Goal: Task Accomplishment & Management: Use online tool/utility

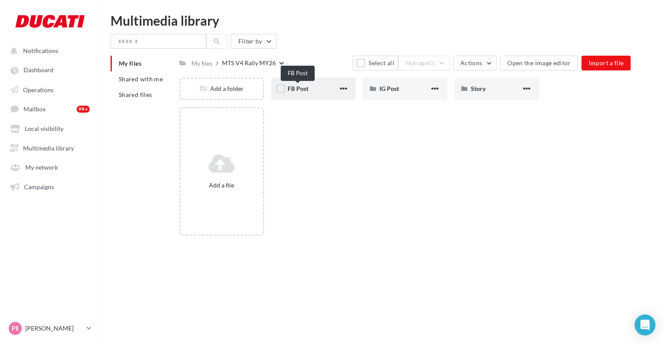
click at [303, 89] on span "FB Post" at bounding box center [298, 88] width 21 height 7
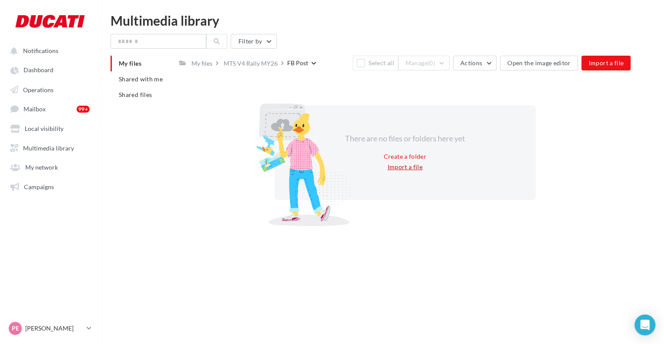
click at [402, 166] on button "Import a file" at bounding box center [405, 167] width 42 height 10
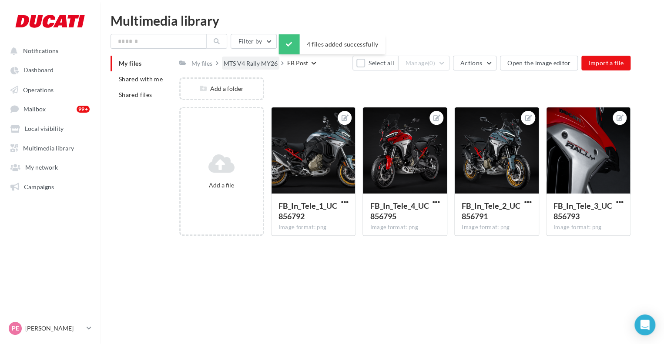
click at [250, 62] on div "MTS V4 Rally MY26" at bounding box center [251, 63] width 54 height 9
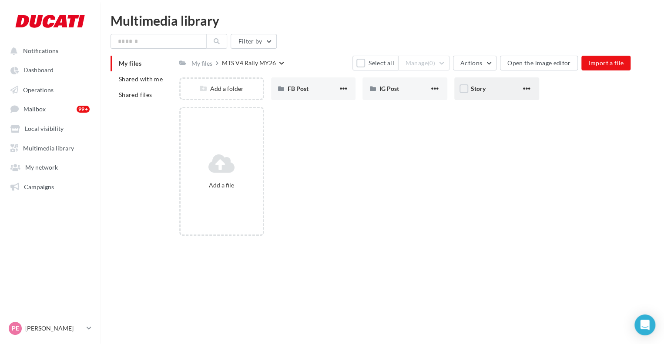
click at [505, 88] on div "Story" at bounding box center [496, 88] width 51 height 9
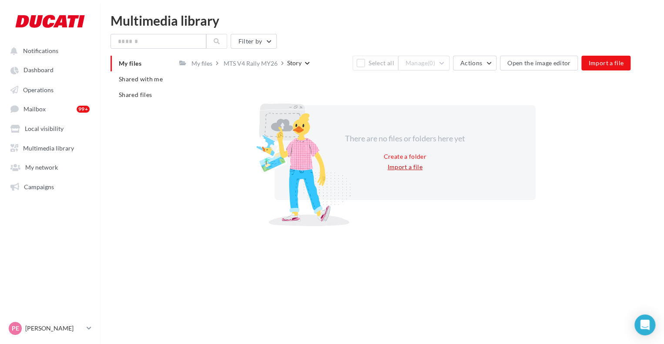
click at [402, 168] on button "Import a file" at bounding box center [405, 167] width 42 height 10
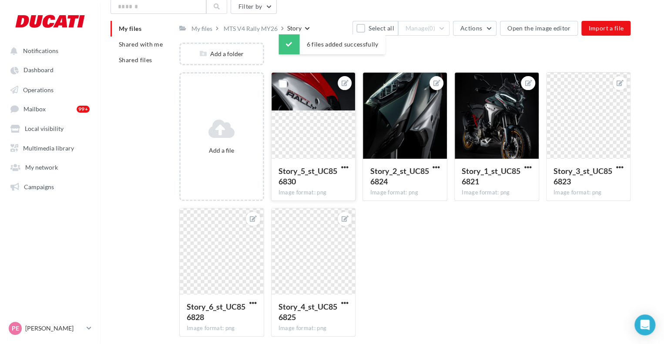
scroll to position [35, 0]
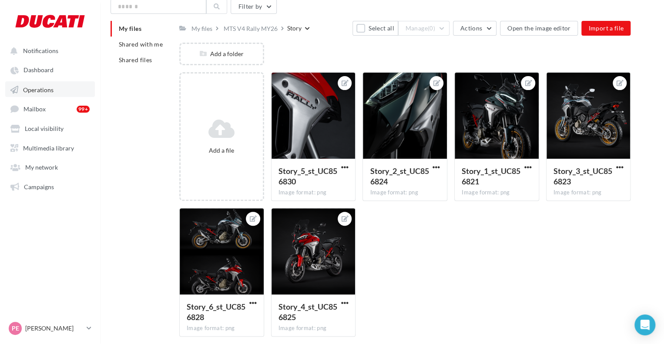
click at [33, 88] on span "Operations" at bounding box center [38, 89] width 30 height 7
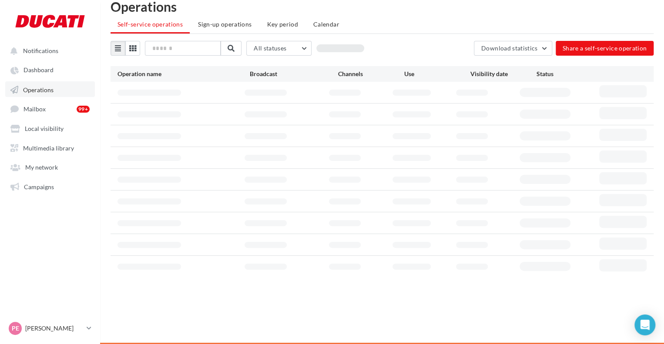
scroll to position [14, 0]
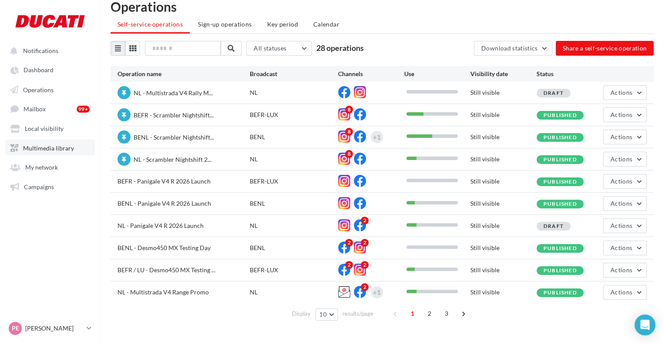
click at [61, 148] on span "Multimedia library" at bounding box center [48, 147] width 51 height 7
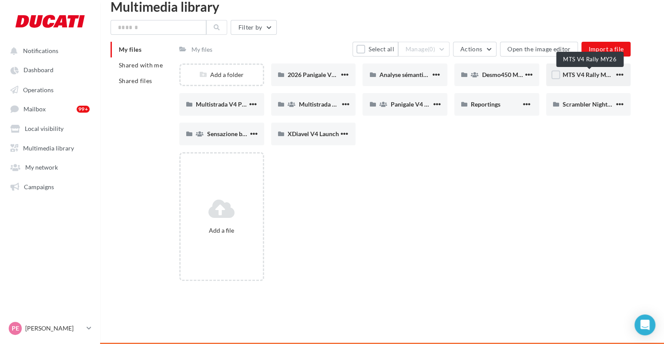
click at [566, 74] on span "MTS V4 Rally MY26" at bounding box center [590, 74] width 54 height 7
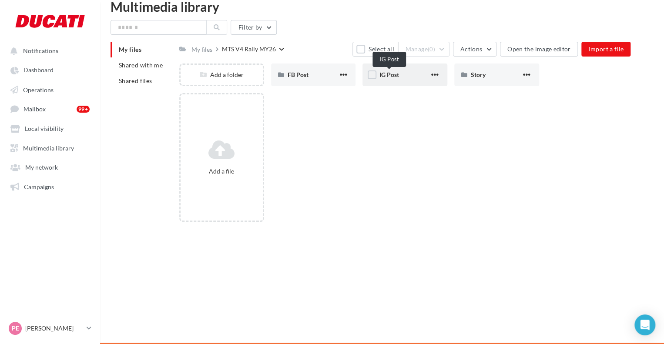
click at [397, 72] on span "IG Post" at bounding box center [389, 74] width 20 height 7
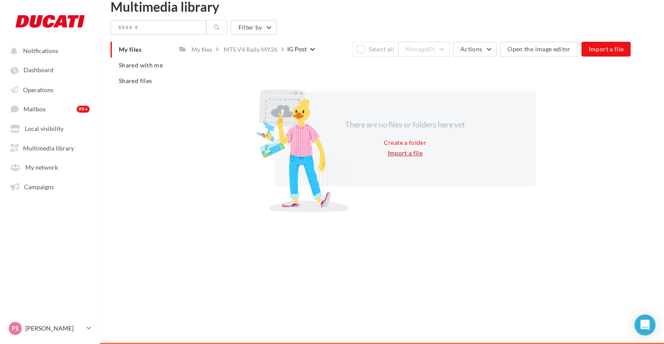
click at [401, 153] on button "Import a file" at bounding box center [405, 153] width 42 height 10
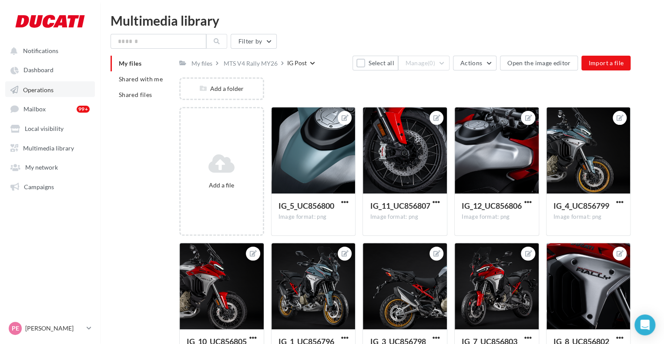
click at [38, 90] on span "Operations" at bounding box center [38, 89] width 30 height 7
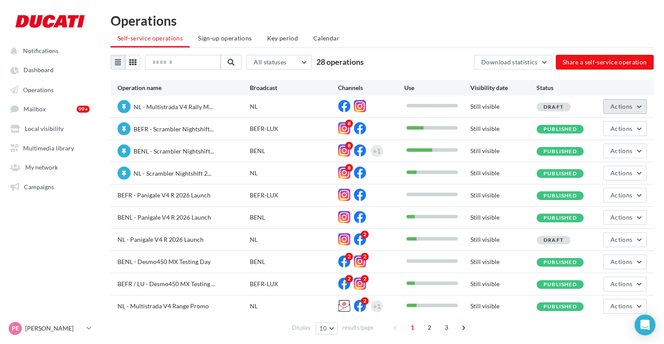
click at [619, 104] on span "Actions" at bounding box center [622, 106] width 22 height 7
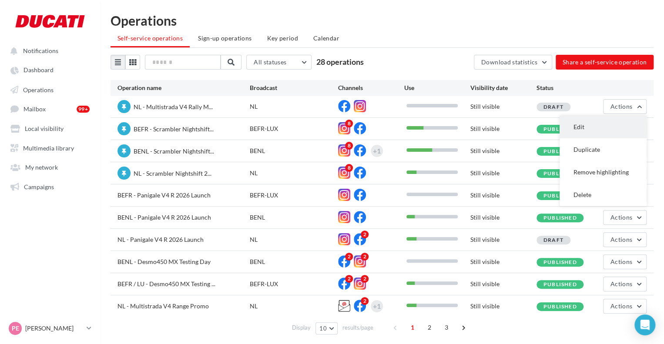
click at [596, 125] on button "Edit" at bounding box center [603, 127] width 87 height 23
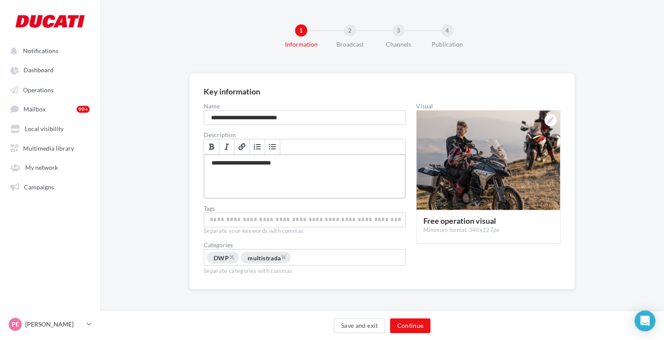
click at [315, 168] on div "**********" at bounding box center [304, 177] width 201 height 44
click at [546, 120] on div at bounding box center [551, 120] width 12 height 12
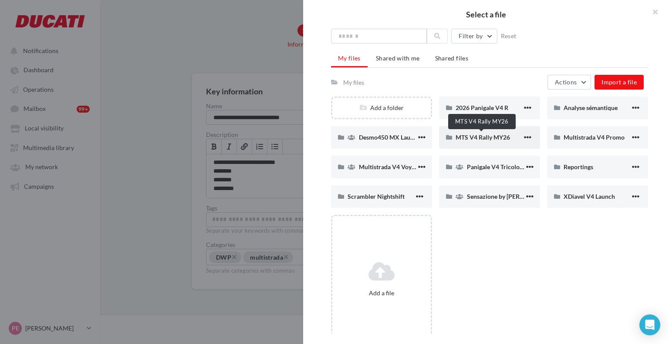
click at [478, 136] on span "MTS V4 Rally MY26" at bounding box center [482, 137] width 54 height 7
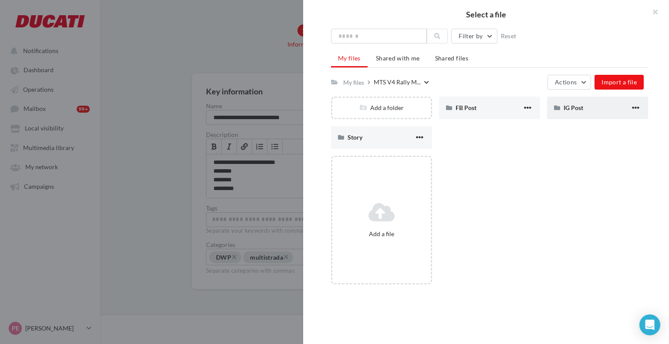
click at [575, 104] on span "IG Post" at bounding box center [573, 107] width 20 height 7
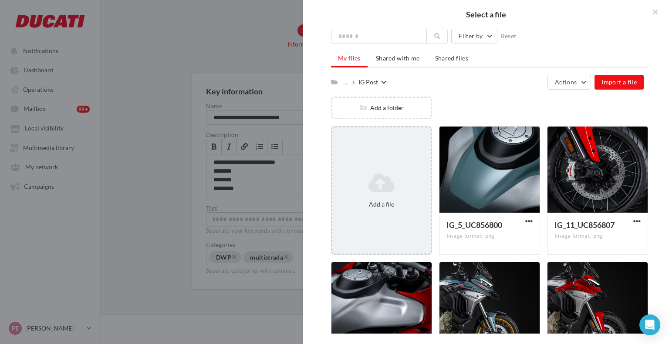
click at [382, 158] on div "Add a file" at bounding box center [381, 190] width 101 height 129
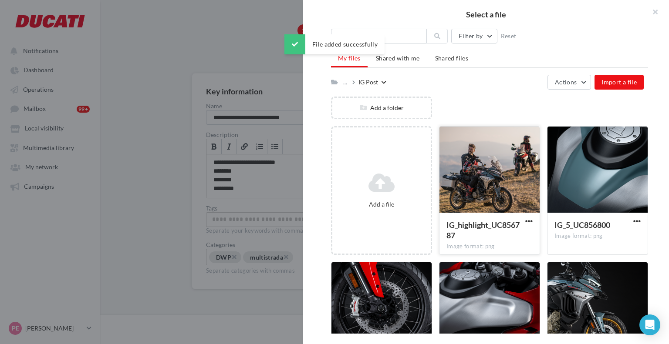
click at [475, 196] on div at bounding box center [489, 170] width 100 height 87
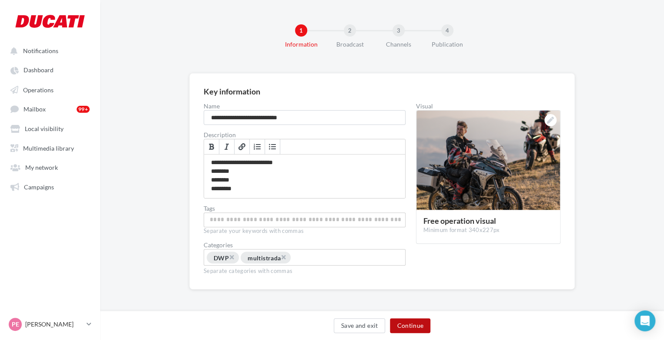
click at [405, 319] on button "Continue" at bounding box center [410, 325] width 40 height 15
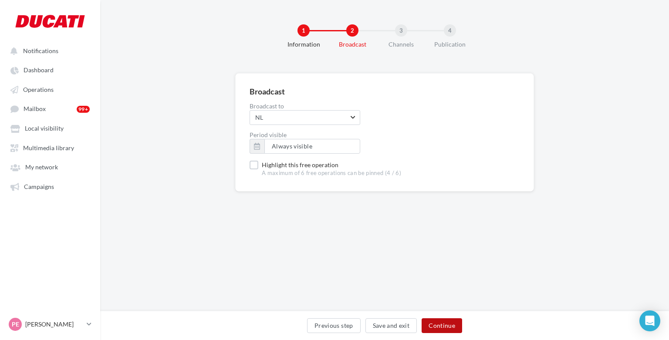
click at [434, 322] on button "Continue" at bounding box center [441, 325] width 40 height 15
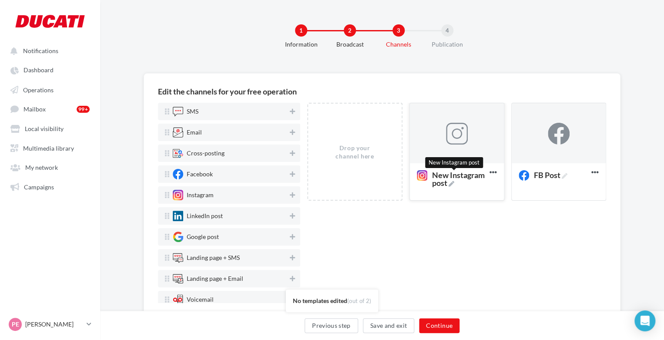
click at [449, 181] on icon at bounding box center [452, 184] width 6 height 6
click at [449, 181] on textarea "New Instagram post New Instagram post" at bounding box center [448, 178] width 71 height 25
click at [447, 180] on textarea "New Instagram post" at bounding box center [448, 178] width 71 height 25
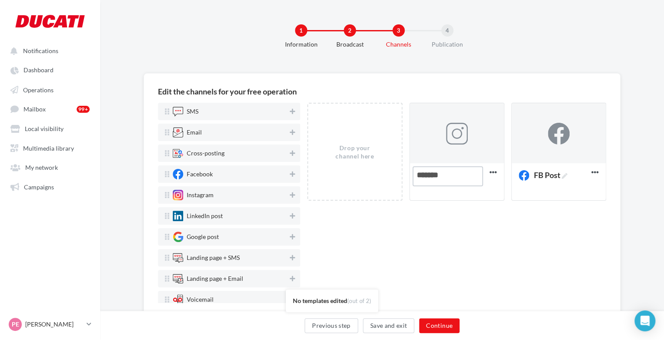
type textarea "*******"
click at [510, 255] on div "Drop your channel here New Instagram post Delete FB Post Delete" at bounding box center [456, 203] width 299 height 200
click at [438, 148] on div at bounding box center [457, 133] width 94 height 61
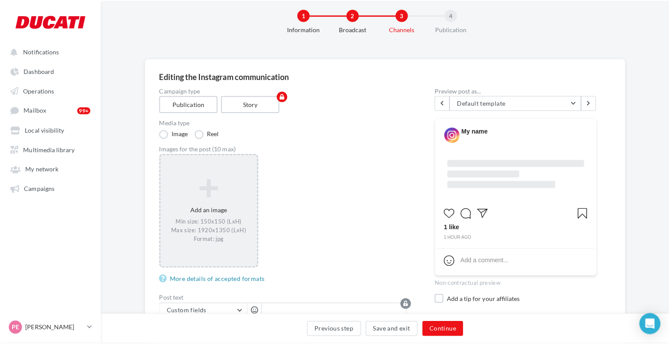
scroll to position [17, 0]
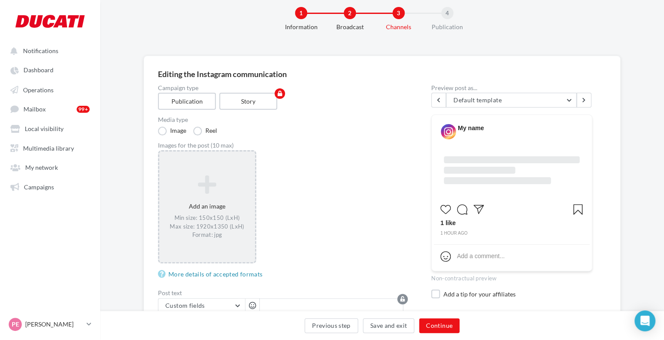
click at [198, 195] on div "Add an image Min size: 150x150 (LxH) Max size: 1920x1350 (LxH) Format: jpg" at bounding box center [207, 207] width 96 height 73
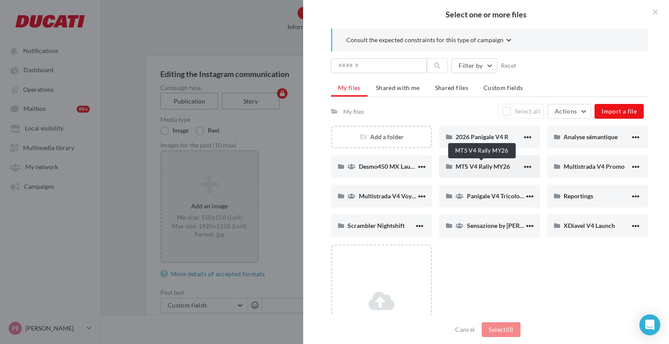
click at [478, 164] on span "MTS V4 Rally MY26" at bounding box center [482, 166] width 54 height 7
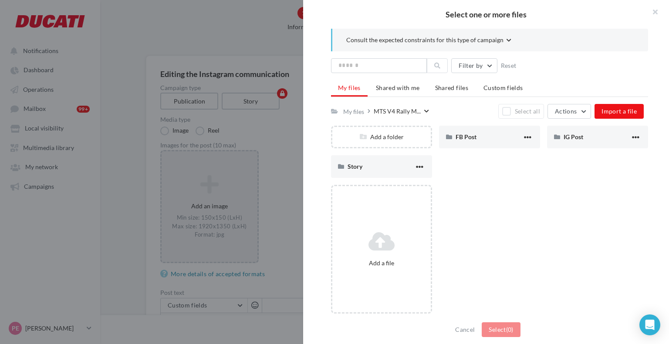
scroll to position [2, 0]
click at [570, 140] on div "IG Post" at bounding box center [597, 135] width 101 height 23
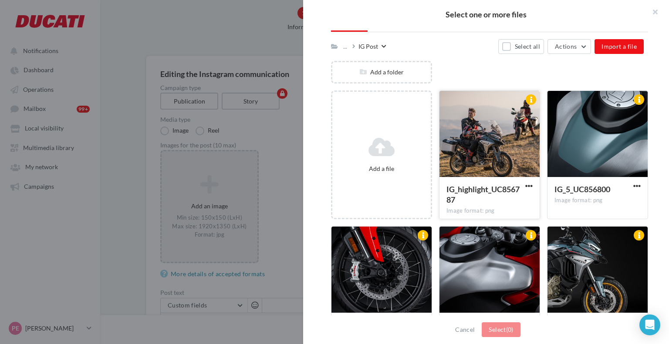
scroll to position [67, 0]
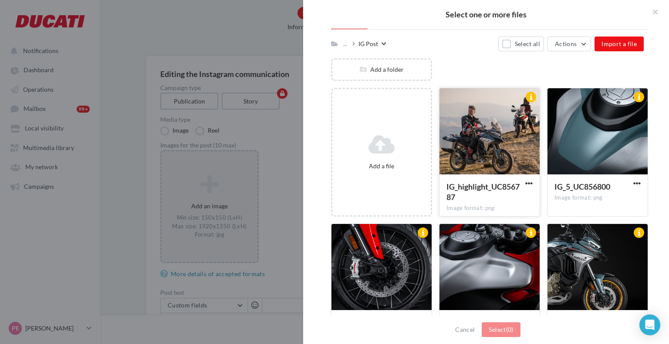
click at [488, 157] on div at bounding box center [489, 131] width 100 height 87
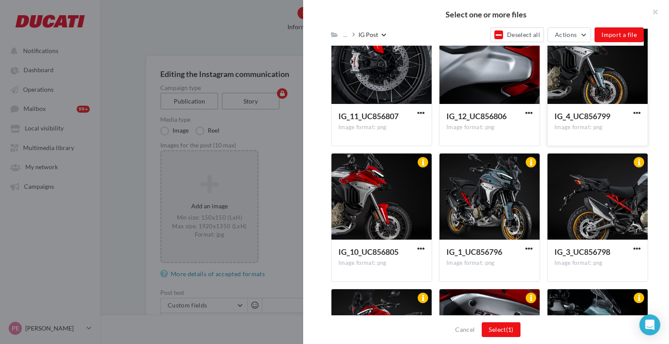
scroll to position [275, 0]
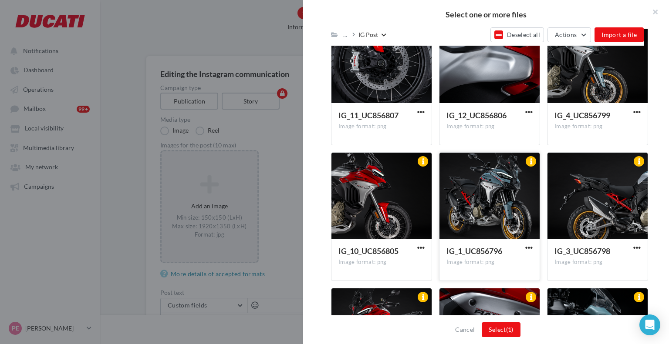
click at [498, 192] on div at bounding box center [489, 196] width 100 height 87
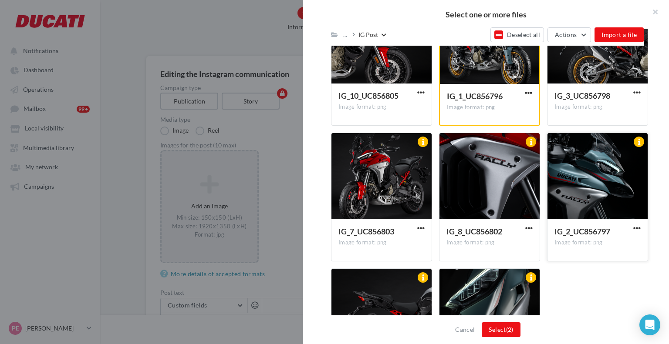
scroll to position [430, 0]
click at [590, 188] on div at bounding box center [597, 176] width 100 height 87
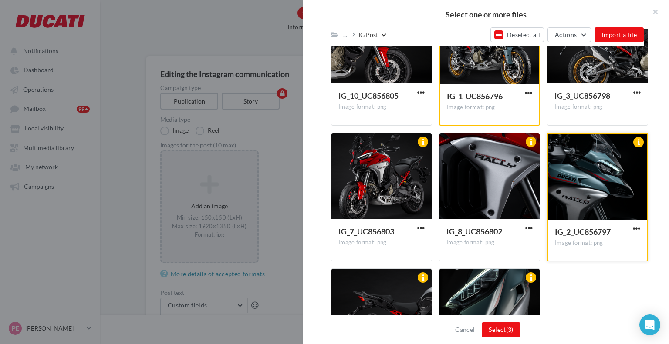
scroll to position [309, 0]
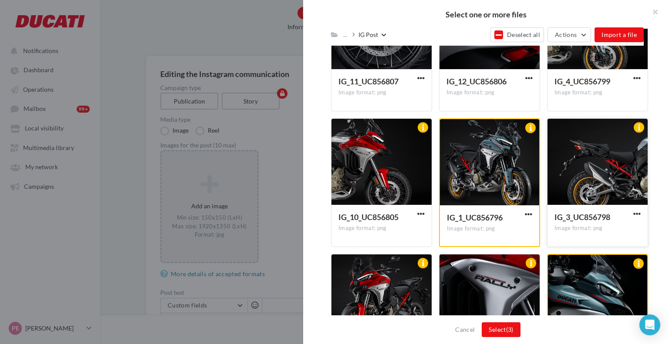
click at [598, 170] on div at bounding box center [597, 162] width 100 height 87
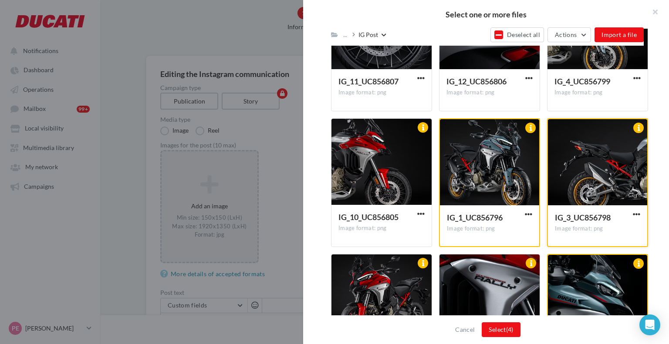
scroll to position [229, 0]
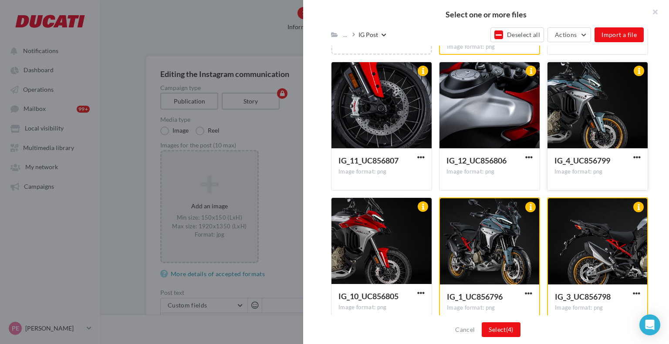
click at [592, 123] on div at bounding box center [597, 105] width 100 height 87
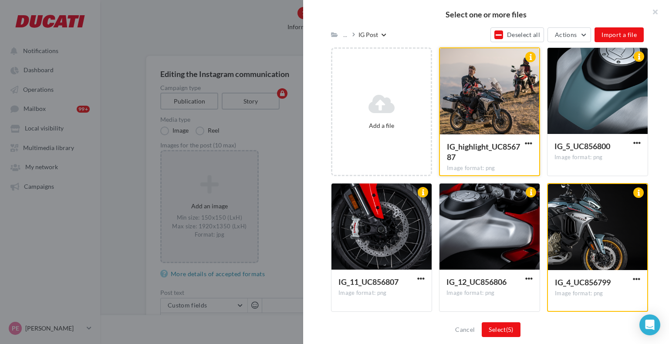
scroll to position [108, 0]
click at [578, 111] on div at bounding box center [597, 90] width 100 height 87
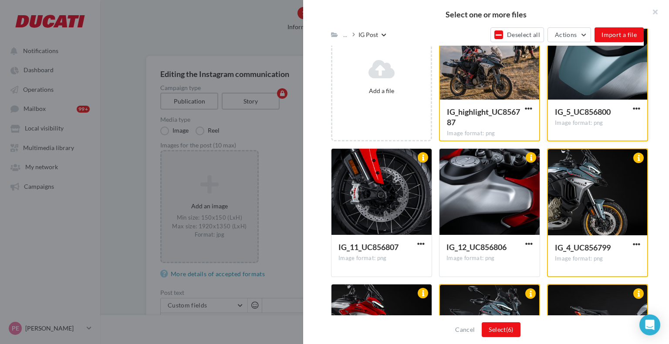
scroll to position [141, 0]
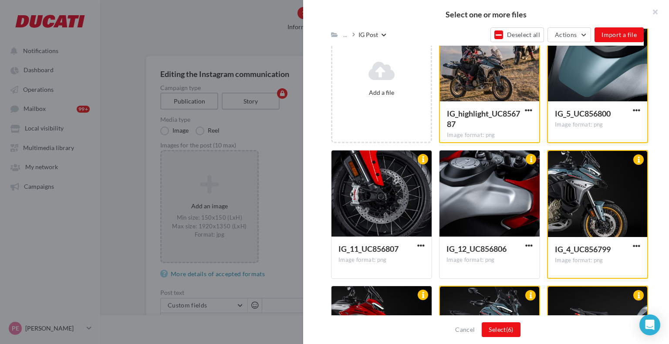
click at [593, 80] on div at bounding box center [597, 58] width 99 height 87
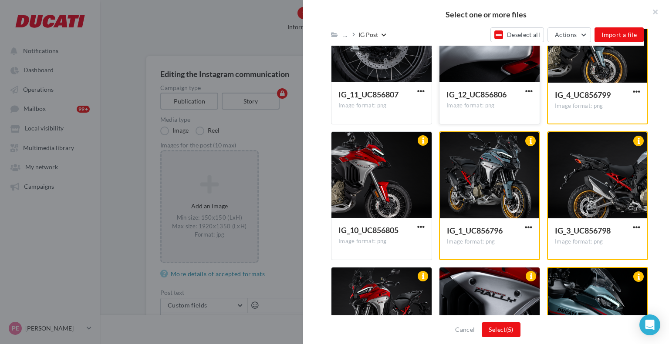
scroll to position [380, 0]
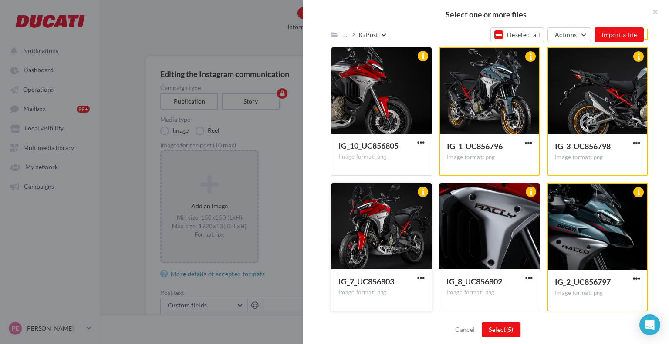
click at [394, 233] on div at bounding box center [381, 226] width 100 height 87
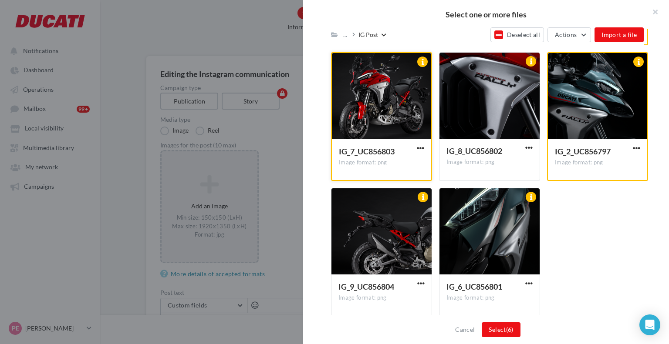
scroll to position [512, 0]
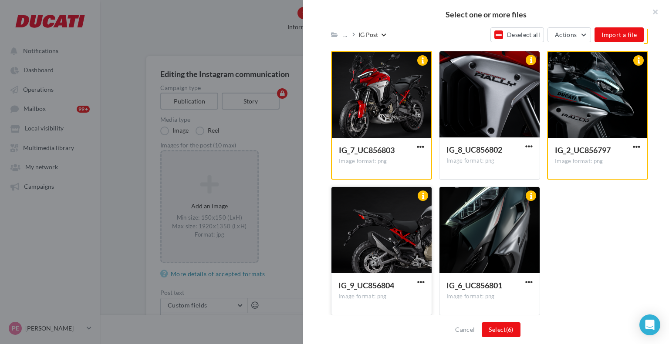
click at [391, 247] on div at bounding box center [381, 230] width 100 height 87
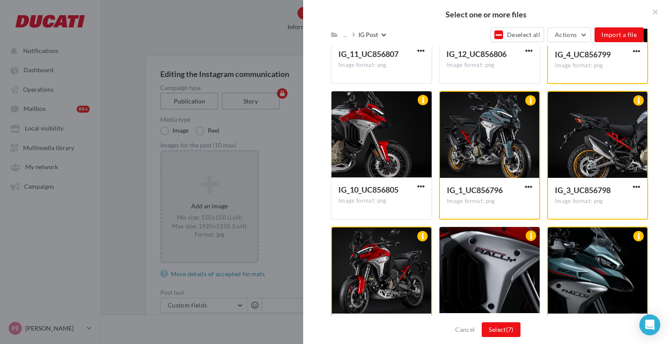
scroll to position [333, 0]
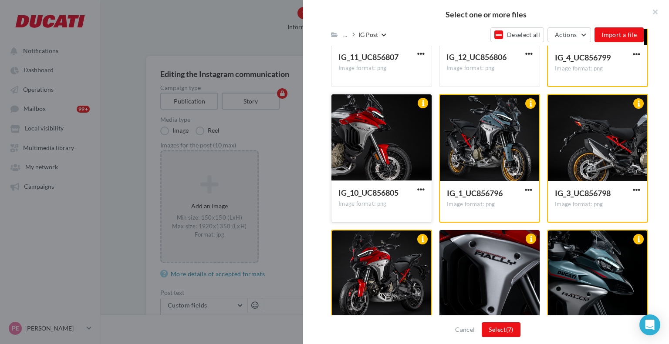
click at [383, 141] on div at bounding box center [381, 137] width 100 height 87
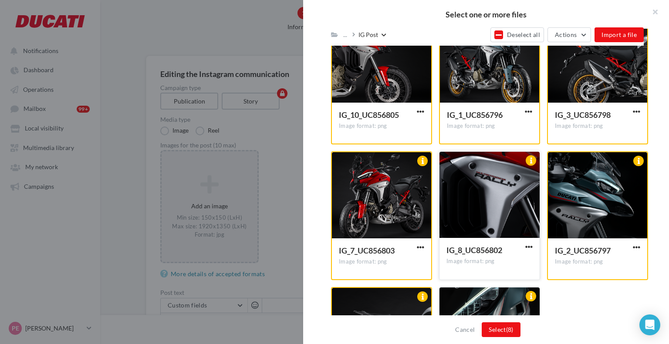
click at [493, 190] on div at bounding box center [489, 195] width 100 height 87
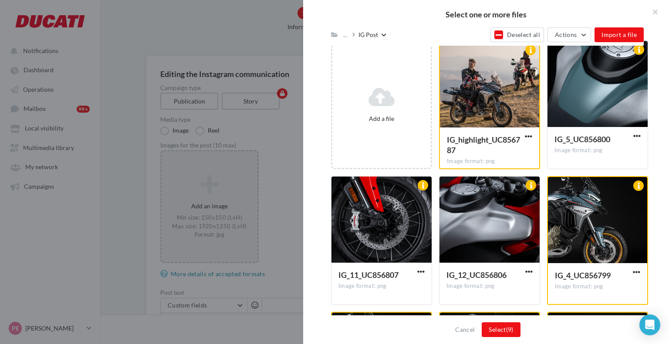
scroll to position [108, 0]
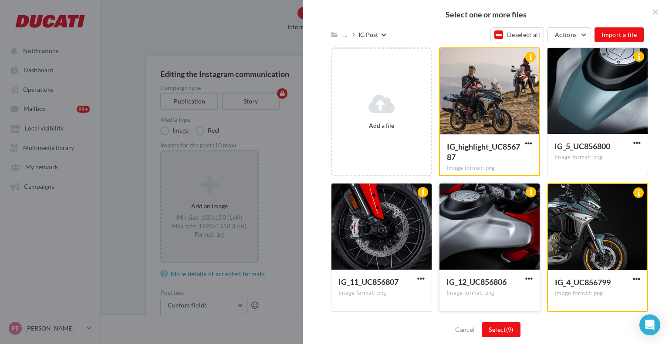
click at [491, 210] on div at bounding box center [489, 227] width 100 height 87
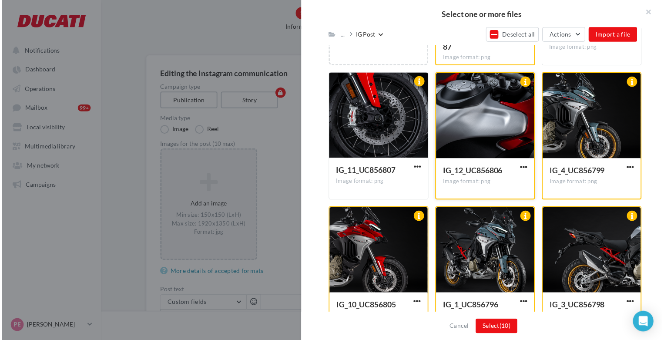
scroll to position [223, 0]
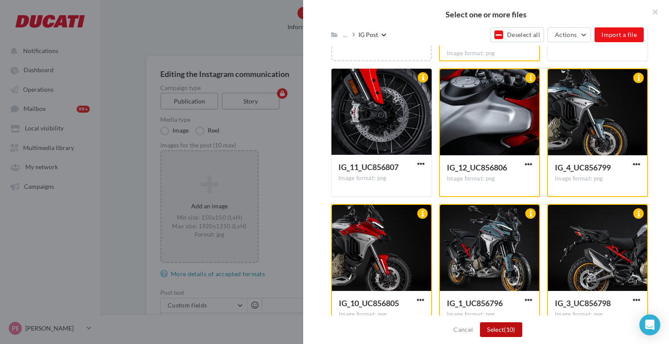
click at [503, 330] on button "Select (10)" at bounding box center [501, 330] width 42 height 15
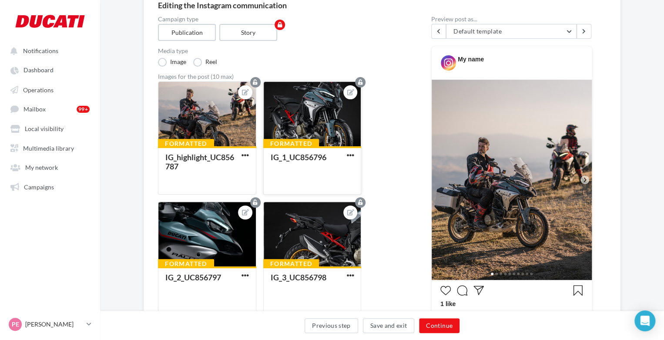
scroll to position [89, 0]
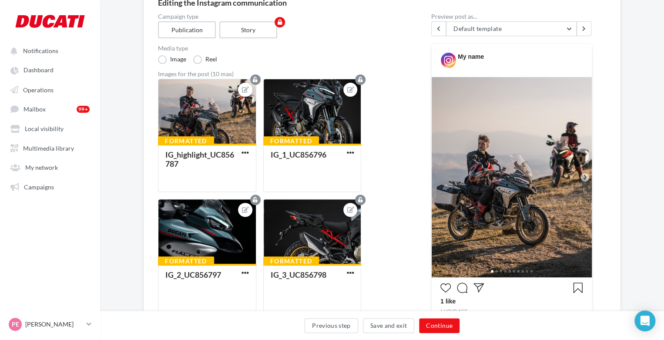
click at [580, 175] on img at bounding box center [512, 177] width 160 height 200
click at [585, 176] on icon at bounding box center [585, 177] width 3 height 4
click at [316, 106] on div at bounding box center [313, 111] width 98 height 65
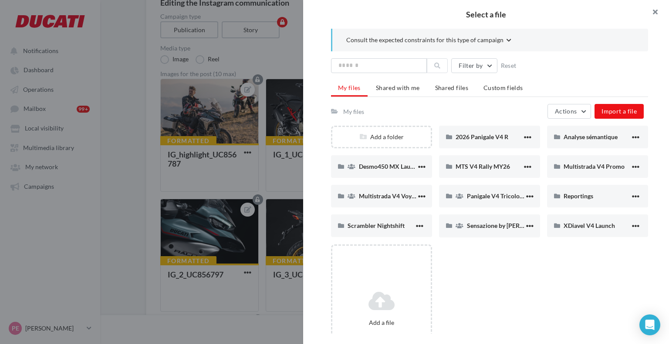
click at [660, 15] on button "button" at bounding box center [651, 13] width 35 height 26
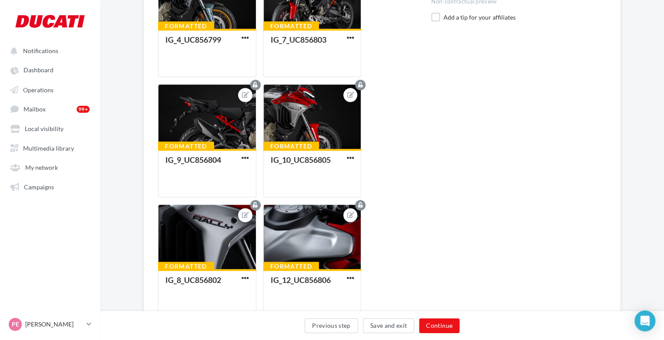
scroll to position [446, 0]
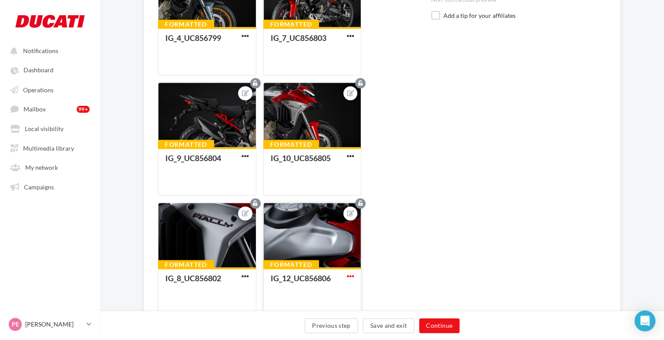
click at [353, 276] on span "button" at bounding box center [350, 276] width 7 height 7
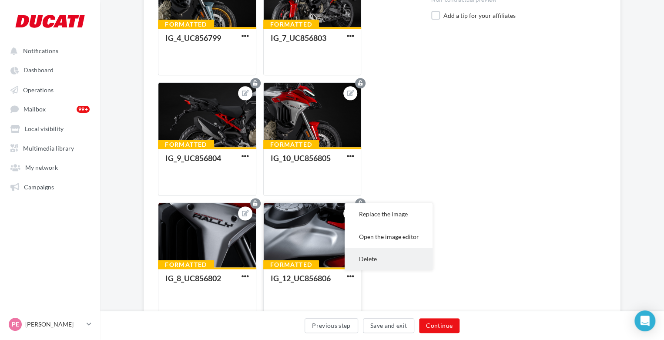
click at [364, 263] on button "Delete" at bounding box center [389, 259] width 88 height 22
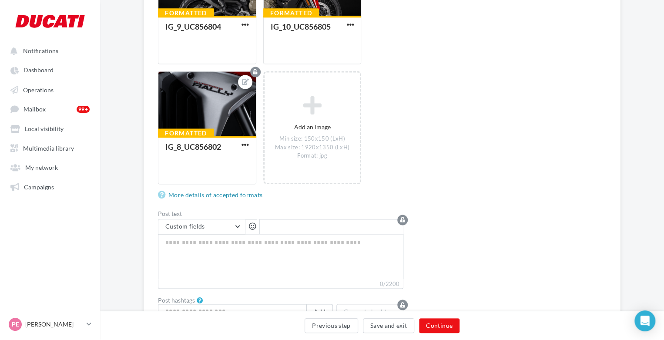
scroll to position [636, 0]
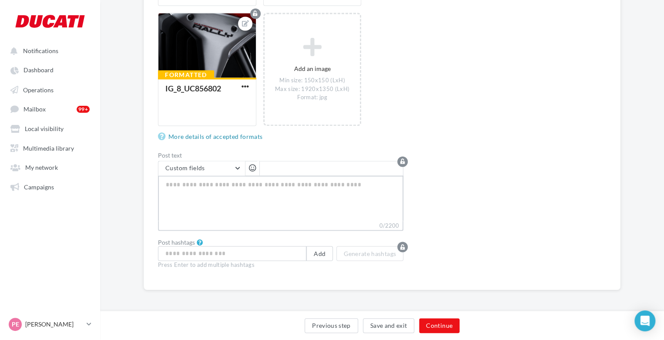
click at [323, 192] on textarea "0/2200" at bounding box center [281, 197] width 246 height 45
paste textarea "**********"
type textarea "**********"
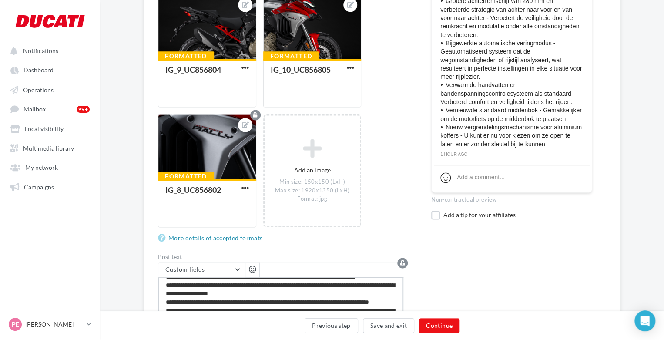
scroll to position [536, 0]
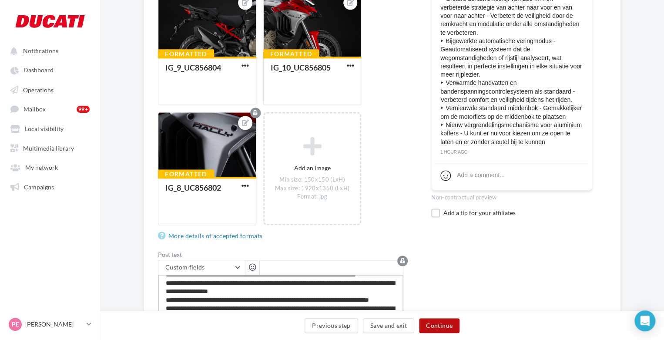
type textarea "**********"
click at [428, 323] on button "Continue" at bounding box center [439, 325] width 40 height 15
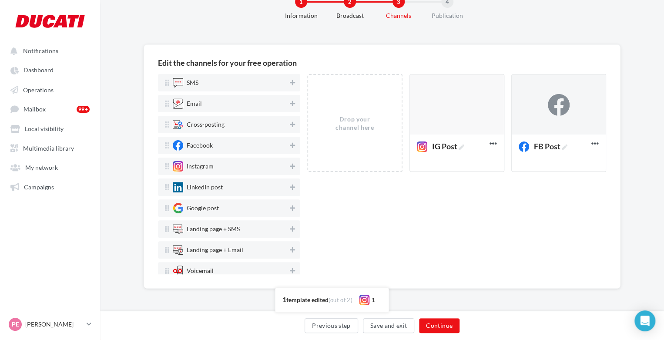
scroll to position [29, 0]
click at [561, 92] on div at bounding box center [559, 104] width 94 height 61
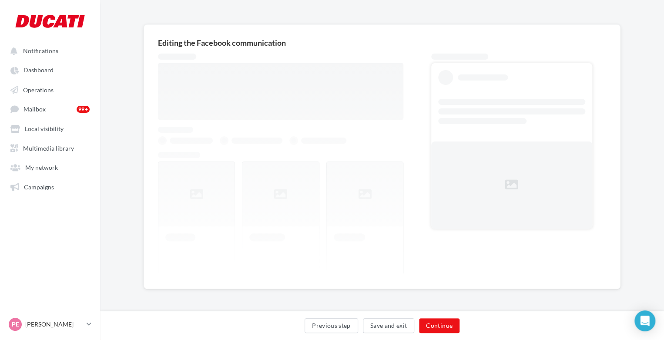
scroll to position [87, 0]
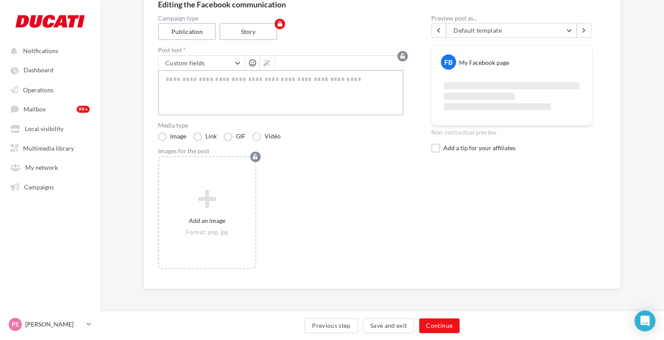
click at [201, 90] on textarea at bounding box center [281, 92] width 246 height 45
paste textarea "**********"
type textarea "**********"
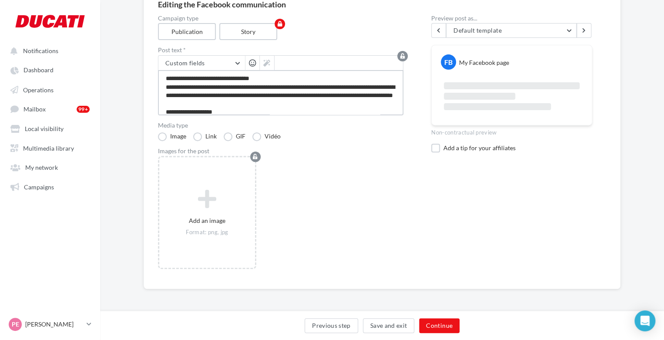
scroll to position [155, 0]
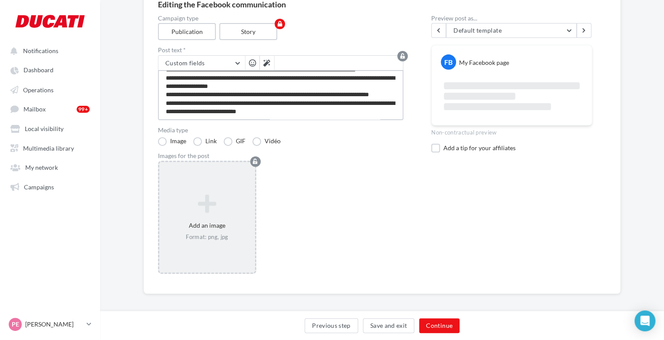
type textarea "**********"
click at [207, 190] on div "Add an image Format: png, jpg" at bounding box center [207, 217] width 96 height 55
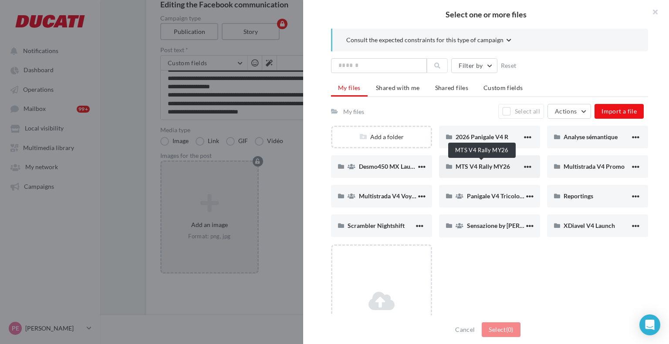
click at [477, 170] on span "MTS V4 Rally MY26" at bounding box center [482, 166] width 54 height 7
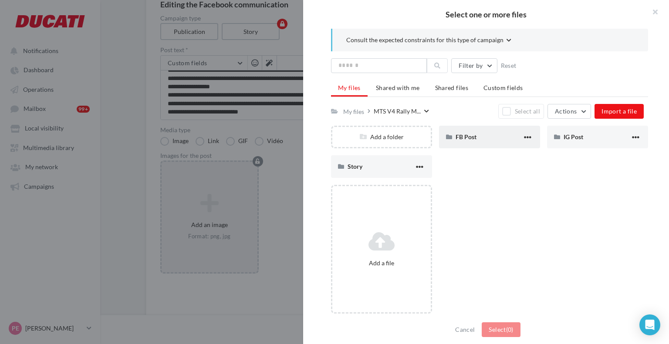
click at [472, 144] on div "FB Post" at bounding box center [489, 137] width 101 height 23
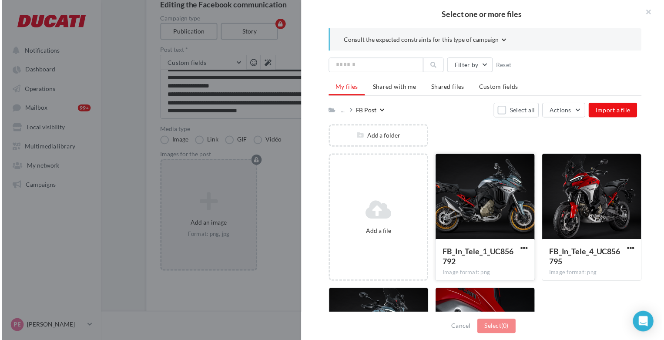
scroll to position [110, 0]
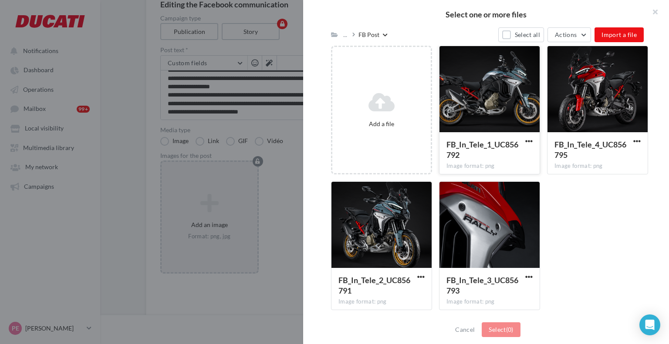
click at [477, 121] on div at bounding box center [489, 89] width 100 height 87
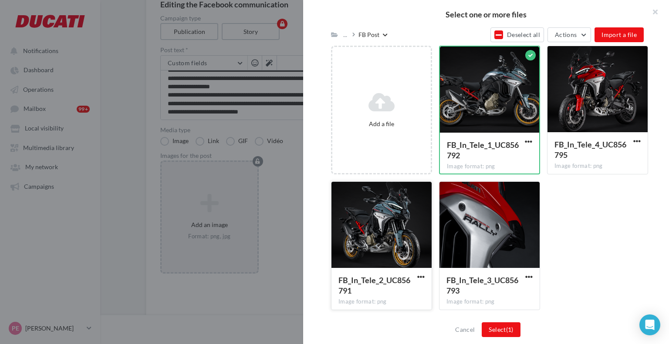
click at [385, 249] on div at bounding box center [381, 225] width 100 height 87
click at [488, 207] on div at bounding box center [489, 225] width 100 height 87
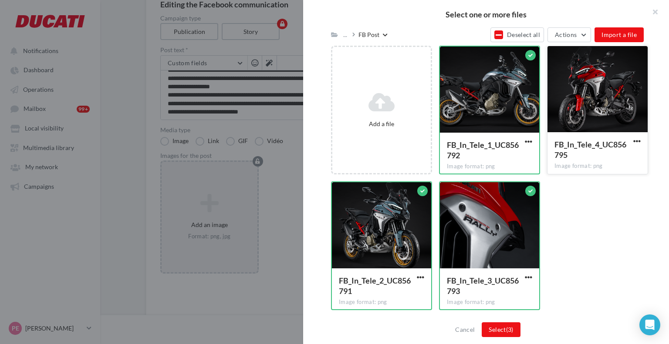
click at [576, 106] on div at bounding box center [597, 89] width 100 height 87
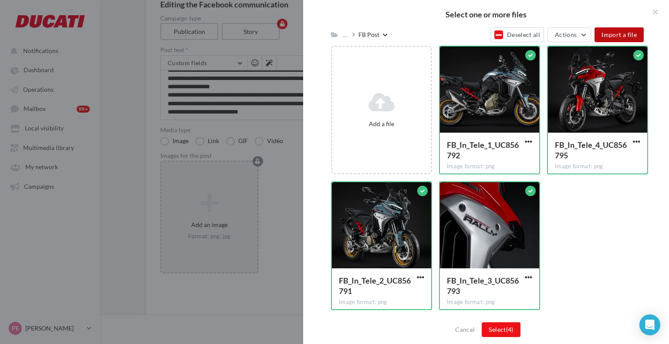
click at [612, 34] on span "Import a file" at bounding box center [618, 34] width 35 height 7
click at [499, 325] on button "Select (4)" at bounding box center [501, 330] width 38 height 15
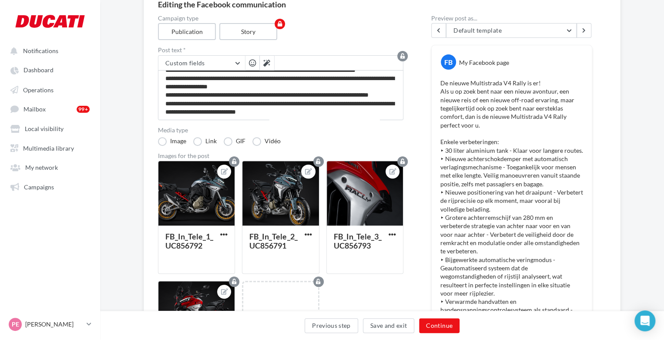
scroll to position [0, 0]
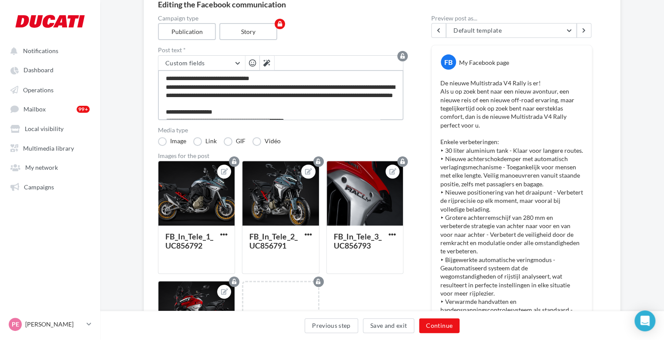
click at [284, 73] on textarea at bounding box center [281, 95] width 246 height 50
type textarea "**********"
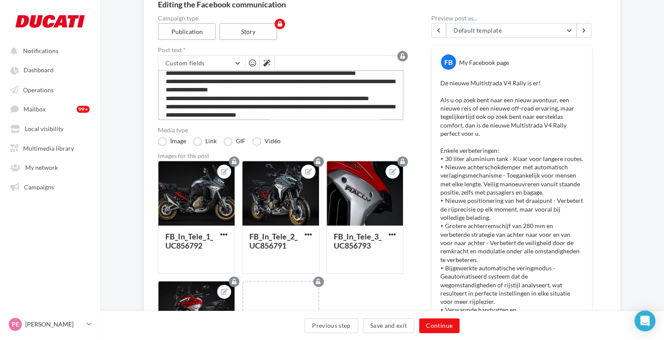
scroll to position [168, 0]
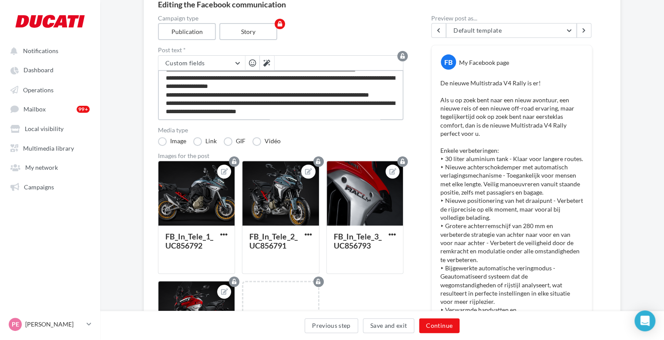
click at [354, 110] on textarea at bounding box center [281, 95] width 246 height 50
type textarea "**********"
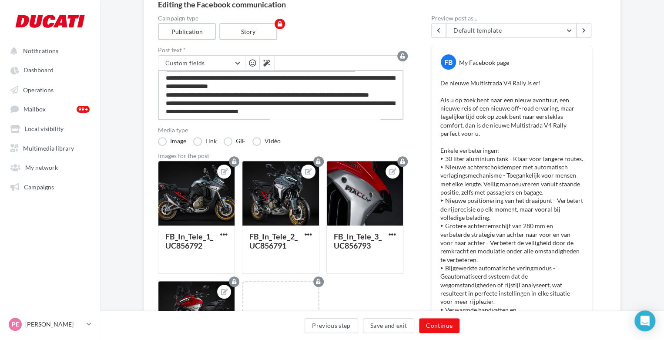
type textarea "**********"
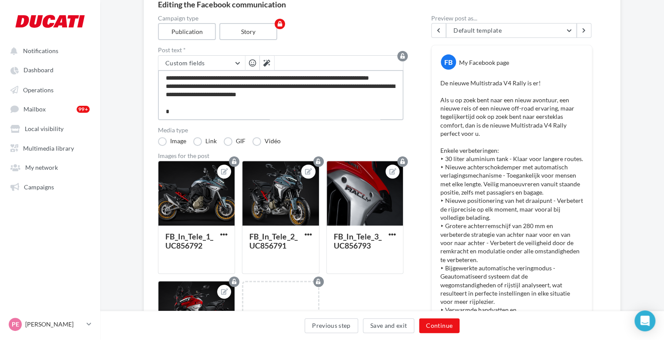
type textarea "**********"
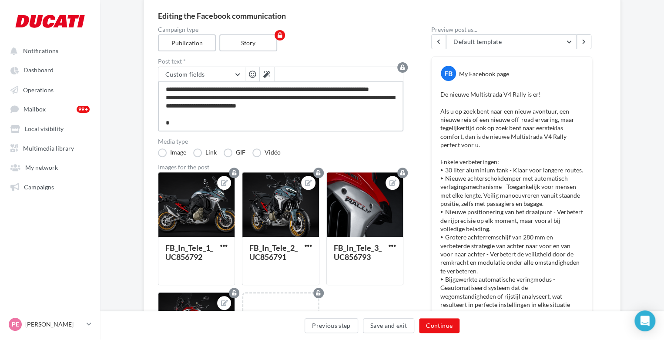
scroll to position [76, 0]
click at [197, 128] on textarea at bounding box center [281, 106] width 246 height 50
click at [188, 127] on textarea at bounding box center [281, 106] width 246 height 50
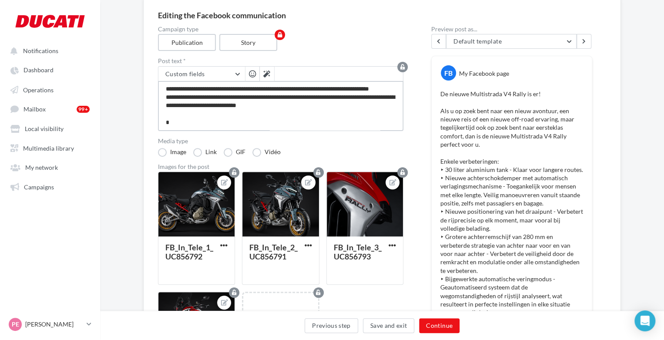
click at [173, 128] on textarea at bounding box center [281, 106] width 246 height 50
click at [170, 126] on textarea at bounding box center [281, 106] width 246 height 50
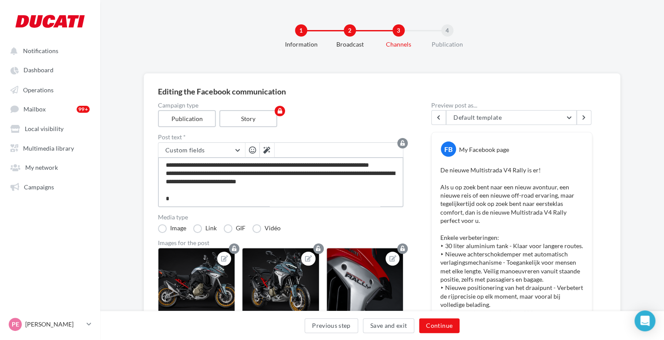
scroll to position [185, 0]
type textarea "**********"
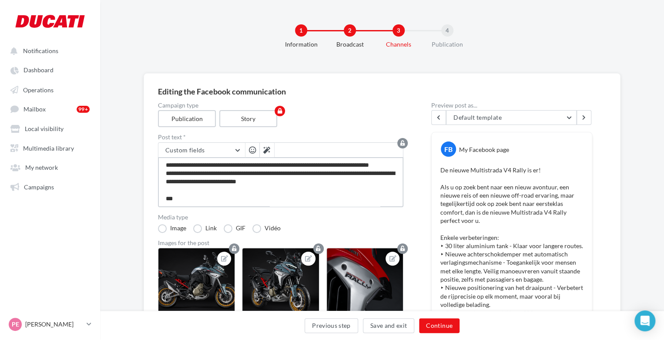
type textarea "**********"
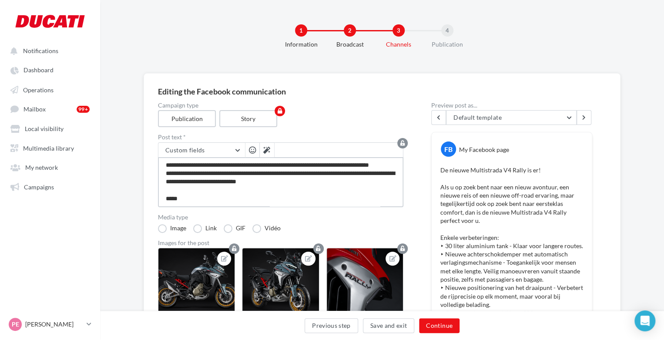
type textarea "**********"
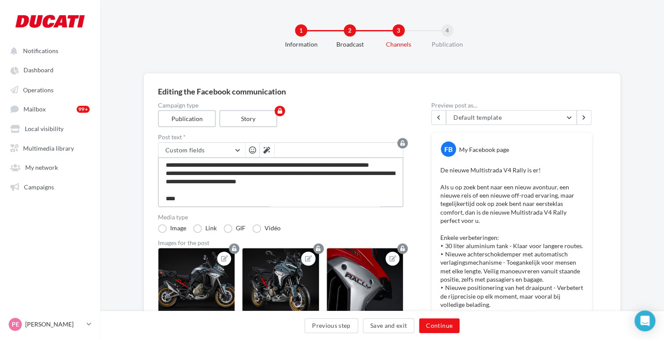
type textarea "**********"
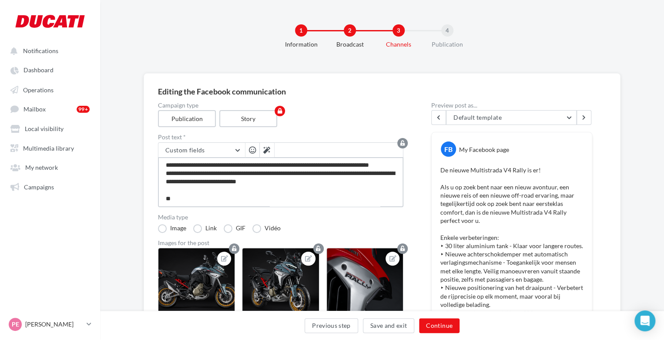
type textarea "**********"
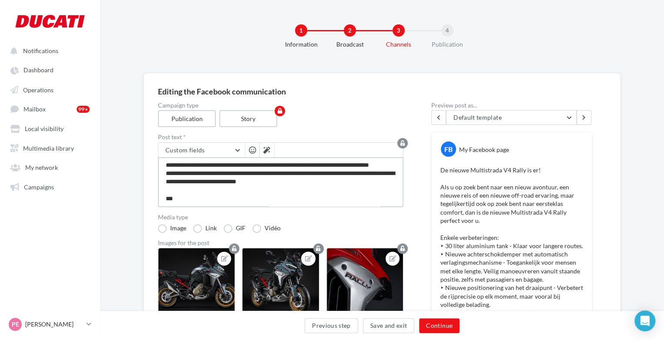
scroll to position [197, 0]
type textarea "**********"
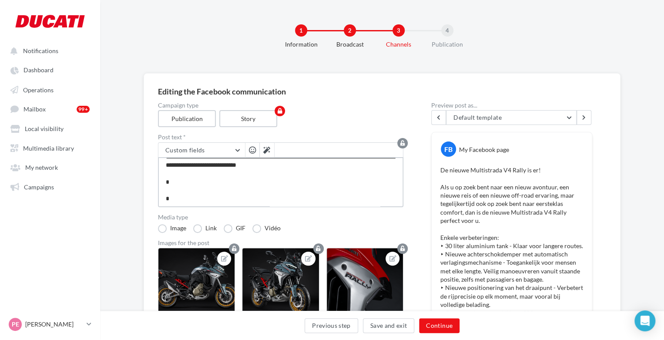
type textarea "**********"
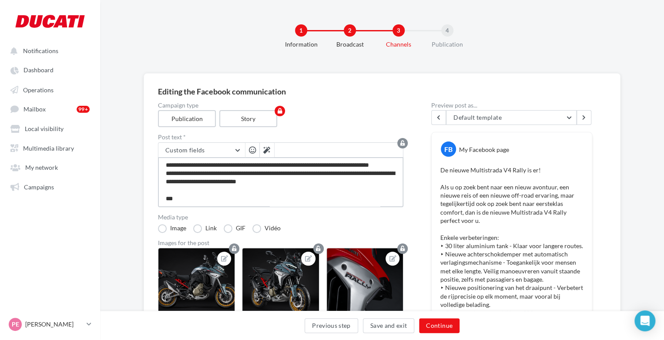
type textarea "**********"
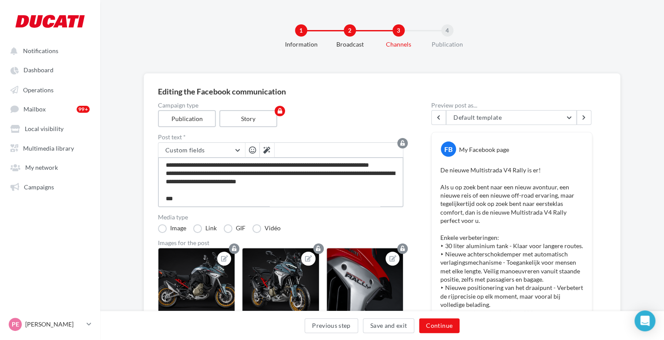
type textarea "**********"
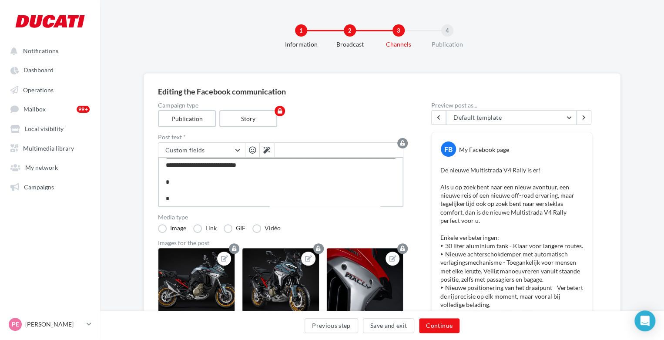
type textarea "**********"
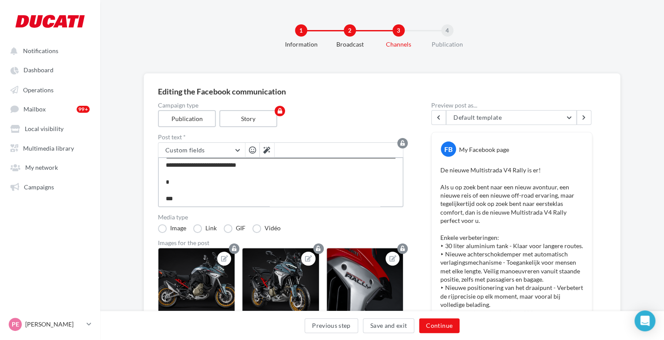
type textarea "**********"
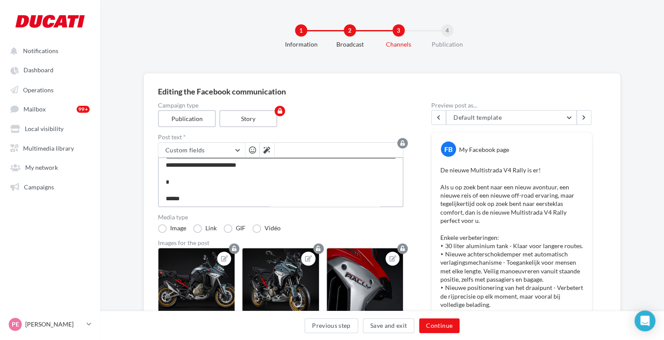
type textarea "**********"
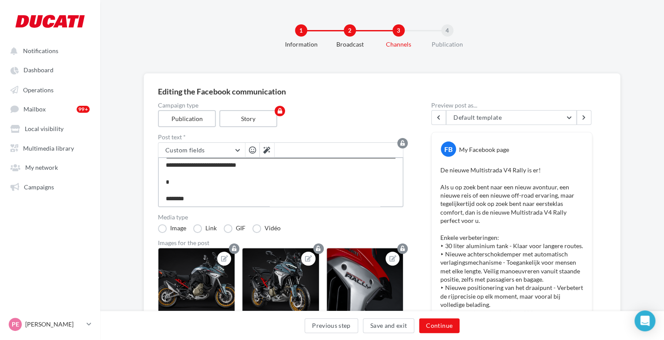
type textarea "**********"
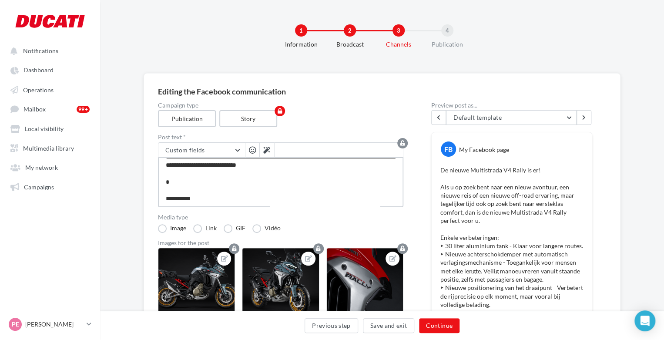
type textarea "**********"
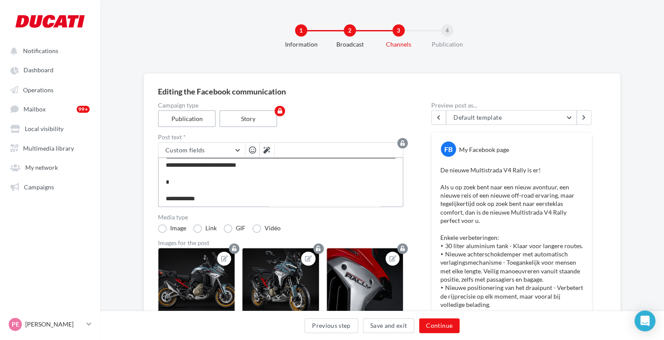
type textarea "**********"
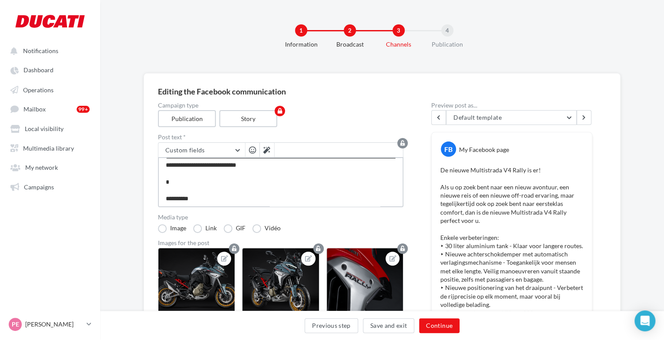
type textarea "**********"
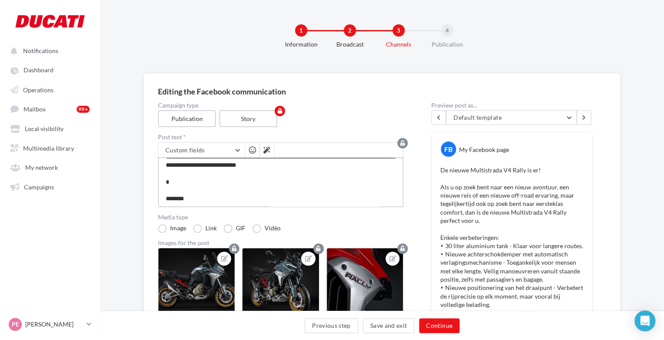
type textarea "**********"
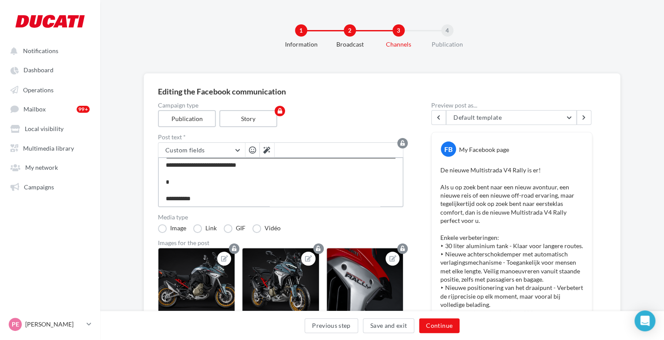
type textarea "**********"
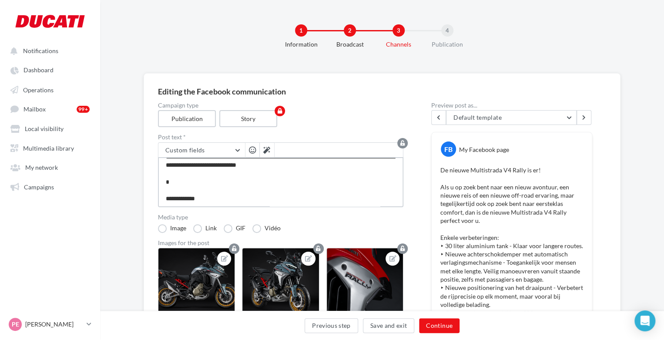
type textarea "**********"
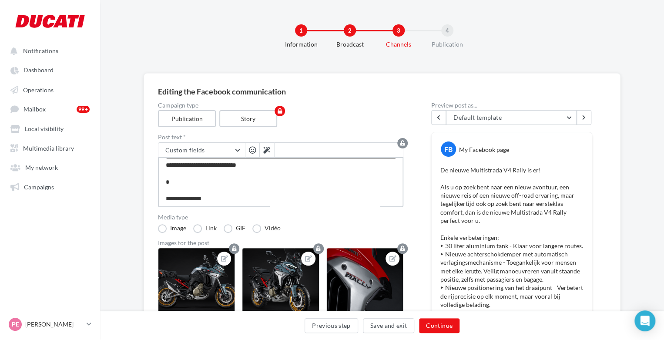
type textarea "**********"
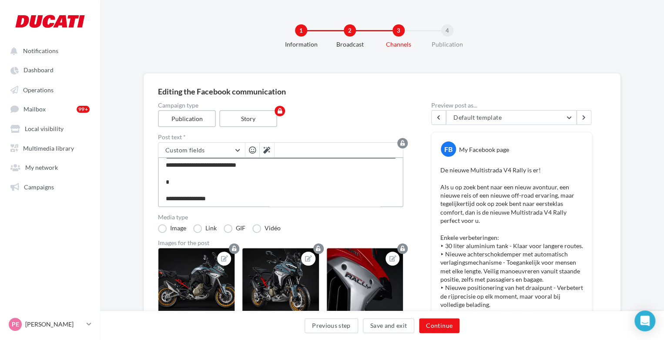
type textarea "**********"
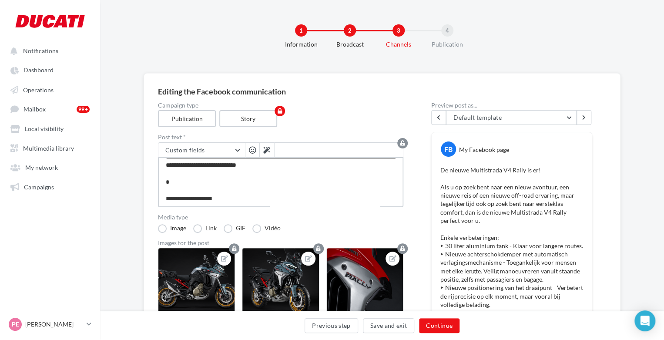
type textarea "**********"
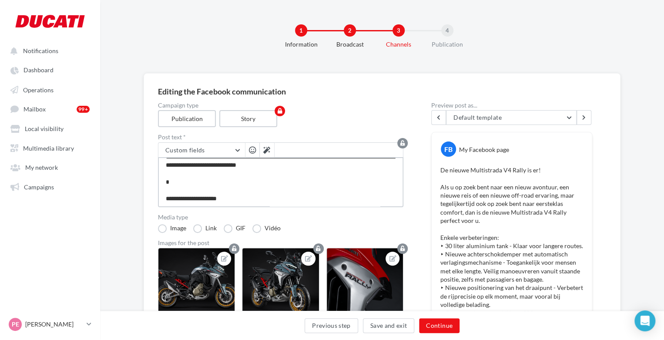
type textarea "**********"
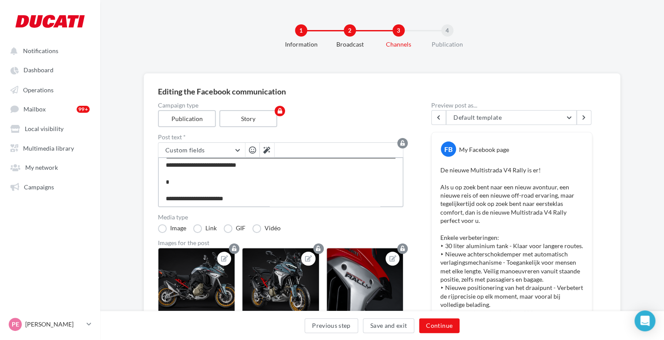
type textarea "**********"
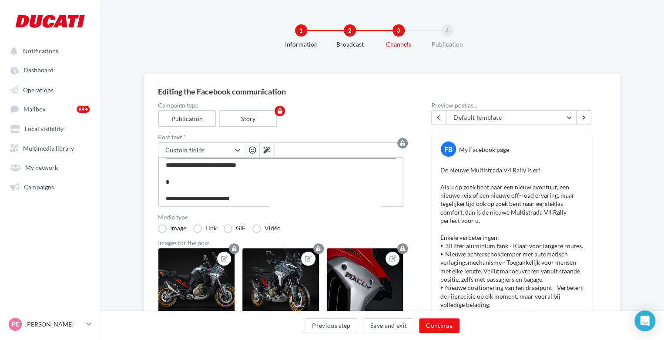
type textarea "**********"
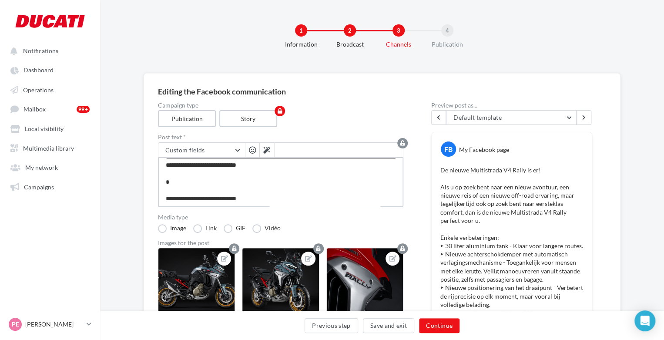
type textarea "**********"
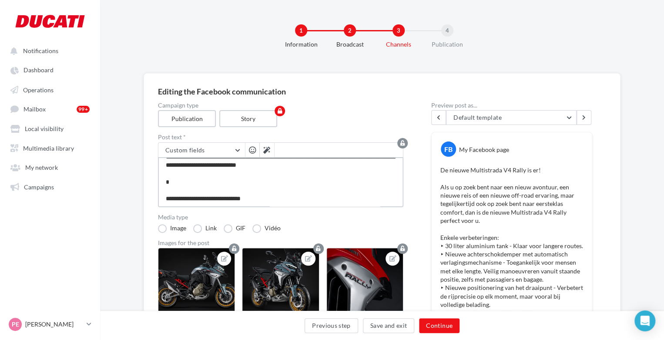
type textarea "**********"
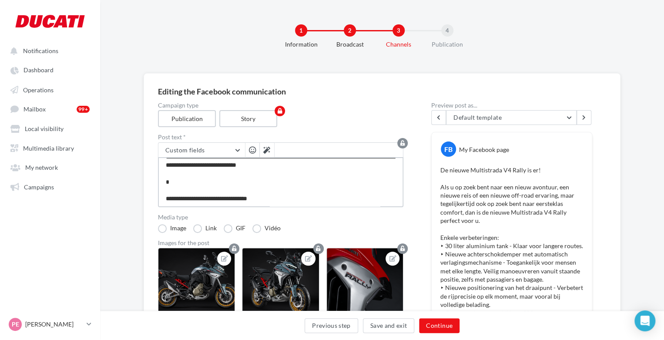
type textarea "**********"
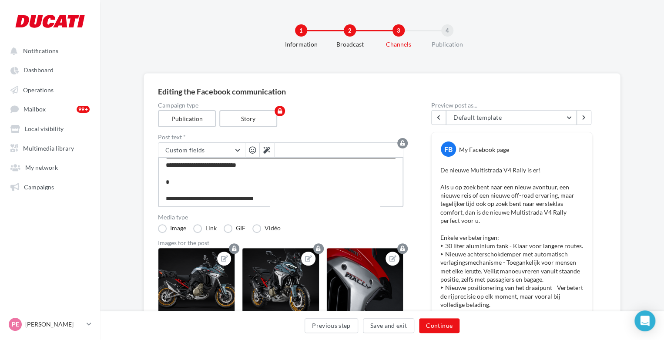
scroll to position [201, 0]
click at [196, 182] on textarea at bounding box center [281, 182] width 246 height 50
type textarea "**********"
click at [182, 183] on textarea at bounding box center [281, 182] width 246 height 50
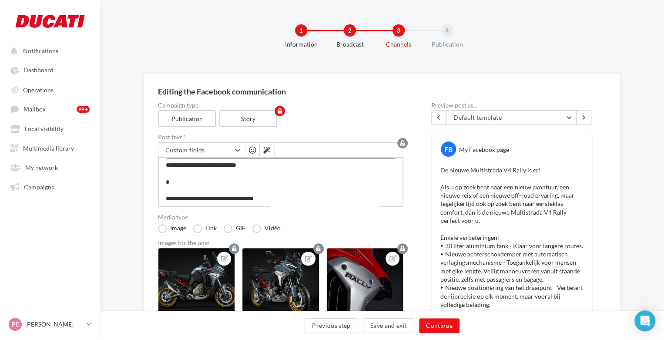
click at [172, 182] on textarea at bounding box center [281, 182] width 246 height 50
click at [167, 182] on textarea at bounding box center [281, 182] width 246 height 50
type textarea "**********"
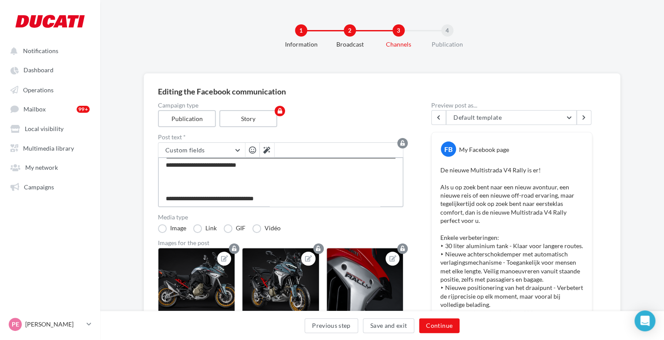
paste textarea "**********"
type textarea "**********"
drag, startPoint x: 264, startPoint y: 180, endPoint x: 233, endPoint y: 182, distance: 31.0
click at [233, 182] on textarea at bounding box center [281, 182] width 246 height 50
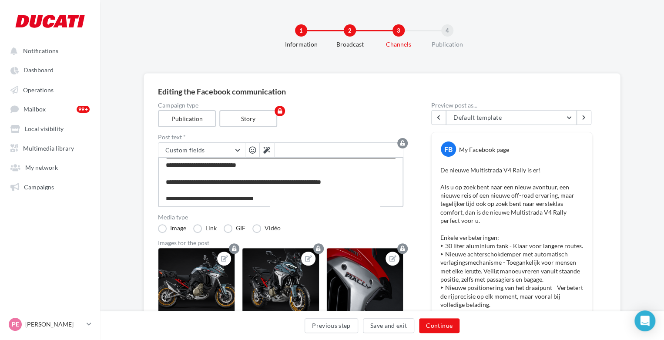
type textarea "**********"
click at [235, 143] on button "Custom fields" at bounding box center [201, 150] width 87 height 15
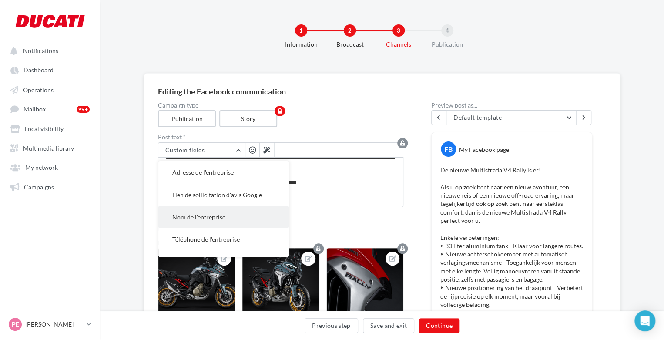
scroll to position [0, 0]
click at [215, 220] on button "Nom de l'entreprise" at bounding box center [223, 217] width 131 height 22
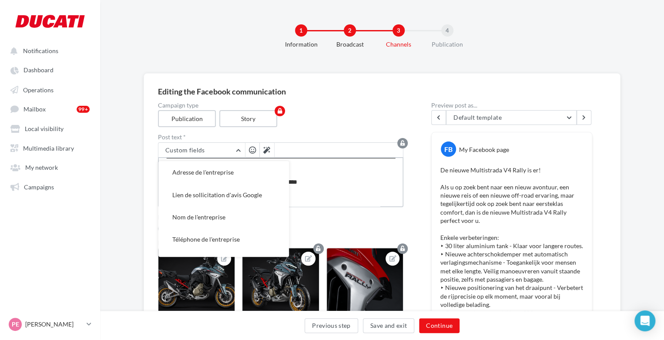
type textarea "**********"
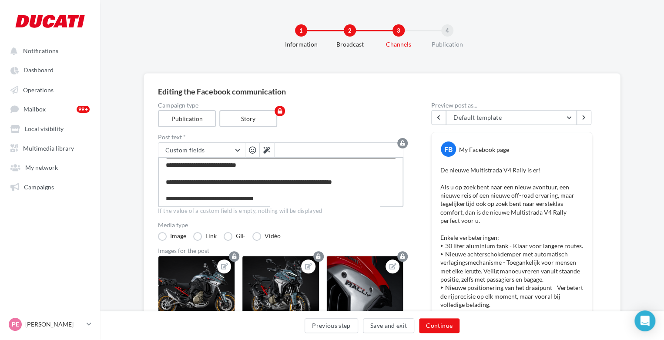
scroll to position [201, 0]
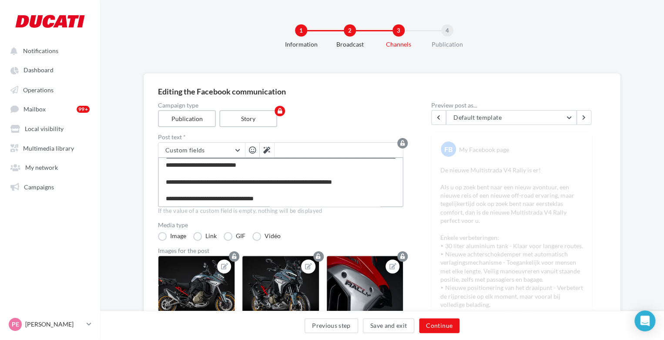
click at [310, 182] on textarea at bounding box center [281, 182] width 246 height 50
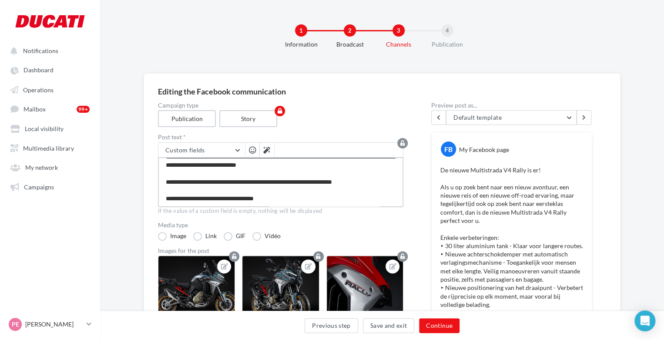
type textarea "**********"
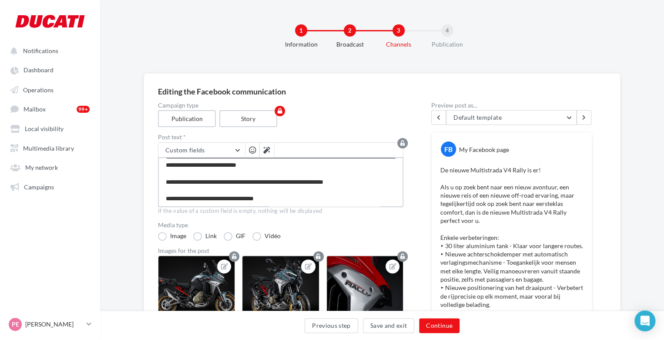
type textarea "**********"
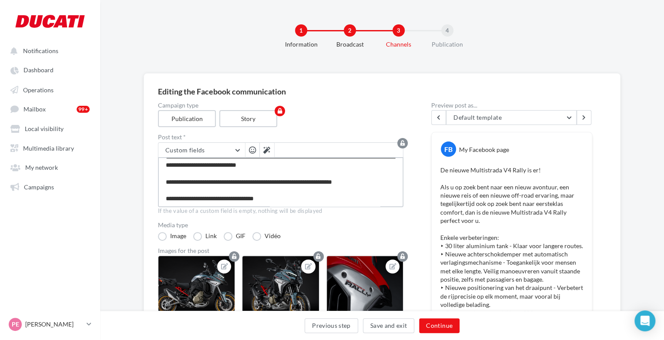
type textarea "**********"
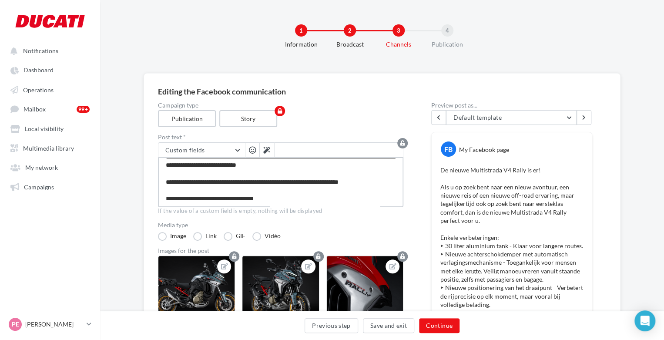
type textarea "**********"
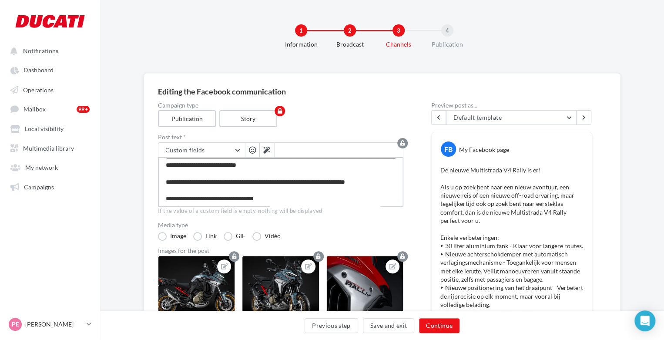
click at [394, 182] on textarea at bounding box center [281, 182] width 246 height 50
type textarea "**********"
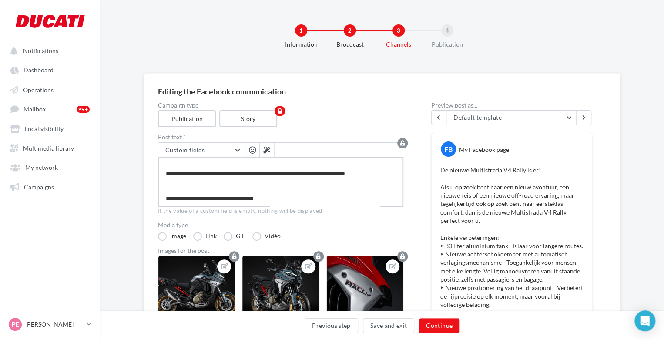
type textarea "**********"
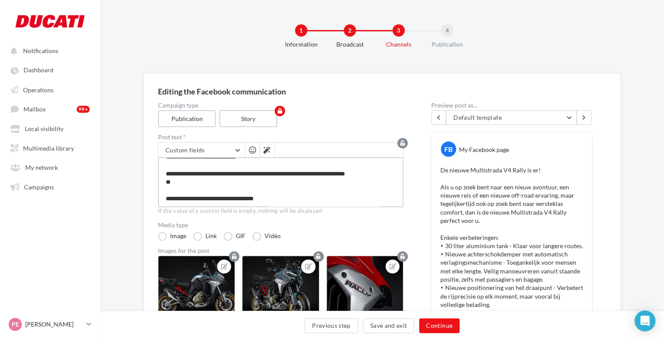
type textarea "**********"
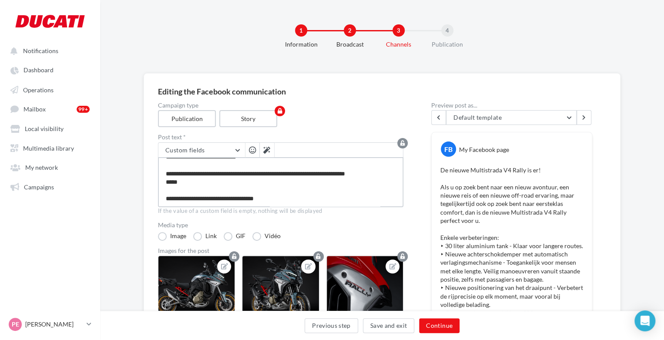
type textarea "**********"
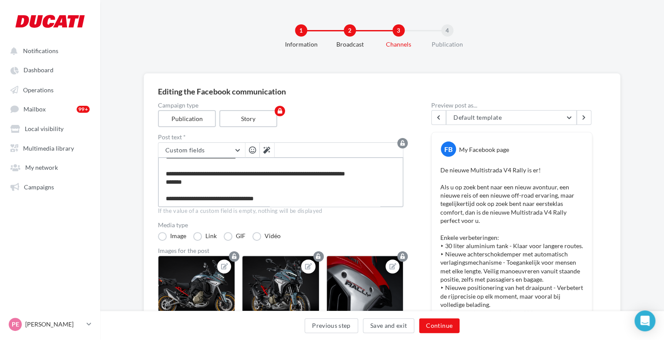
type textarea "**********"
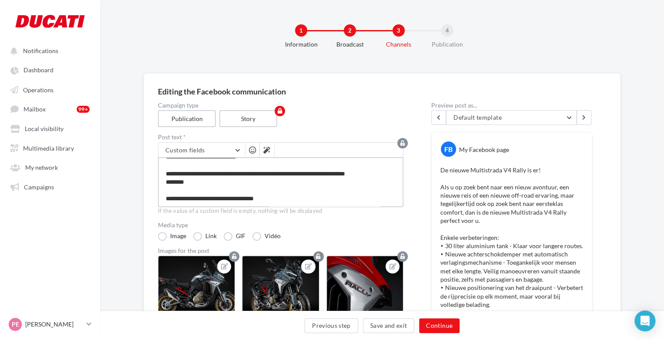
type textarea "**********"
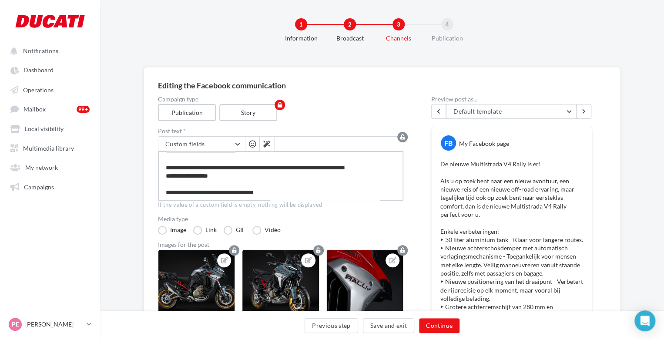
scroll to position [0, 0]
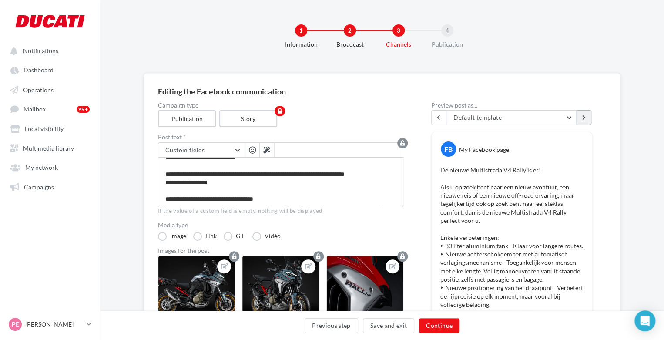
click at [585, 115] on icon at bounding box center [584, 117] width 3 height 5
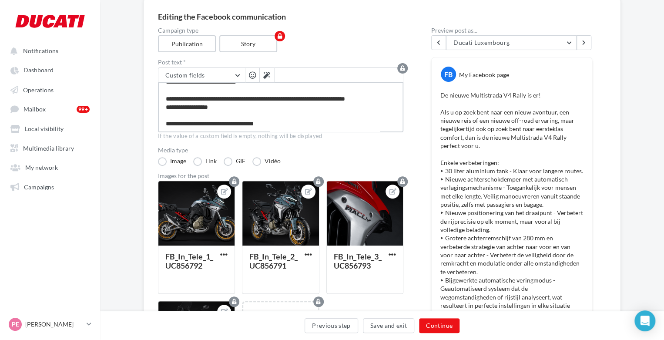
scroll to position [209, 0]
click at [226, 115] on textarea at bounding box center [281, 107] width 246 height 50
click at [224, 107] on textarea at bounding box center [281, 107] width 246 height 50
click at [225, 70] on button "Custom fields" at bounding box center [201, 75] width 87 height 15
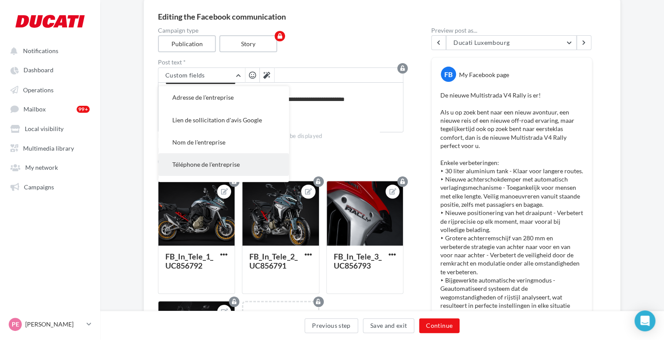
click at [219, 158] on button "Téléphone de l'entreprise" at bounding box center [223, 164] width 131 height 22
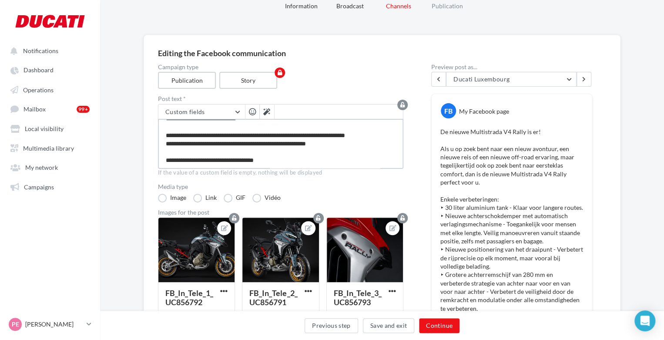
scroll to position [37, 0]
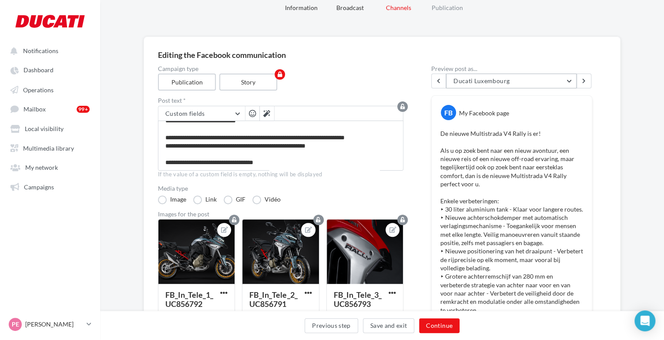
click at [573, 83] on button "Ducati Luxembourg" at bounding box center [511, 81] width 131 height 15
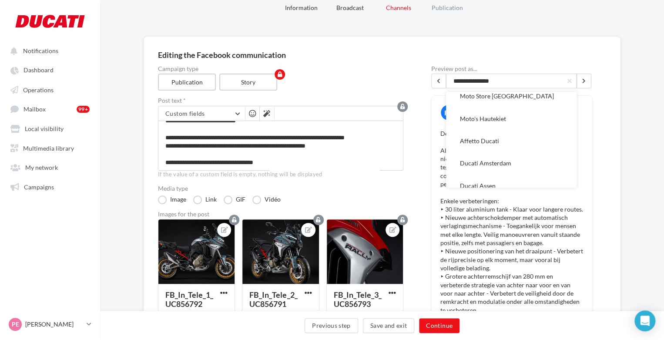
scroll to position [253, 0]
click at [501, 155] on button "Ducati Amsterdam" at bounding box center [511, 162] width 131 height 22
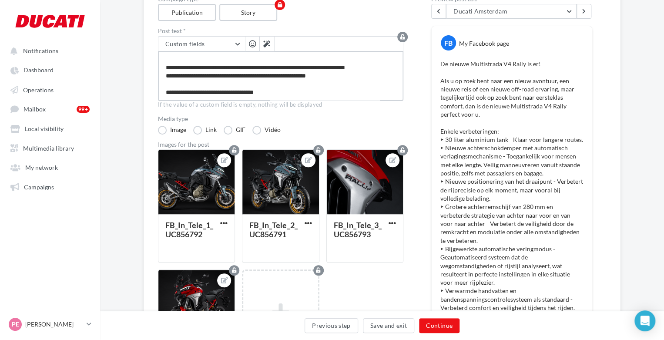
scroll to position [209, 0]
drag, startPoint x: 359, startPoint y: 73, endPoint x: 159, endPoint y: 77, distance: 199.9
click at [159, 77] on textarea at bounding box center [281, 76] width 246 height 50
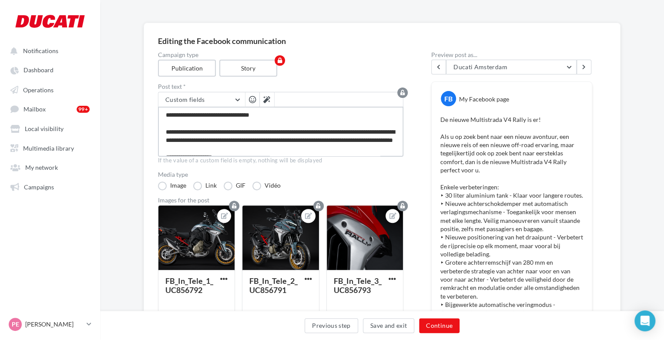
scroll to position [0, 0]
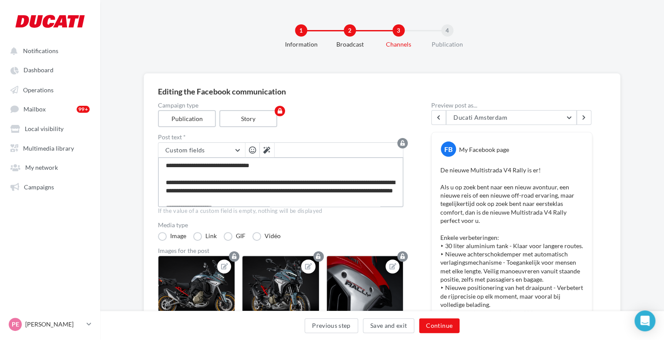
drag, startPoint x: 288, startPoint y: 92, endPoint x: 84, endPoint y: -2, distance: 224.4
click at [84, 0] on html "Notifications Dashboard Operations Mailbox" at bounding box center [332, 170] width 664 height 340
click at [438, 326] on button "Continue" at bounding box center [439, 325] width 40 height 15
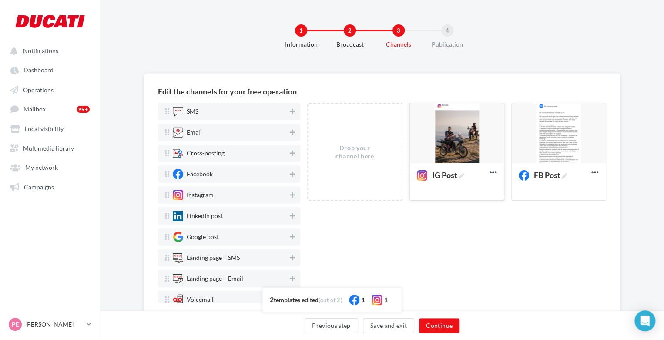
click at [469, 162] on div at bounding box center [457, 133] width 94 height 61
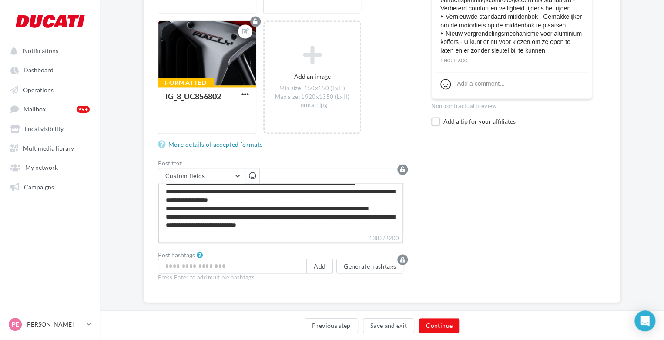
scroll to position [629, 0]
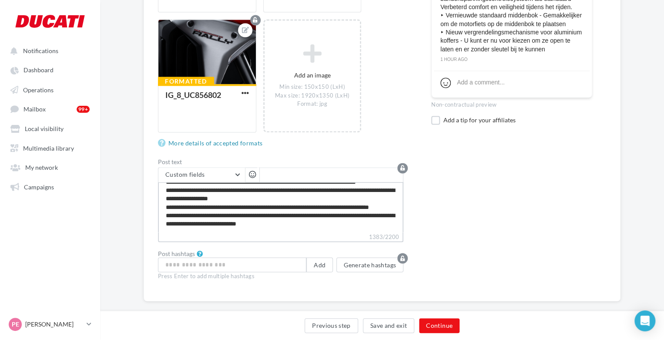
drag, startPoint x: 163, startPoint y: 250, endPoint x: 438, endPoint y: 251, distance: 274.7
paste textarea "**********"
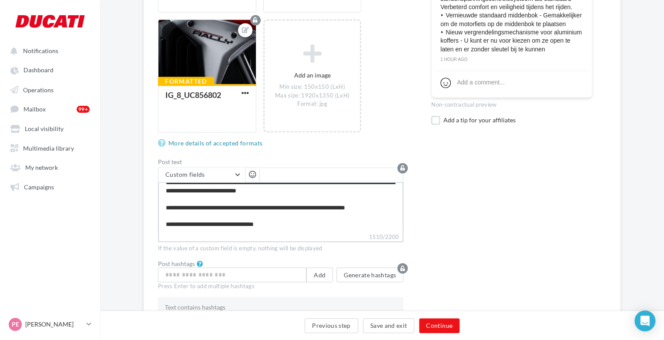
scroll to position [197, 0]
click at [297, 219] on textarea "1510/2200" at bounding box center [281, 207] width 246 height 50
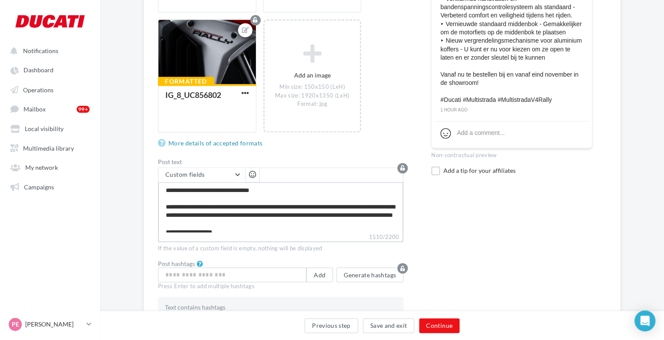
scroll to position [569, 0]
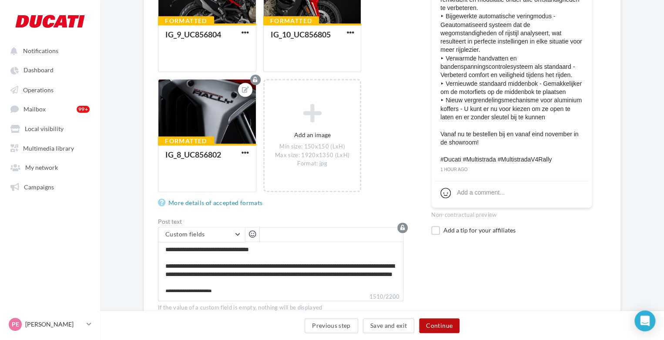
click at [422, 319] on button "Continue" at bounding box center [439, 325] width 40 height 15
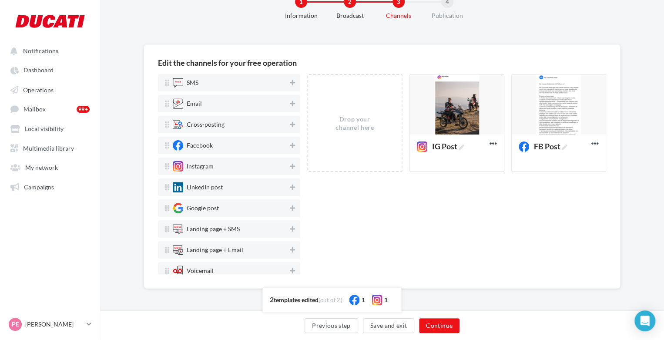
scroll to position [29, 0]
click at [551, 119] on div at bounding box center [559, 104] width 94 height 61
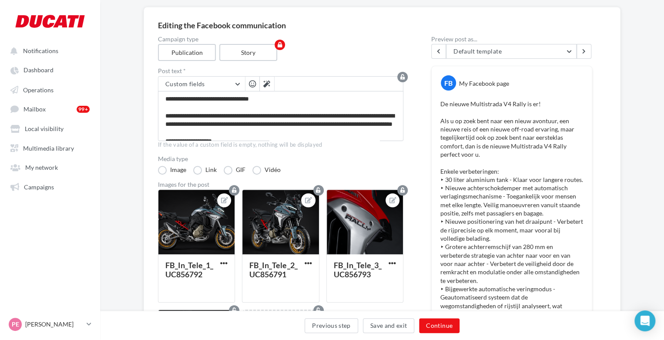
scroll to position [200, 0]
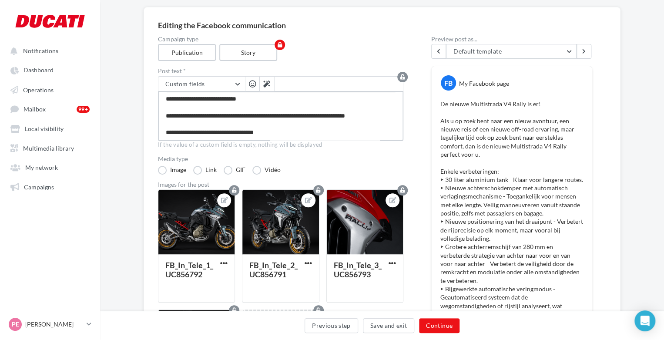
click at [164, 116] on textarea at bounding box center [281, 116] width 246 height 50
paste textarea "**********"
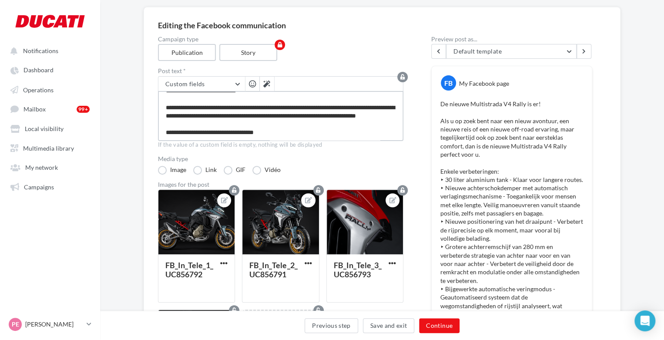
drag, startPoint x: 258, startPoint y: 135, endPoint x: 241, endPoint y: 124, distance: 20.0
click at [241, 124] on textarea at bounding box center [281, 116] width 246 height 50
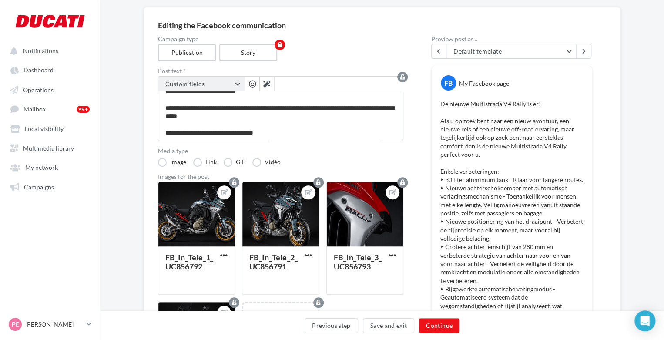
click at [214, 84] on button "Custom fields" at bounding box center [201, 84] width 87 height 15
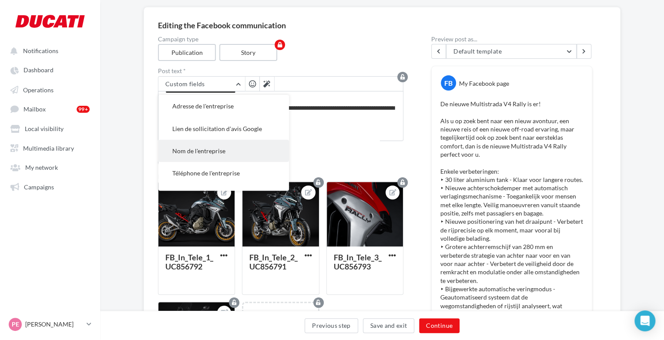
scroll to position [38, 0]
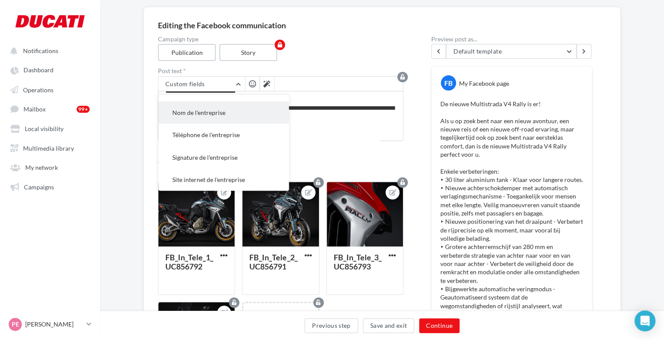
click at [217, 113] on span "Nom de l'entreprise" at bounding box center [198, 112] width 53 height 7
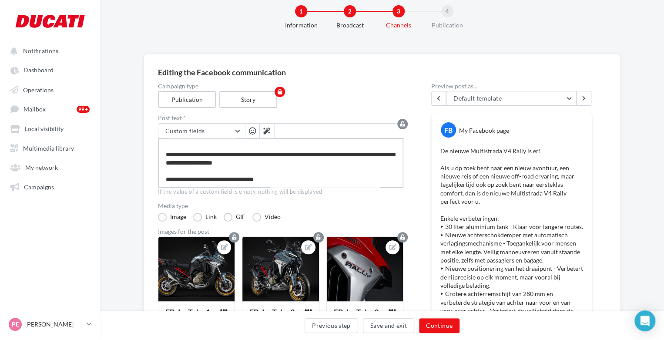
scroll to position [0, 0]
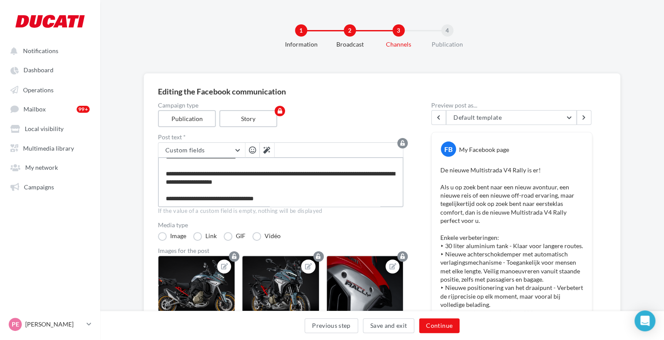
click at [180, 192] on textarea at bounding box center [281, 182] width 246 height 50
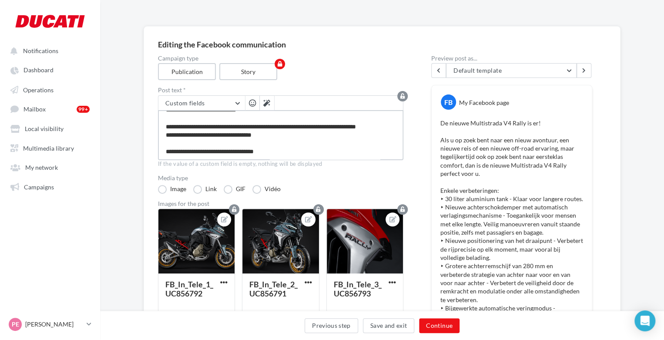
scroll to position [49, 0]
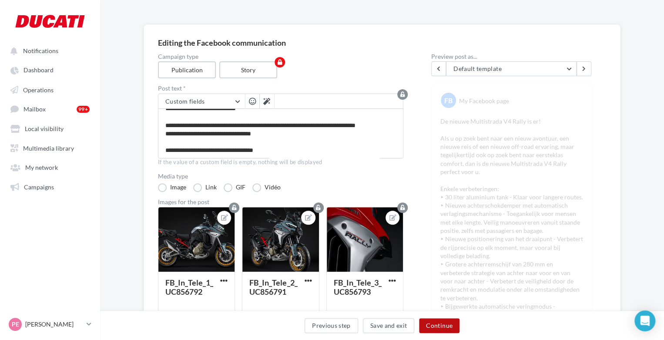
click at [426, 327] on button "Continue" at bounding box center [439, 325] width 40 height 15
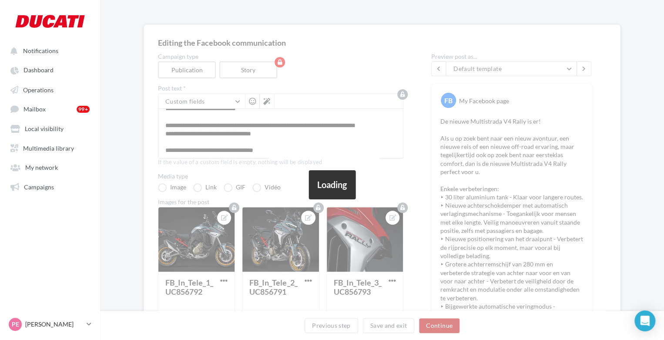
scroll to position [29, 0]
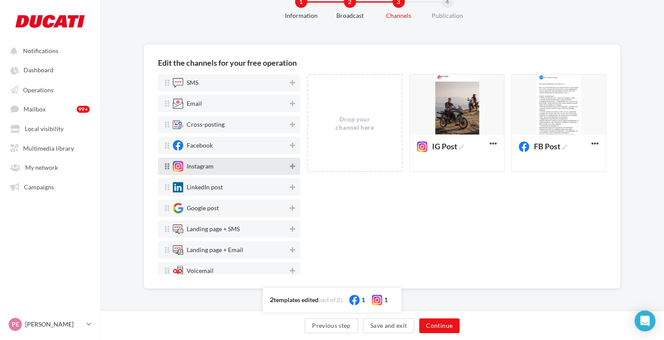
click at [290, 168] on icon at bounding box center [292, 166] width 5 height 6
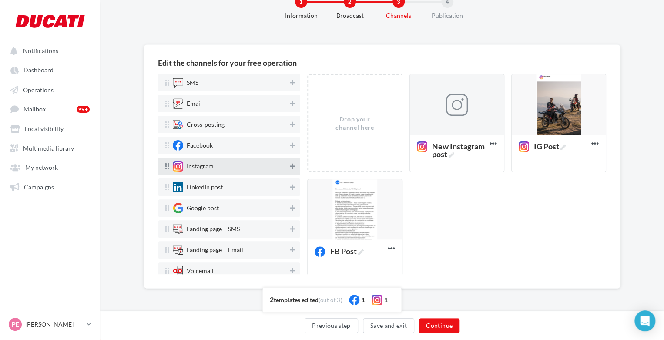
click at [290, 168] on icon at bounding box center [292, 166] width 5 height 6
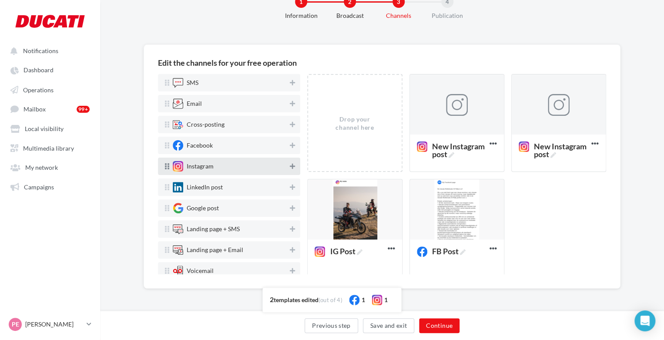
click at [290, 168] on icon at bounding box center [292, 166] width 5 height 6
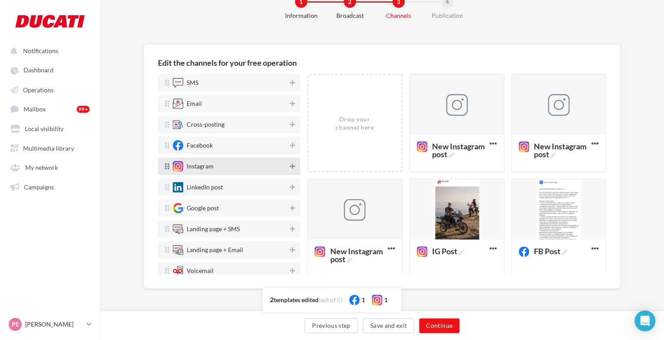
click at [290, 168] on icon at bounding box center [292, 166] width 5 height 6
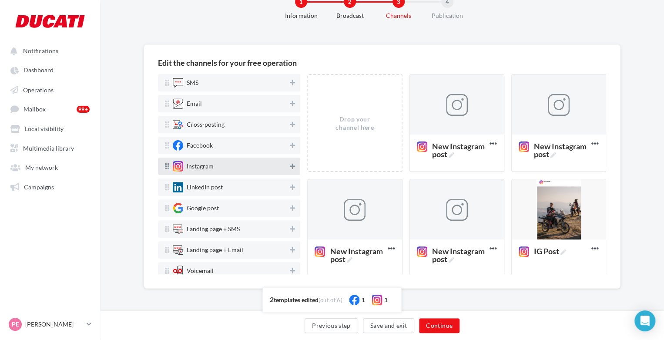
click at [290, 168] on icon at bounding box center [292, 166] width 5 height 6
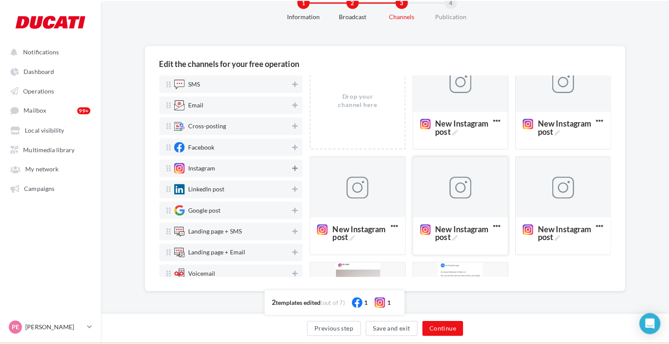
scroll to position [19, 0]
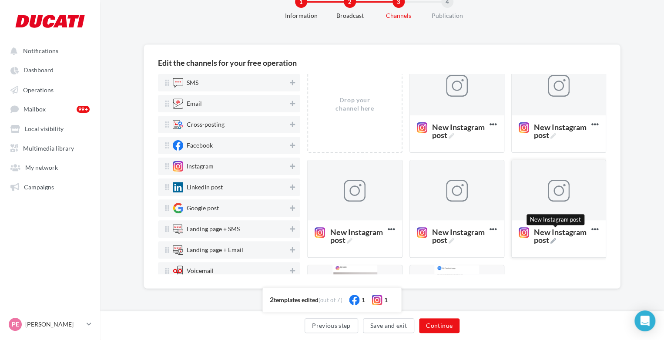
click at [537, 244] on span "New Instagram post" at bounding box center [561, 236] width 54 height 16
click at [537, 245] on textarea "New Instagram post New Instagram post" at bounding box center [549, 235] width 69 height 25
click at [537, 242] on textarea "New Instagram post" at bounding box center [549, 235] width 69 height 25
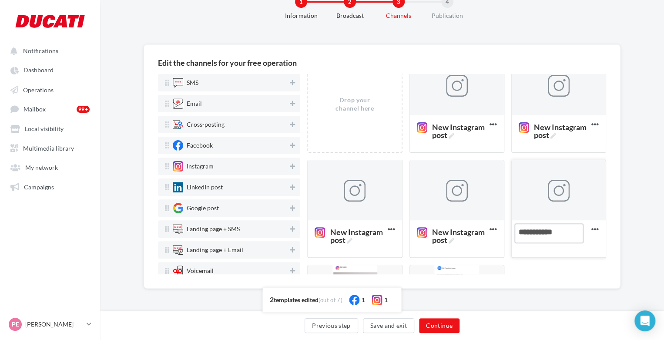
click at [537, 233] on textarea "IG Story #6" at bounding box center [549, 233] width 69 height 20
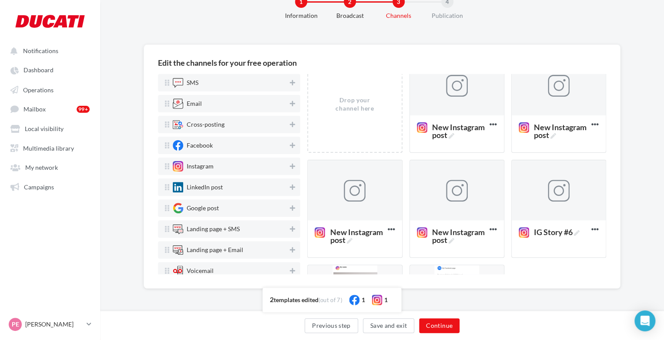
click at [559, 273] on div "Drop your channel here New Instagram post Delete New Instagram post Delete New …" at bounding box center [460, 212] width 306 height 315
click at [469, 238] on span "New Instagram post" at bounding box center [459, 236] width 54 height 16
click at [469, 238] on textarea "New Instagram post New Instagram post" at bounding box center [447, 235] width 69 height 25
click at [445, 238] on textarea "New Instagram post" at bounding box center [447, 235] width 69 height 25
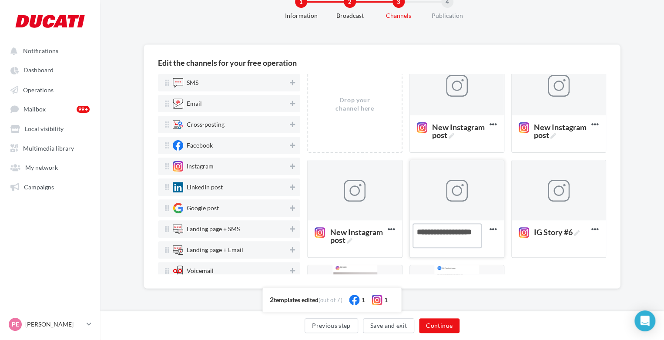
click at [445, 238] on textarea "New Instagram post" at bounding box center [447, 235] width 69 height 25
paste textarea
click at [348, 243] on span "New Instagram post" at bounding box center [357, 236] width 54 height 16
click at [348, 243] on textarea "New Instagram post New Instagram post" at bounding box center [344, 235] width 69 height 25
click at [338, 239] on textarea "New Instagram post" at bounding box center [344, 235] width 69 height 25
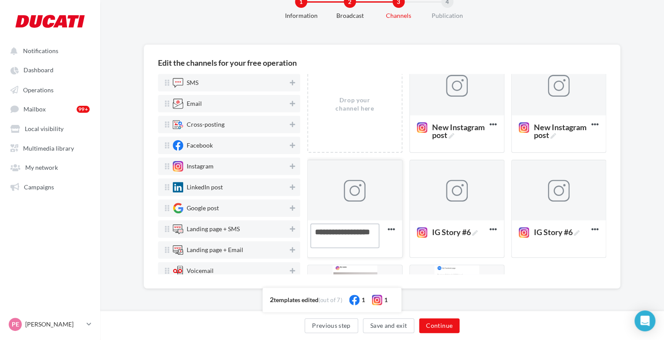
click at [338, 239] on textarea "New Instagram post" at bounding box center [344, 235] width 69 height 25
paste textarea
click at [538, 138] on span "New Instagram post" at bounding box center [561, 131] width 54 height 16
click at [538, 138] on textarea "New Instagram post New Instagram post" at bounding box center [549, 130] width 69 height 25
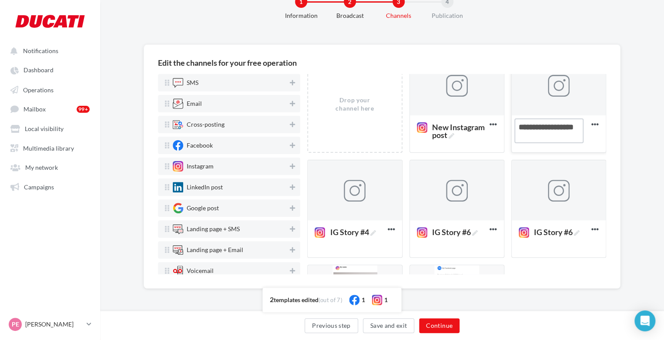
click at [534, 133] on textarea "New Instagram post" at bounding box center [549, 130] width 69 height 25
paste textarea
click at [448, 133] on span "New Instagram post" at bounding box center [459, 131] width 54 height 16
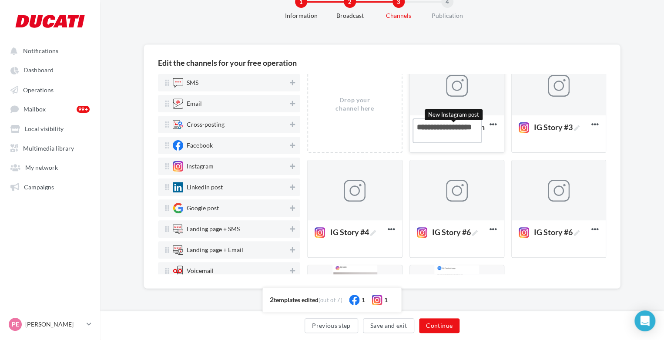
click at [448, 133] on textarea "New Instagram post New Instagram post" at bounding box center [447, 130] width 69 height 25
click at [441, 134] on textarea "New Instagram post" at bounding box center [447, 130] width 69 height 25
paste textarea
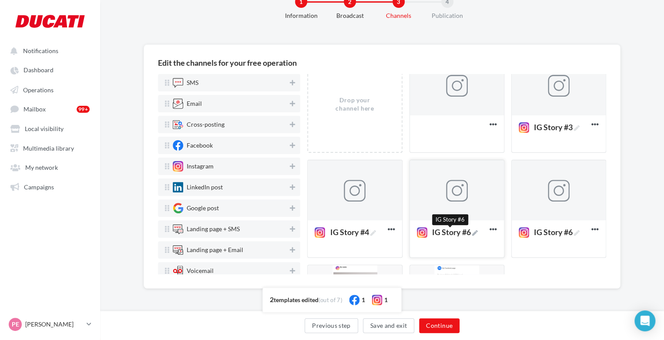
click at [441, 229] on span "IG Story #6" at bounding box center [455, 232] width 46 height 8
click at [441, 229] on textarea "IG Story #6 IG Story #6" at bounding box center [447, 233] width 69 height 20
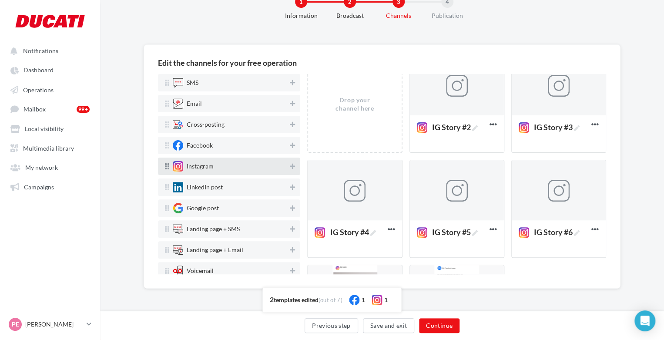
click at [293, 165] on div "Instagram" at bounding box center [229, 166] width 142 height 17
click at [290, 165] on icon at bounding box center [292, 166] width 5 height 6
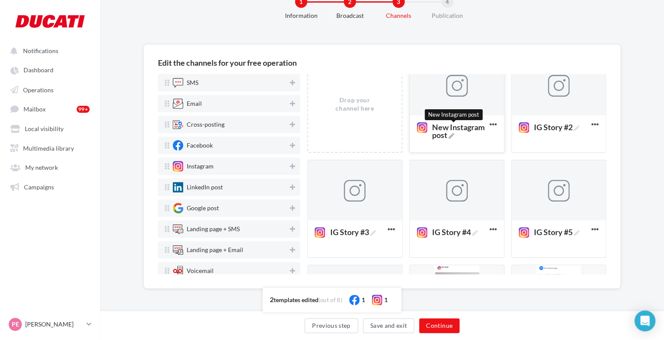
click at [438, 135] on span "New Instagram post" at bounding box center [459, 131] width 54 height 16
click at [438, 135] on textarea "New Instagram post New Instagram post" at bounding box center [447, 130] width 69 height 25
paste textarea "**********"
click at [438, 135] on textarea "New Instagram post" at bounding box center [447, 130] width 69 height 25
click at [438, 135] on textarea "New Instagram postIG Story # ..." at bounding box center [447, 130] width 69 height 25
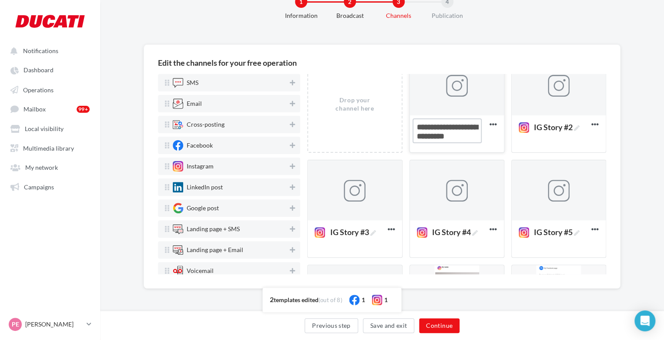
click at [438, 135] on textarea "New Instagram postIG Story # ..." at bounding box center [447, 130] width 69 height 25
paste textarea
click at [636, 135] on div "Edit the channels for your free operation SMS Email Cross-posting Facebook Inst…" at bounding box center [382, 180] width 564 height 272
click at [461, 102] on div at bounding box center [457, 85] width 94 height 61
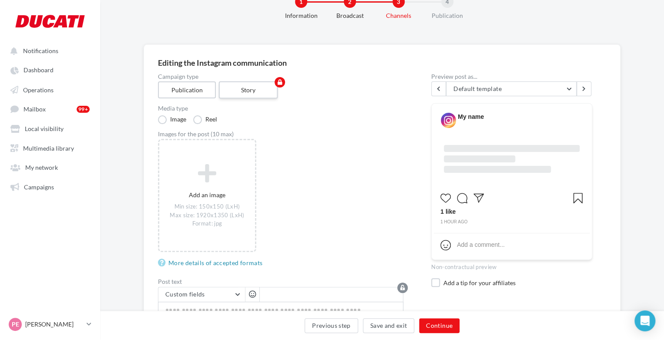
click at [241, 85] on label "Story" at bounding box center [248, 89] width 59 height 17
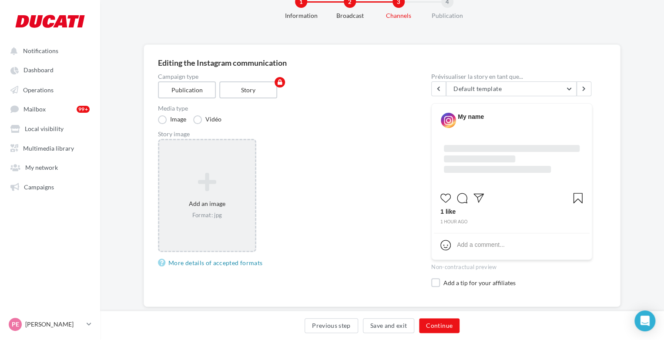
click at [200, 174] on icon at bounding box center [207, 182] width 89 height 21
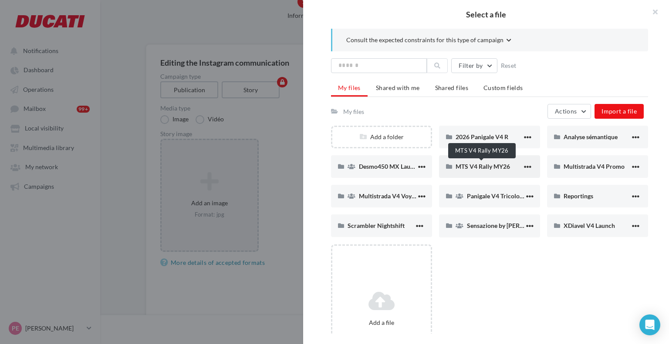
click at [487, 170] on span "MTS V4 Rally MY26" at bounding box center [482, 166] width 54 height 7
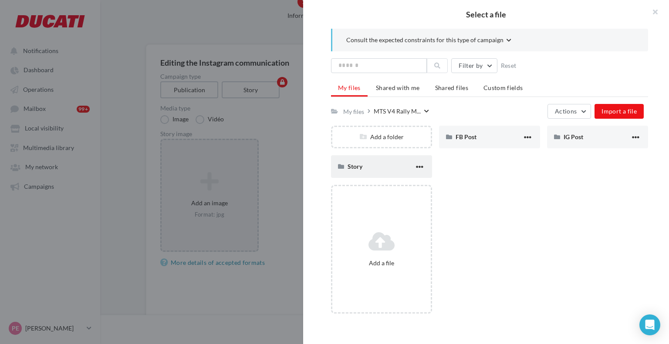
click at [397, 163] on div "Story" at bounding box center [380, 166] width 67 height 8
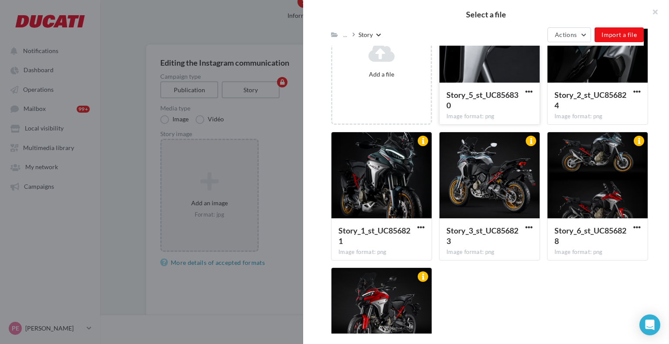
scroll to position [228, 0]
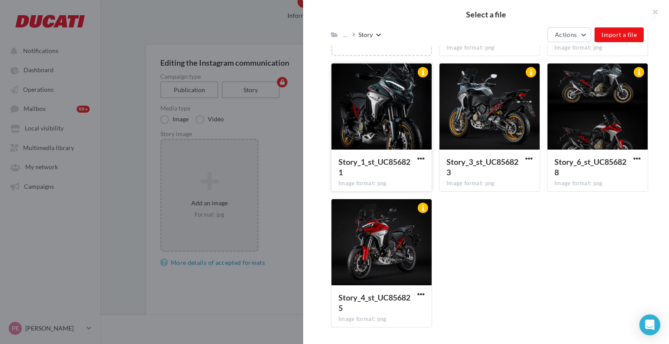
click at [350, 145] on div at bounding box center [381, 107] width 100 height 87
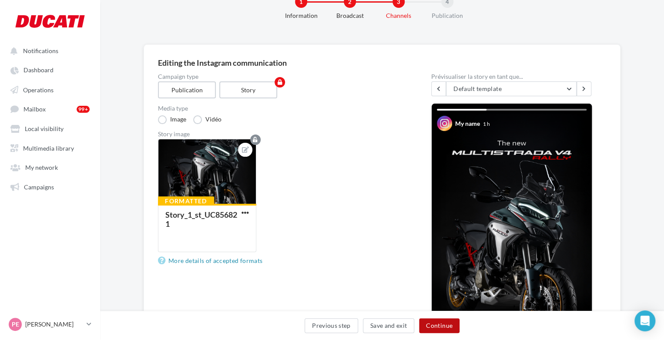
click at [441, 321] on button "Continue" at bounding box center [439, 325] width 40 height 15
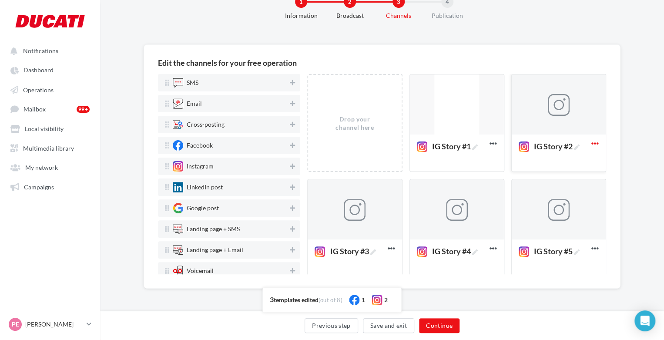
drag, startPoint x: 572, startPoint y: 104, endPoint x: 592, endPoint y: 139, distance: 40.2
click at [592, 139] on icon at bounding box center [595, 143] width 21 height 21
click at [569, 120] on div at bounding box center [559, 104] width 94 height 61
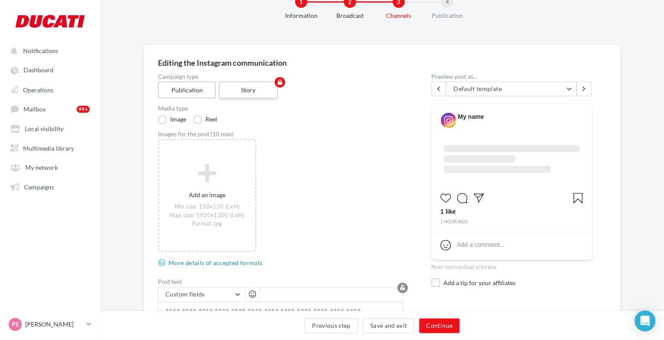
click at [233, 84] on label "Story" at bounding box center [248, 89] width 59 height 17
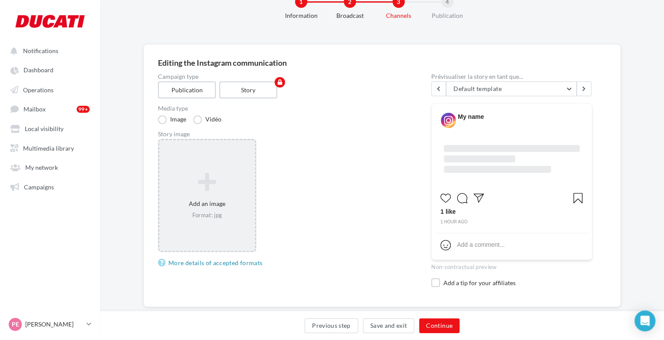
click at [186, 157] on div "Add an image Format: jpg" at bounding box center [207, 195] width 98 height 113
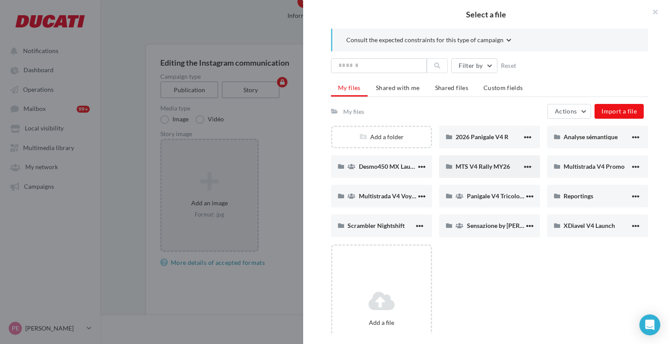
click at [470, 158] on div "MTS V4 Rally MY26" at bounding box center [489, 166] width 101 height 23
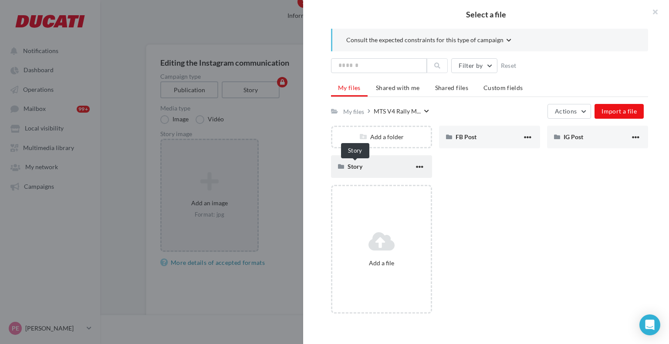
click at [348, 167] on span "Story" at bounding box center [354, 166] width 15 height 7
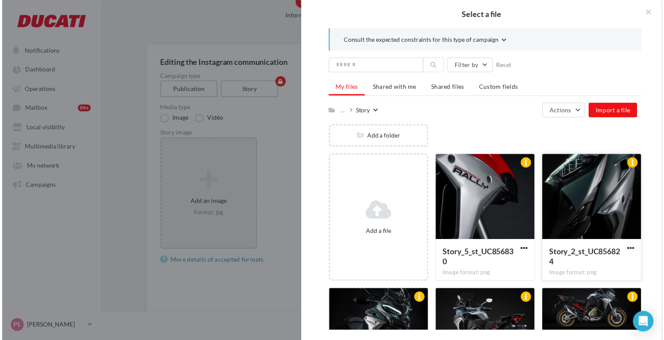
scroll to position [30, 0]
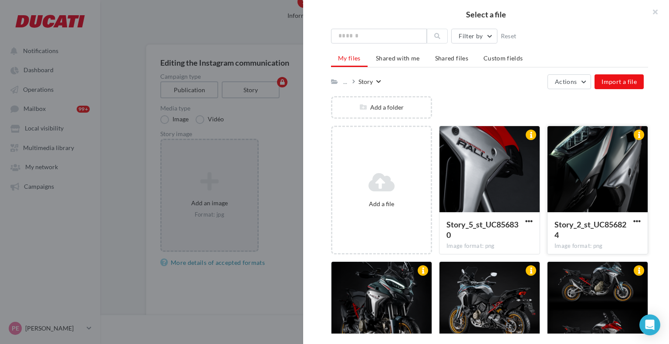
click at [578, 193] on div at bounding box center [597, 169] width 100 height 87
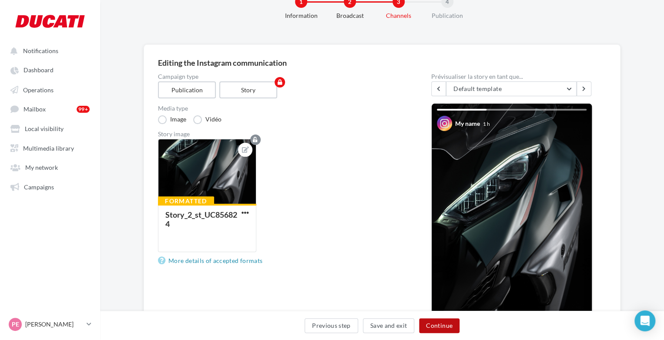
click at [448, 324] on button "Continue" at bounding box center [439, 325] width 40 height 15
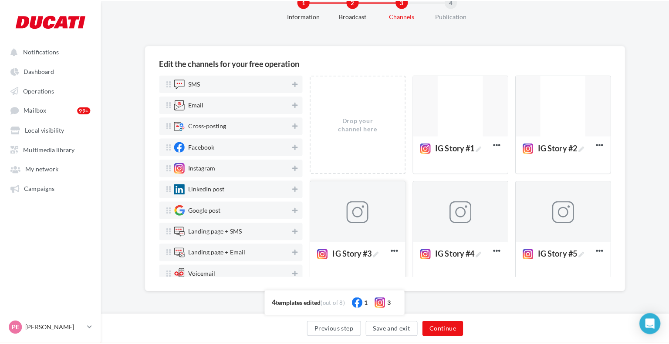
scroll to position [23, 0]
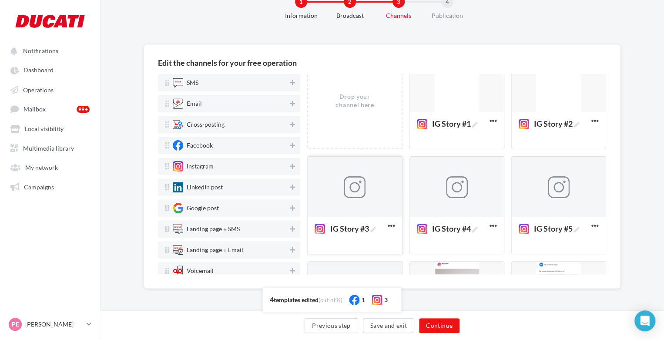
click at [374, 235] on div "IG Story #3" at bounding box center [355, 235] width 80 height 22
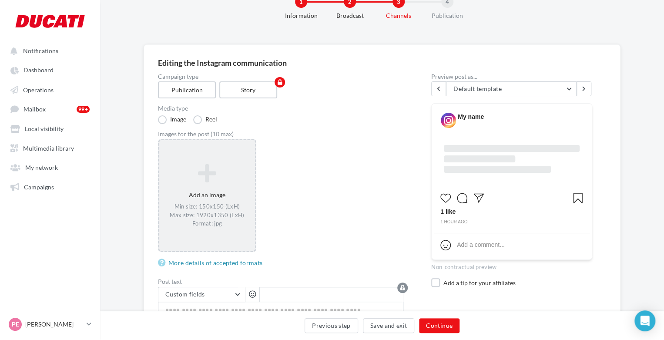
click at [226, 172] on icon at bounding box center [207, 173] width 89 height 21
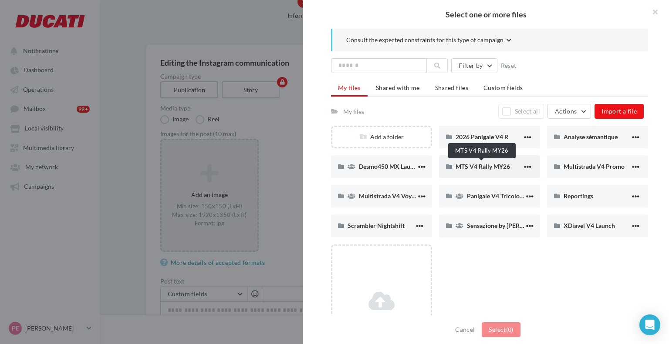
click at [484, 169] on span "MTS V4 Rally MY26" at bounding box center [482, 166] width 54 height 7
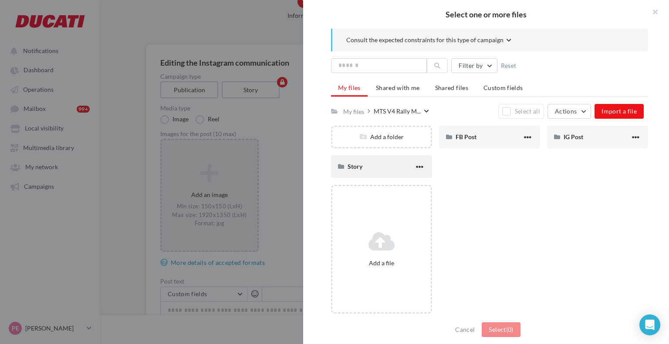
click at [387, 163] on div "Story" at bounding box center [380, 166] width 67 height 8
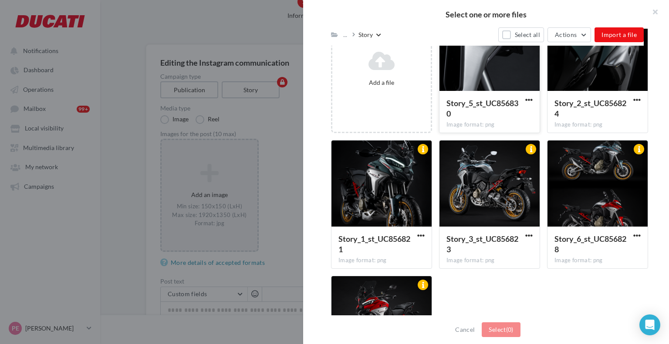
scroll to position [152, 0]
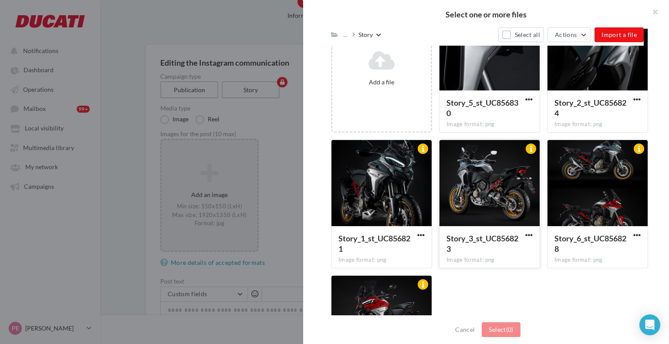
click at [461, 182] on div at bounding box center [489, 183] width 100 height 87
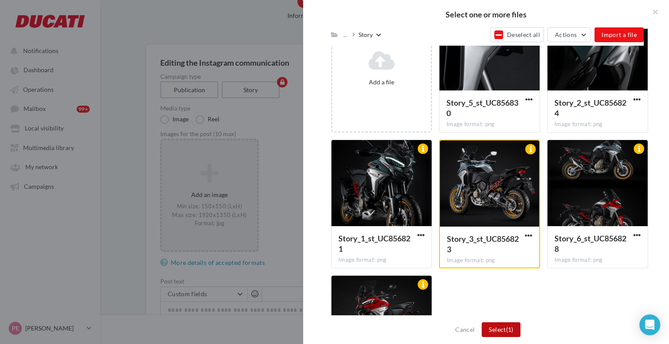
click at [502, 324] on button "Select (1)" at bounding box center [501, 330] width 38 height 15
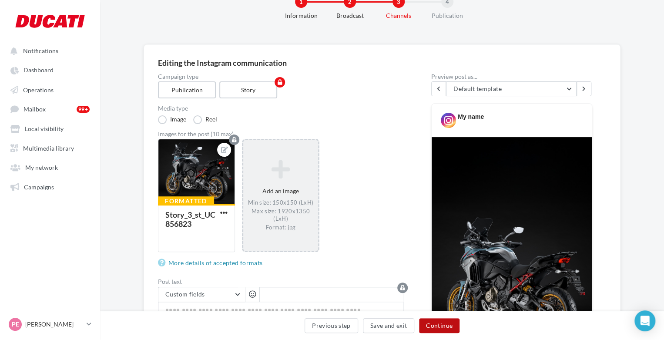
click at [438, 327] on button "Continue" at bounding box center [439, 325] width 40 height 15
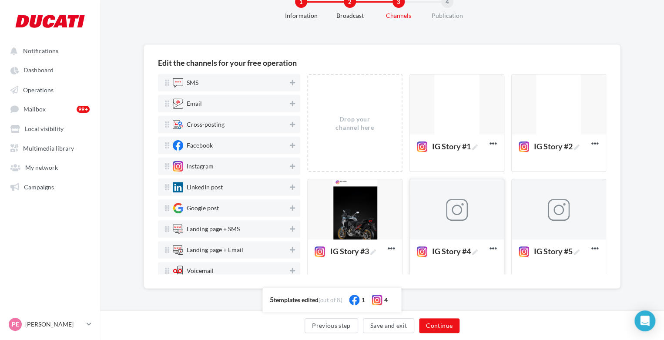
click at [460, 221] on div at bounding box center [457, 209] width 94 height 61
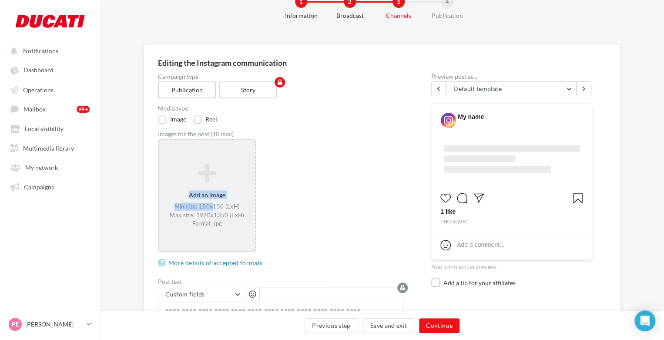
drag, startPoint x: 211, startPoint y: 202, endPoint x: 218, endPoint y: 160, distance: 42.4
click at [218, 160] on div "Add an image Min size: 150x150 (LxH) Max size: 1920x1350 (LxH) Format: jpg" at bounding box center [207, 195] width 96 height 73
click at [246, 140] on div "Select one or more files Consult the expected constraints for this type of camp…" at bounding box center [207, 140] width 96 height 0
click at [246, 87] on label "Story" at bounding box center [248, 89] width 58 height 17
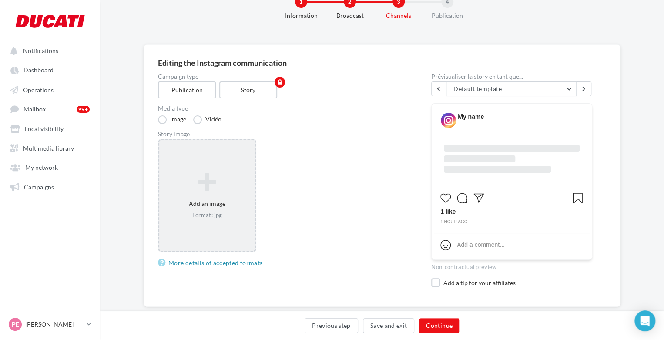
click at [214, 157] on div "Add an image Format: jpg" at bounding box center [207, 195] width 98 height 113
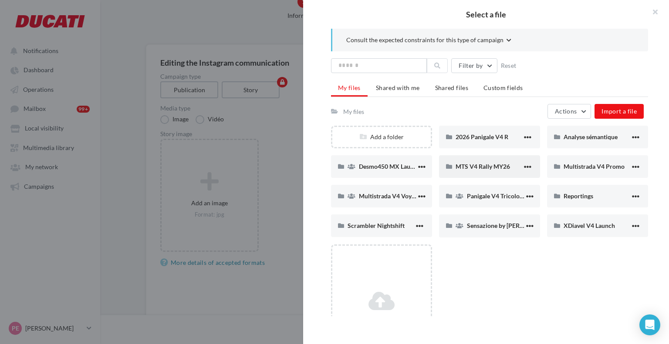
click at [501, 173] on div "MTS V4 Rally MY26" at bounding box center [489, 166] width 101 height 23
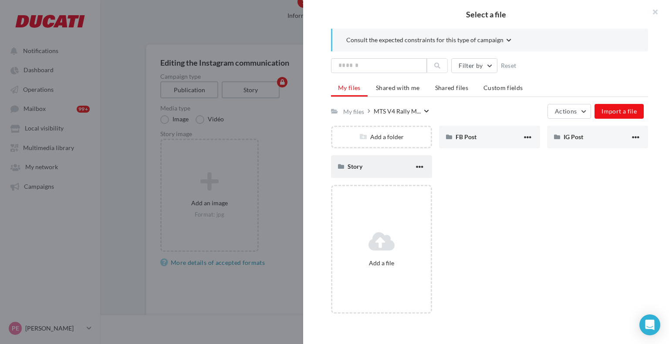
click at [386, 162] on div "Story" at bounding box center [381, 166] width 101 height 23
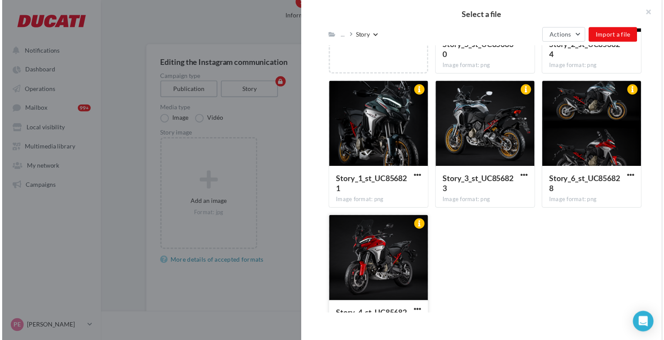
scroll to position [210, 0]
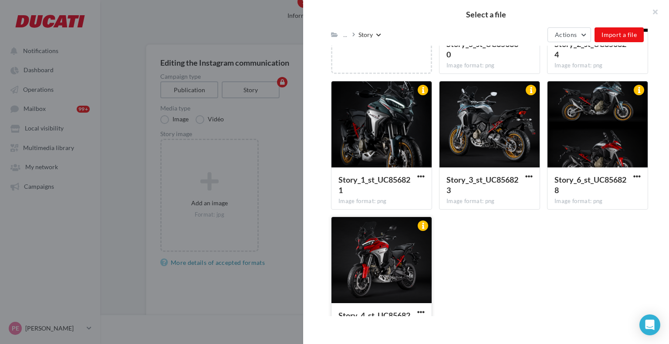
click at [389, 254] on div at bounding box center [381, 260] width 100 height 87
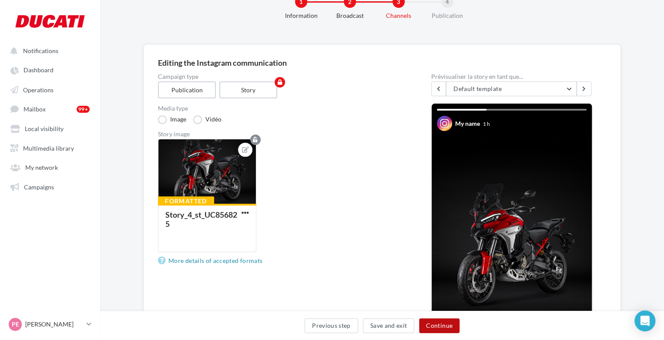
click at [435, 321] on button "Continue" at bounding box center [439, 325] width 40 height 15
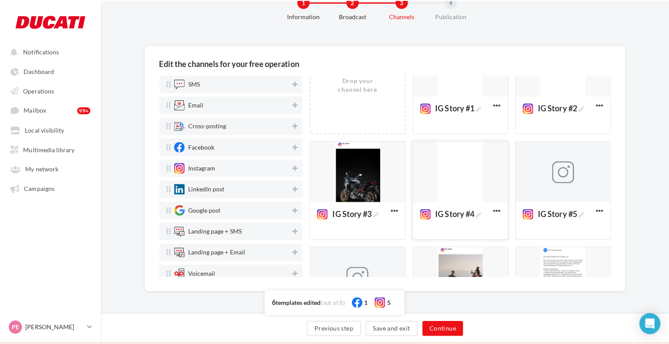
scroll to position [85, 0]
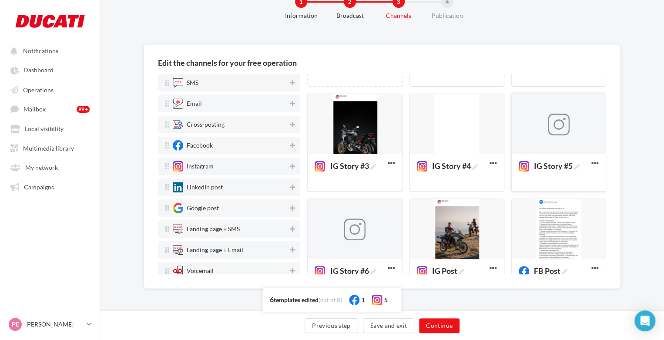
click at [534, 143] on div at bounding box center [559, 124] width 94 height 61
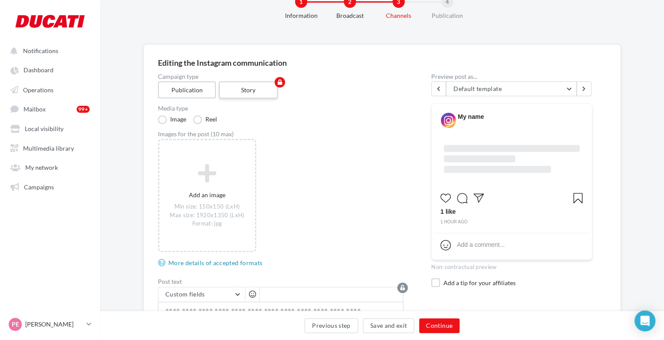
click at [246, 88] on label "Story" at bounding box center [248, 89] width 59 height 17
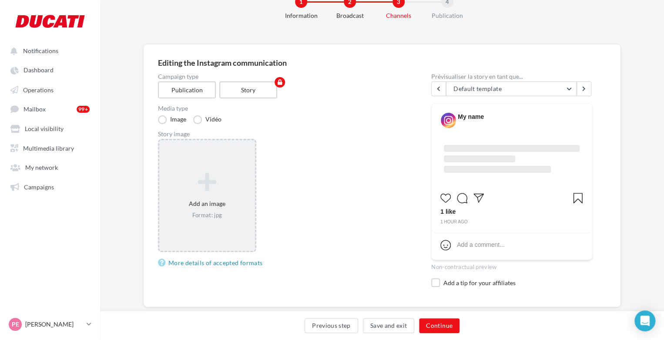
click at [217, 165] on div "Add an image Format: jpg" at bounding box center [207, 195] width 98 height 113
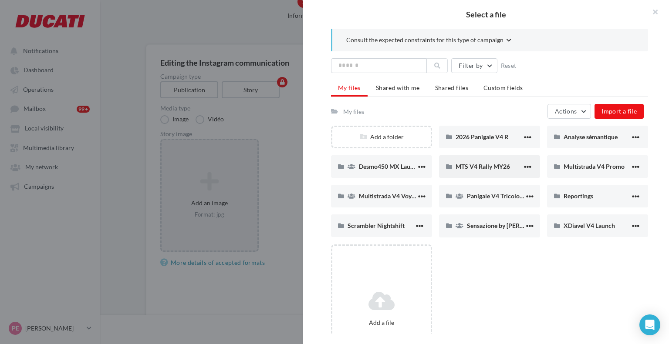
click at [463, 172] on div "MTS V4 Rally MY26" at bounding box center [489, 166] width 101 height 23
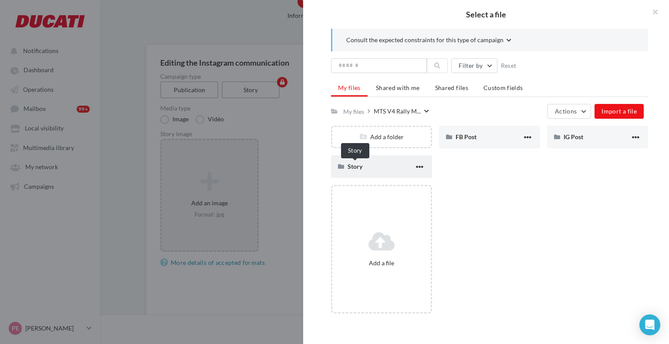
click at [354, 170] on span "Story" at bounding box center [354, 166] width 15 height 7
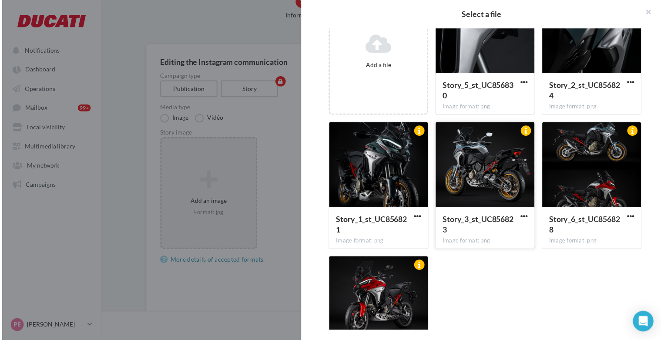
scroll to position [0, 0]
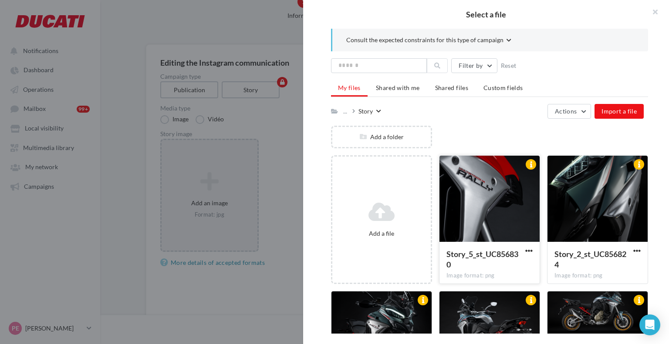
click at [492, 184] on div at bounding box center [489, 199] width 100 height 87
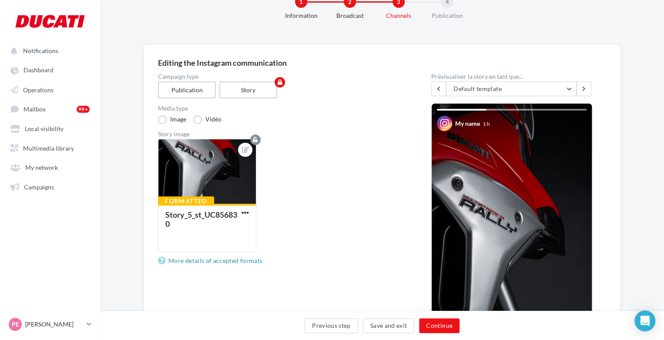
click at [438, 314] on div "Previous step Save and exit Continue" at bounding box center [382, 325] width 564 height 29
click at [436, 317] on div "Previous step Save and exit Continue" at bounding box center [382, 325] width 564 height 29
click at [435, 320] on button "Continue" at bounding box center [439, 325] width 40 height 15
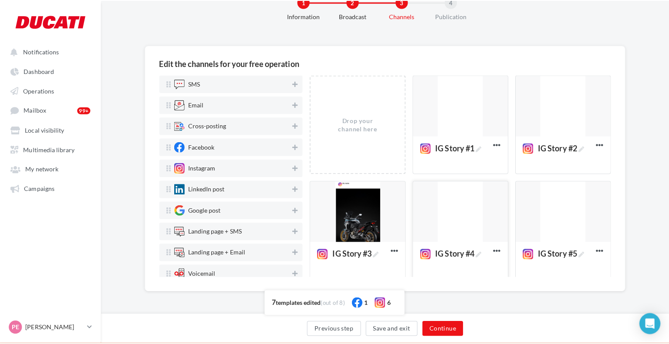
scroll to position [92, 0]
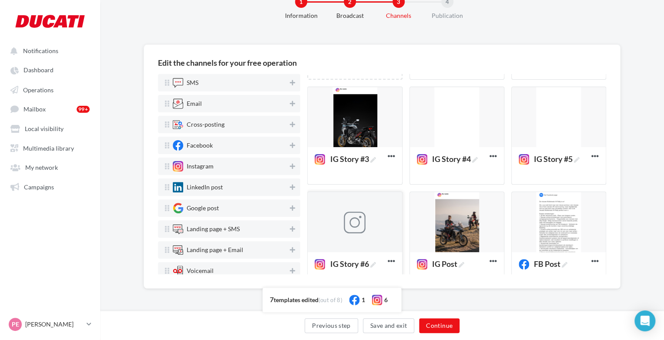
click at [344, 247] on div at bounding box center [355, 222] width 94 height 61
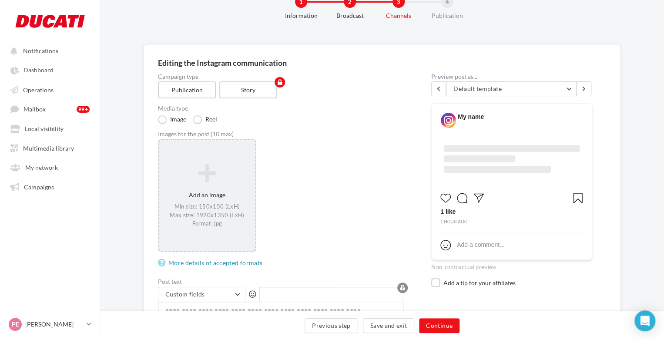
click at [190, 181] on icon at bounding box center [207, 173] width 89 height 21
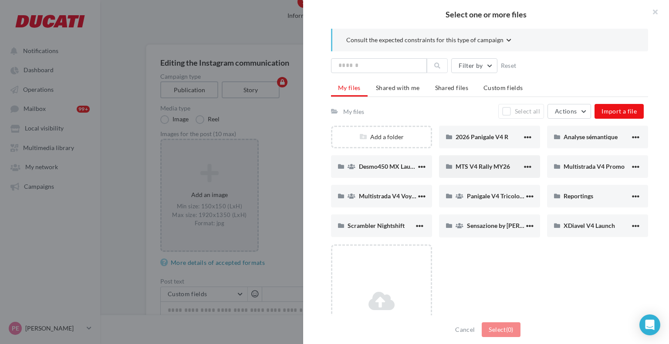
click at [487, 160] on div "MTS V4 Rally MY26" at bounding box center [489, 166] width 101 height 23
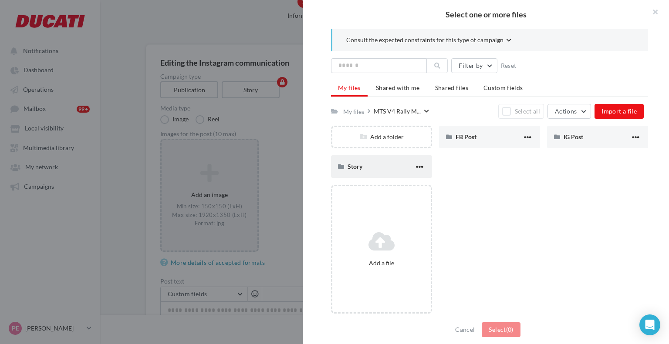
click at [377, 163] on div "Story" at bounding box center [380, 166] width 67 height 8
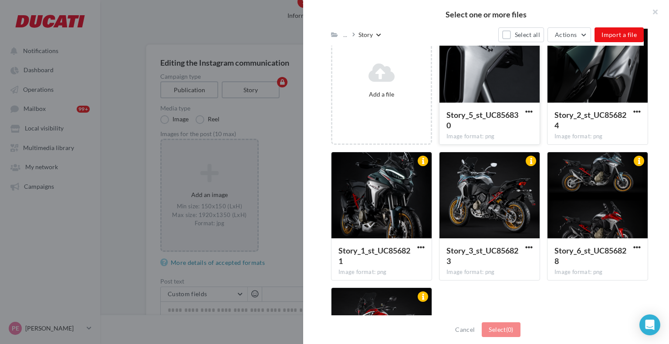
scroll to position [141, 0]
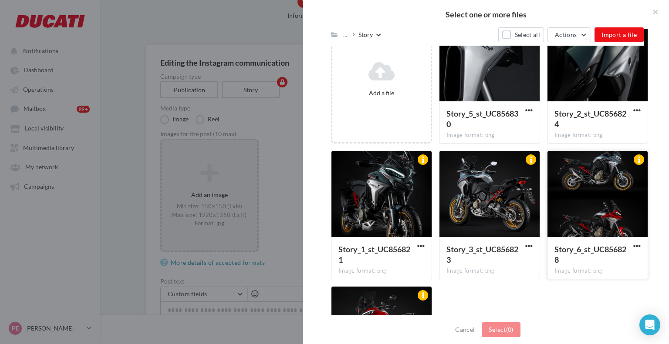
click at [593, 212] on div at bounding box center [597, 194] width 100 height 87
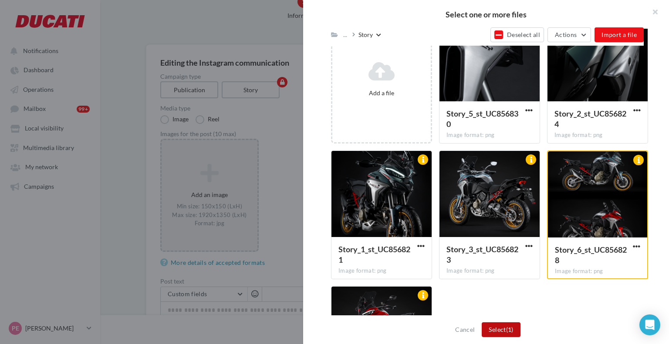
click at [508, 324] on button "Select (1)" at bounding box center [501, 330] width 38 height 15
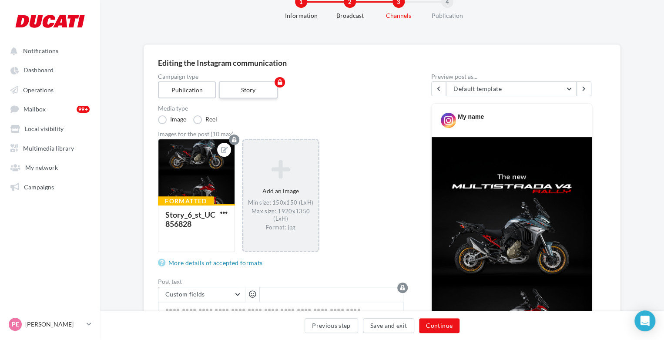
click at [232, 93] on label "Story" at bounding box center [248, 89] width 59 height 17
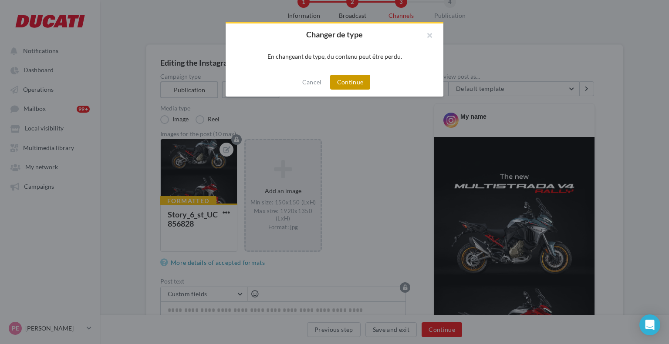
click at [347, 80] on button "Continue" at bounding box center [350, 82] width 40 height 15
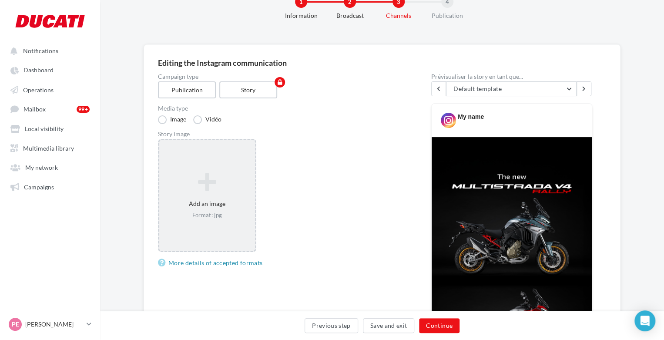
click at [226, 182] on icon at bounding box center [207, 182] width 89 height 21
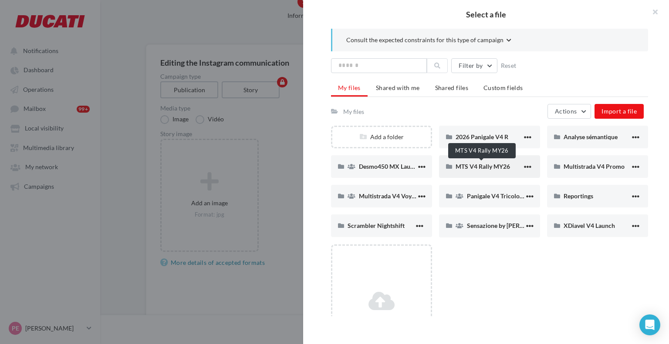
click at [485, 169] on span "MTS V4 Rally MY26" at bounding box center [482, 166] width 54 height 7
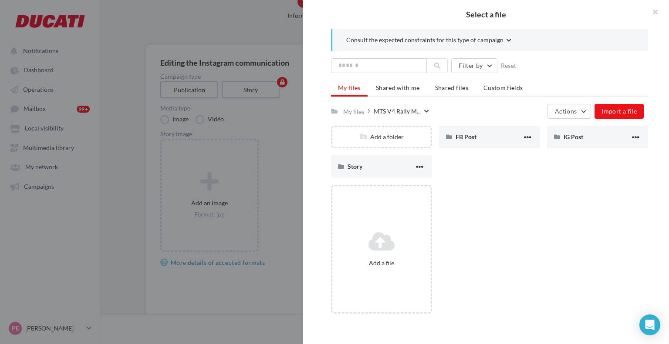
scroll to position [3, 0]
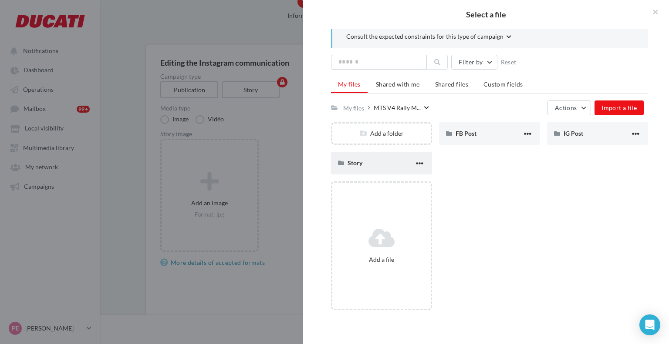
click at [355, 172] on div "Story" at bounding box center [381, 163] width 101 height 23
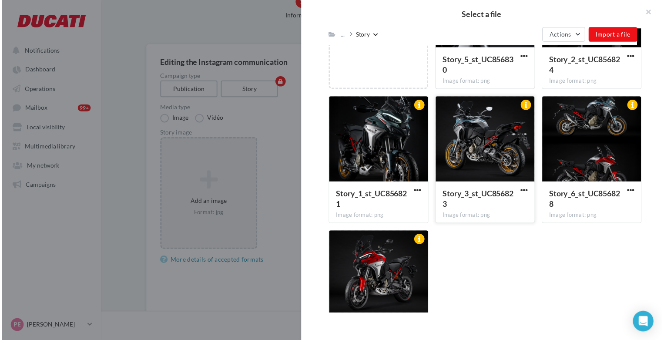
scroll to position [195, 0]
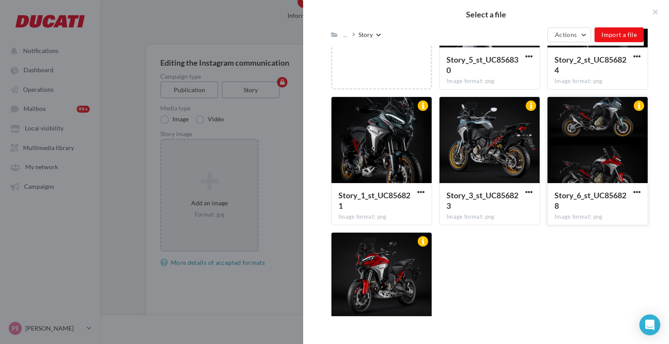
click at [576, 170] on div at bounding box center [597, 140] width 100 height 87
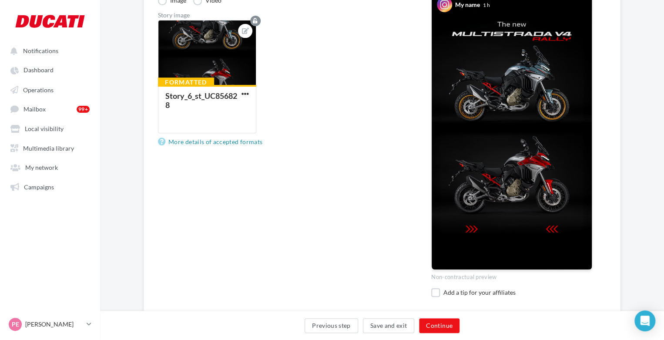
scroll to position [150, 0]
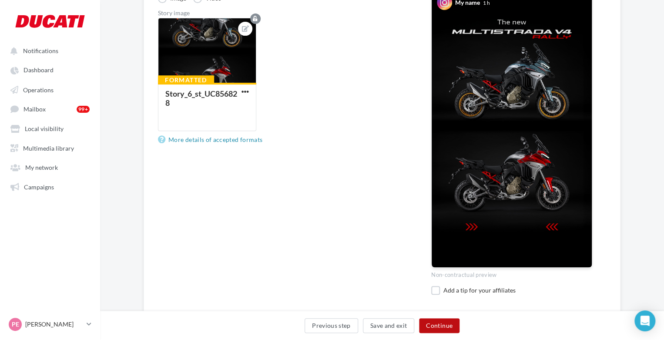
click at [445, 330] on button "Continue" at bounding box center [439, 325] width 40 height 15
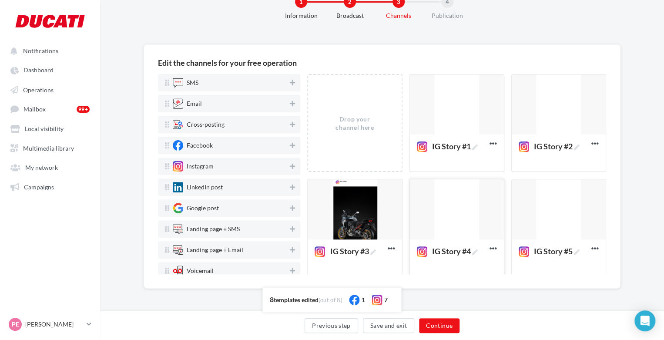
scroll to position [121, 0]
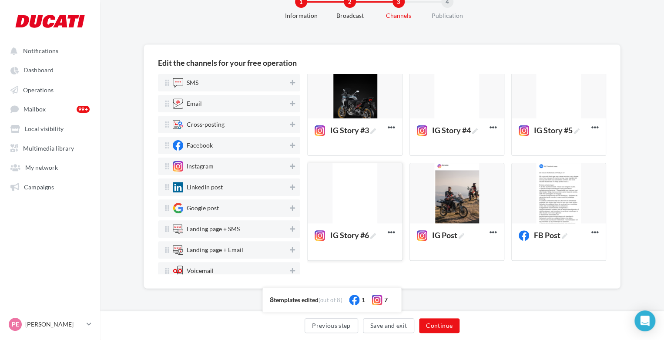
click at [336, 189] on div at bounding box center [355, 193] width 94 height 61
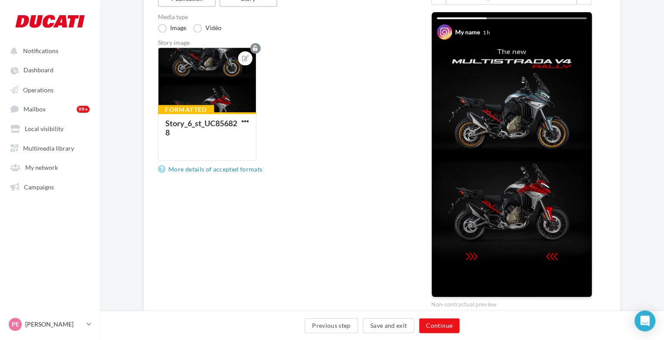
scroll to position [176, 0]
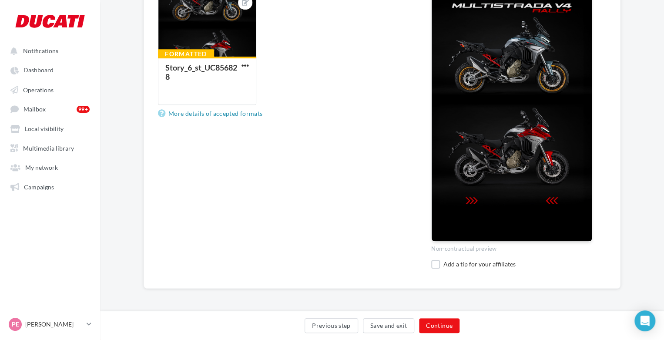
click at [431, 265] on div "Campaign type Publication Story Media type Image Vidéo Story image Formatted St…" at bounding box center [382, 100] width 448 height 348
click at [436, 265] on label at bounding box center [435, 264] width 9 height 9
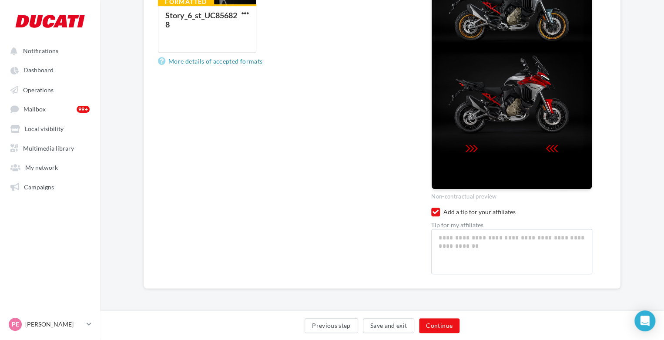
scroll to position [228, 0]
click at [459, 235] on textarea at bounding box center [511, 251] width 161 height 45
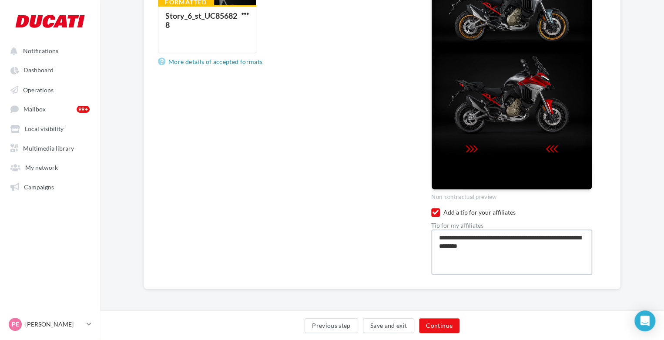
paste textarea "**********"
click at [445, 324] on button "Continue" at bounding box center [439, 325] width 40 height 15
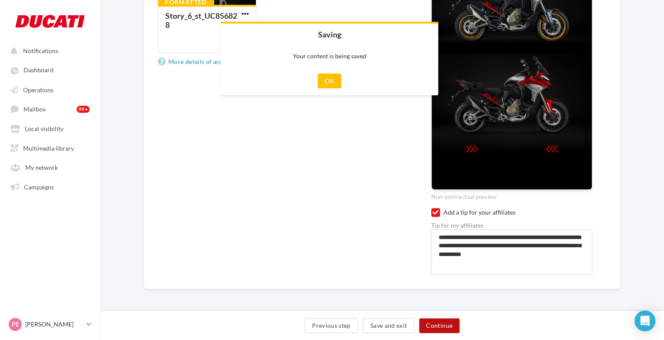
scroll to position [223, 0]
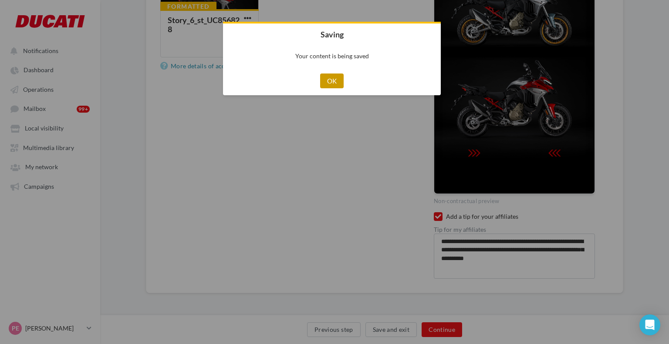
click at [332, 78] on button "OK" at bounding box center [332, 81] width 24 height 15
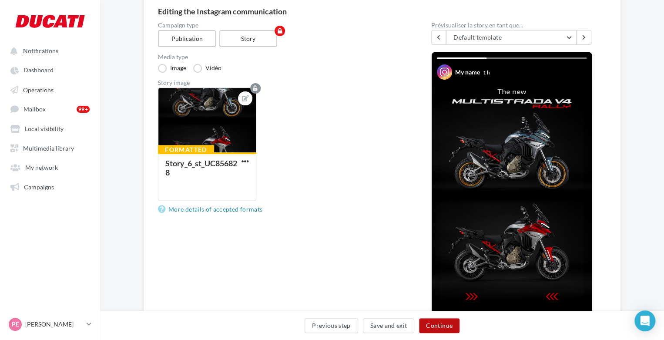
scroll to position [228, 0]
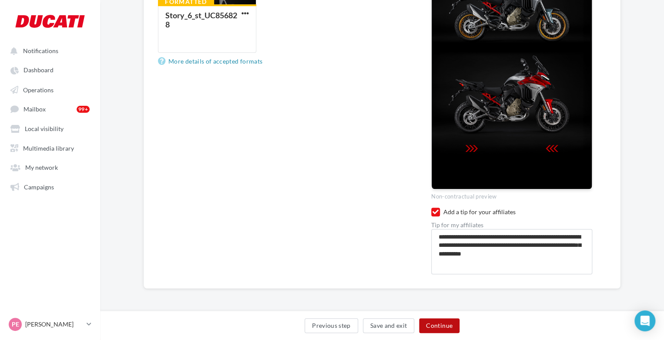
click at [436, 324] on button "Continue" at bounding box center [439, 325] width 40 height 15
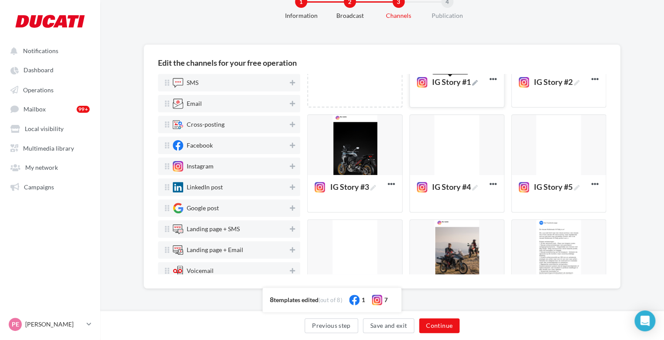
scroll to position [30, 0]
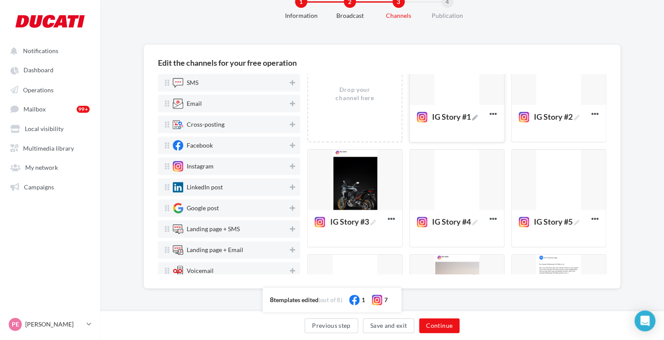
click at [460, 99] on div at bounding box center [457, 75] width 94 height 61
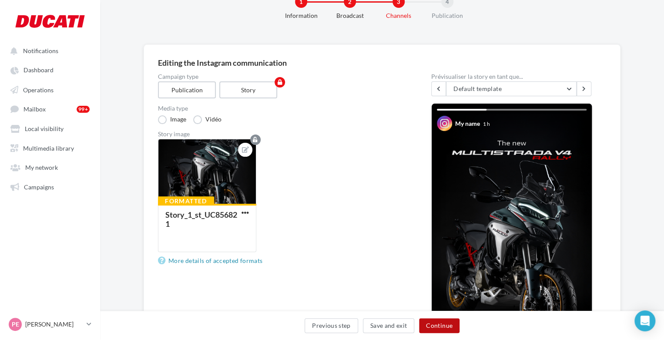
click at [428, 320] on button "Continue" at bounding box center [439, 325] width 40 height 15
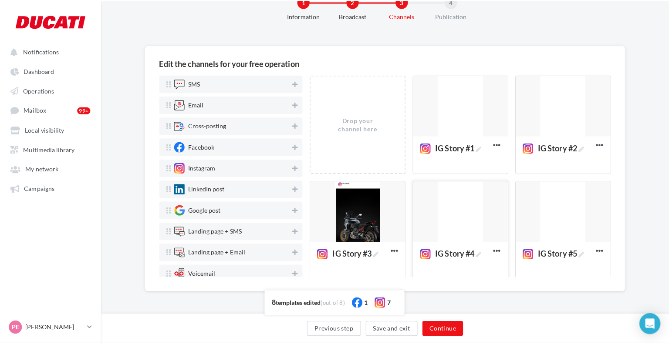
scroll to position [121, 0]
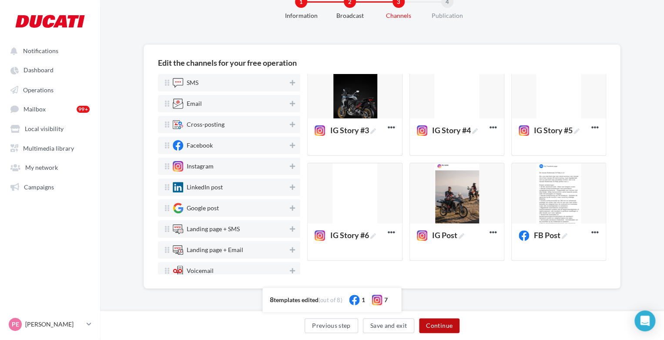
click at [430, 323] on button "Continue" at bounding box center [439, 325] width 40 height 15
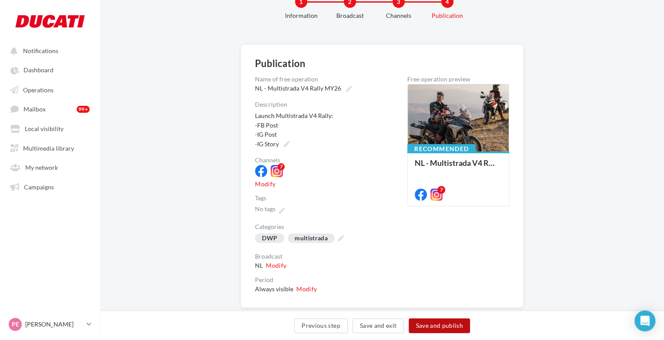
click at [431, 322] on button "Save and publish" at bounding box center [439, 325] width 61 height 15
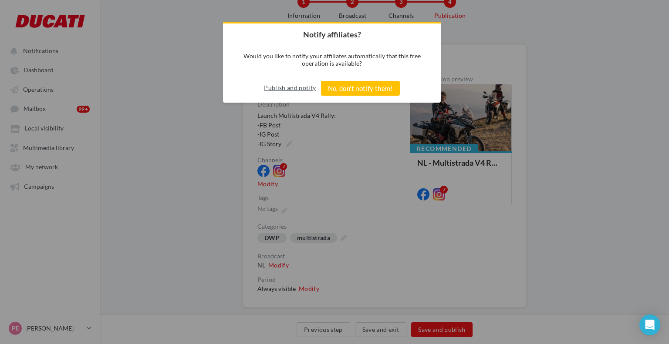
click at [279, 86] on button "Publish and notify" at bounding box center [290, 88] width 52 height 14
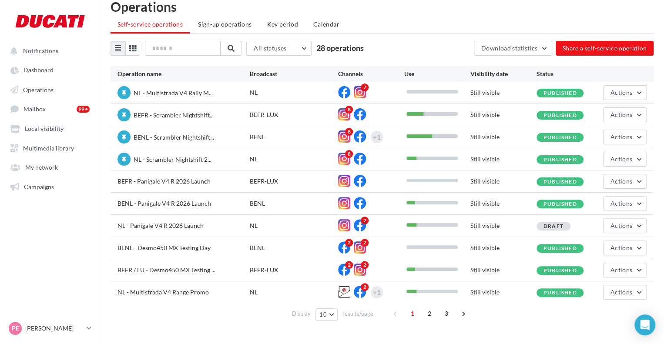
scroll to position [20, 0]
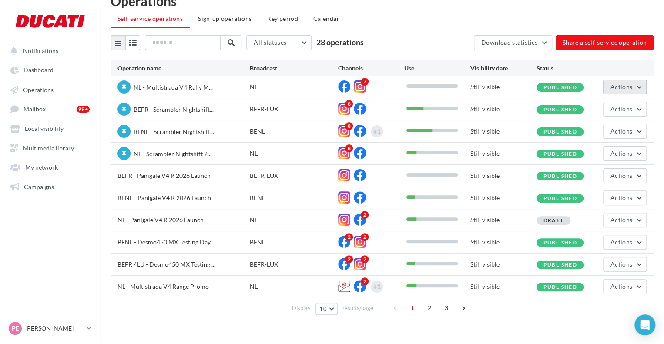
click at [628, 88] on span "Actions" at bounding box center [622, 86] width 22 height 7
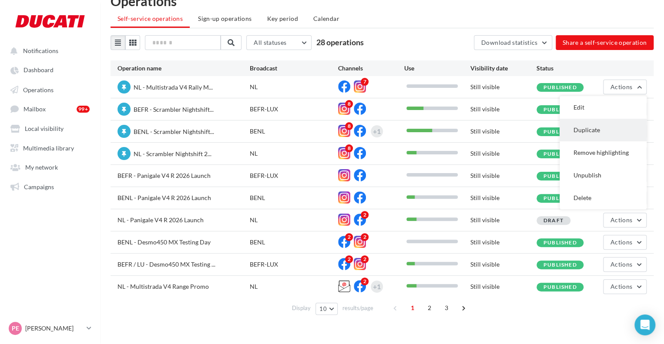
click at [626, 122] on button "Duplicate" at bounding box center [603, 130] width 87 height 23
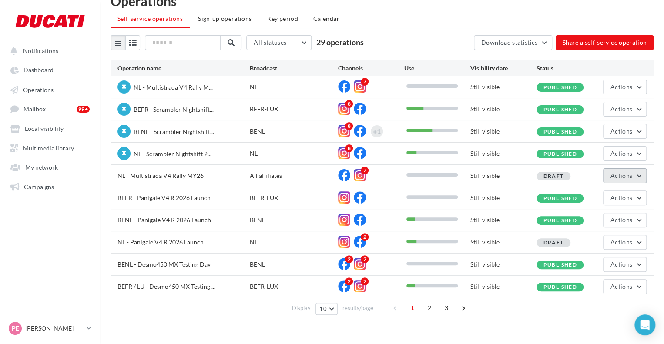
click at [609, 174] on button "Actions" at bounding box center [625, 175] width 44 height 15
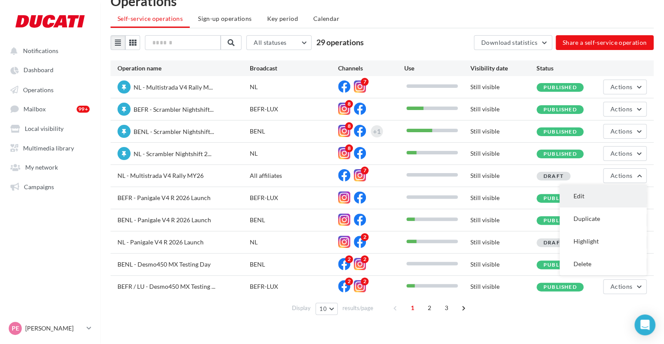
click at [595, 198] on button "Edit" at bounding box center [603, 196] width 87 height 23
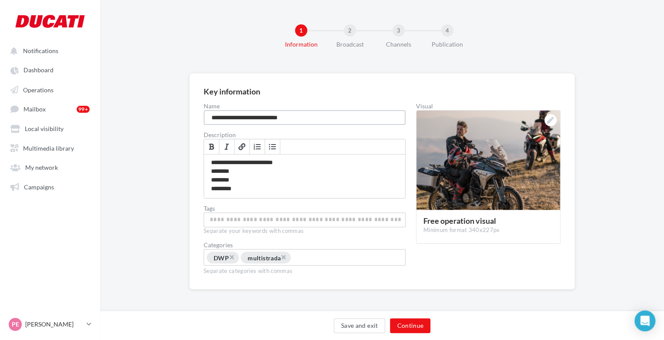
click at [212, 116] on input "**********" at bounding box center [305, 117] width 202 height 15
click at [408, 321] on button "Continue" at bounding box center [410, 325] width 40 height 15
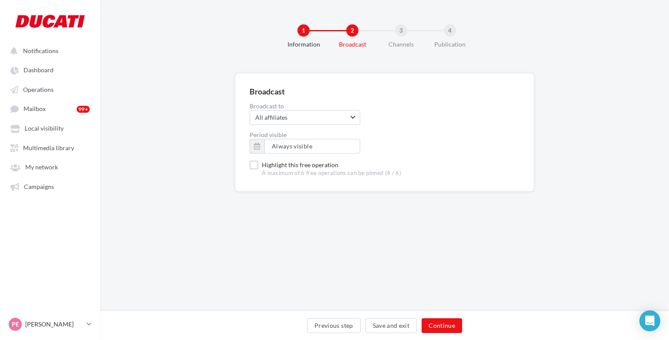
click at [286, 108] on label "Broadcast to" at bounding box center [384, 106] width 270 height 6
click at [286, 110] on span "All affiliates All affiliates" at bounding box center [304, 117] width 111 height 15
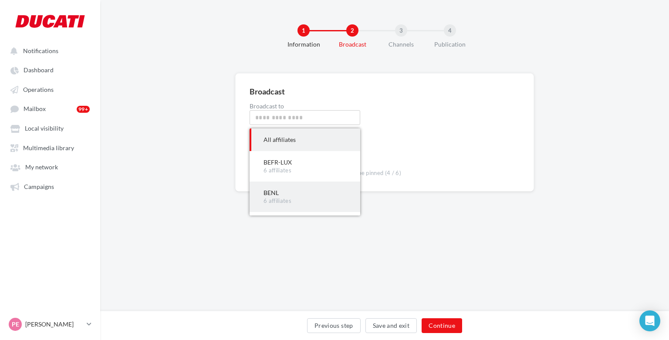
click at [279, 186] on span "BENL 6 affiliates" at bounding box center [304, 197] width 111 height 30
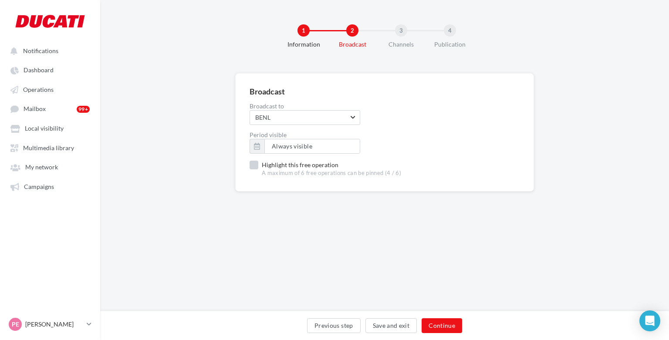
click at [253, 167] on label "Highlight this free operation A maximum of 6 free operations can be pinned (4 /…" at bounding box center [325, 169] width 152 height 17
click at [438, 325] on button "Continue" at bounding box center [441, 325] width 40 height 15
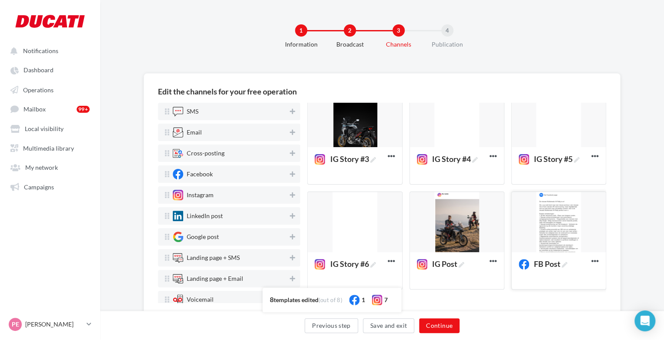
scroll to position [121, 0]
click at [566, 264] on span "FB Post" at bounding box center [545, 265] width 52 height 10
click at [566, 264] on textarea "FB Post FB Post" at bounding box center [549, 266] width 69 height 20
click at [536, 220] on div at bounding box center [559, 222] width 94 height 61
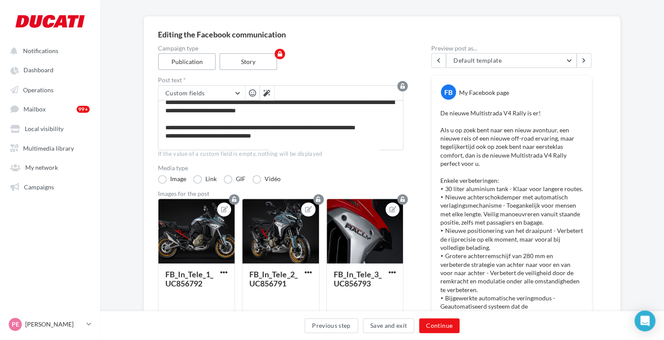
scroll to position [217, 0]
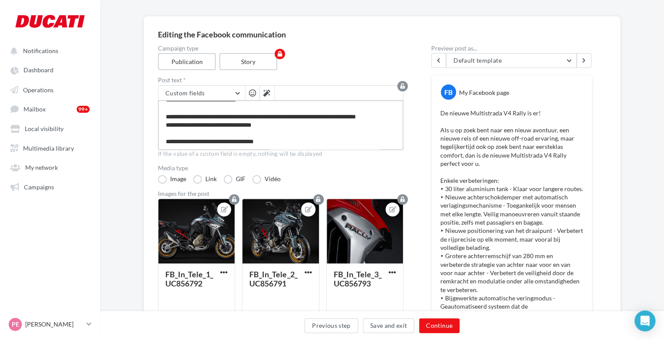
click at [284, 110] on textarea at bounding box center [281, 125] width 246 height 50
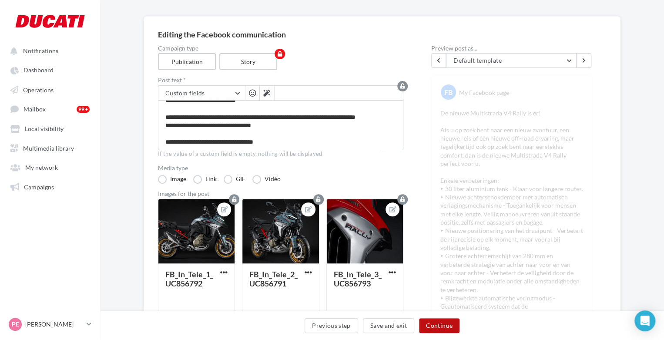
click at [435, 321] on button "Continue" at bounding box center [439, 325] width 40 height 15
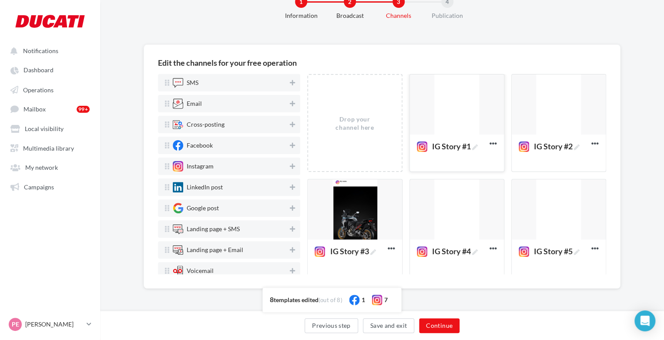
scroll to position [104, 0]
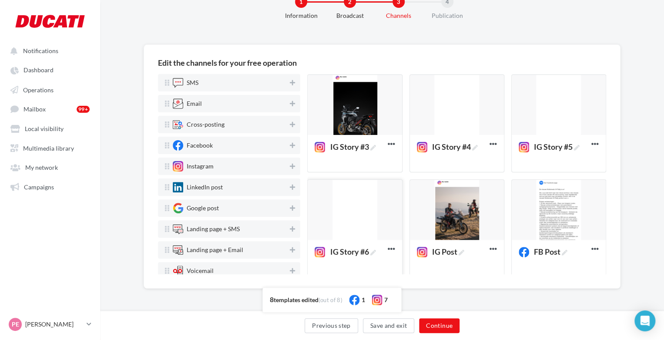
click at [350, 221] on div at bounding box center [355, 210] width 94 height 61
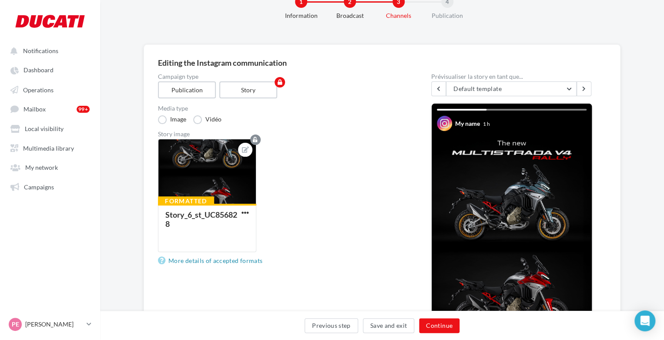
scroll to position [228, 0]
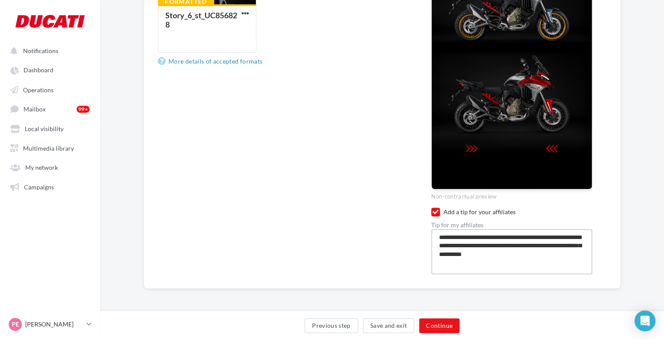
click at [508, 253] on textarea "**********" at bounding box center [511, 251] width 161 height 45
click at [441, 328] on button "Continue" at bounding box center [439, 325] width 40 height 15
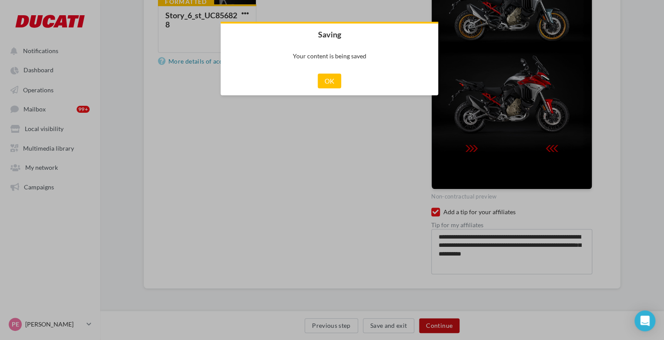
scroll to position [223, 0]
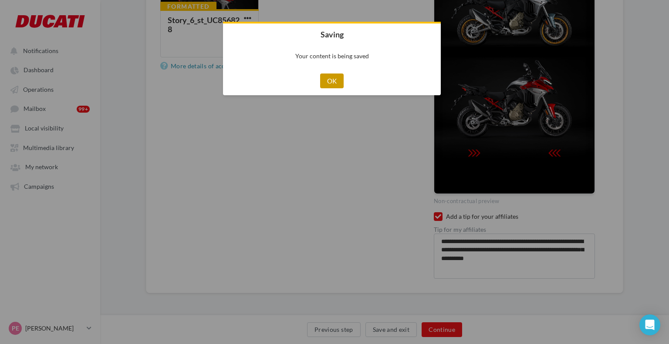
click at [326, 82] on button "OK" at bounding box center [332, 81] width 24 height 15
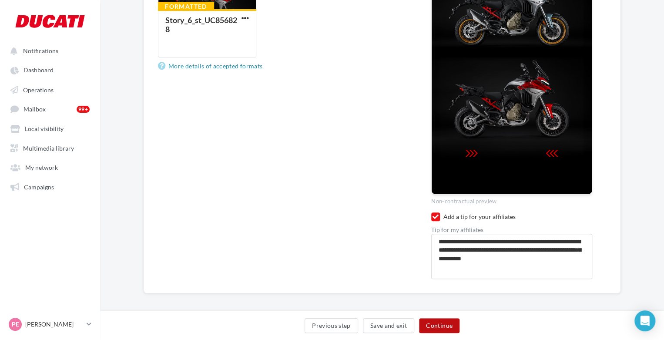
click at [438, 322] on button "Continue" at bounding box center [439, 325] width 40 height 15
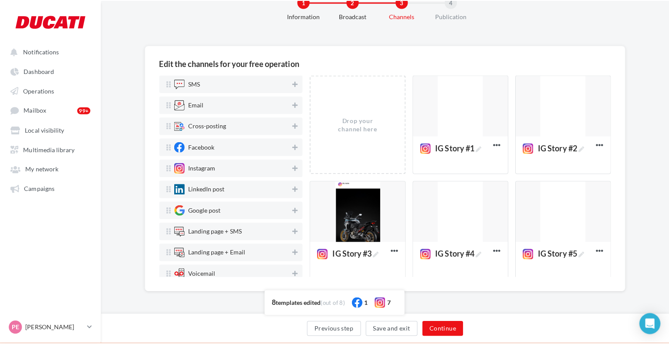
scroll to position [29, 0]
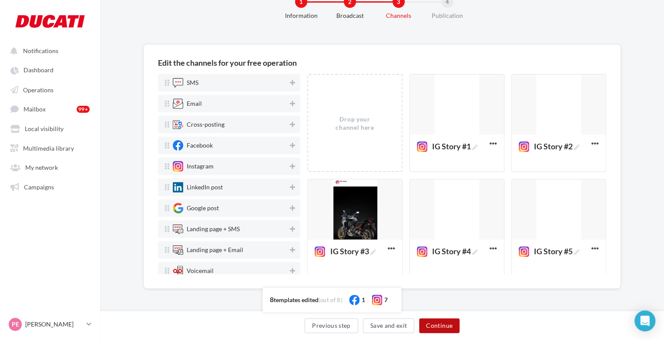
click at [434, 324] on button "Continue" at bounding box center [439, 325] width 40 height 15
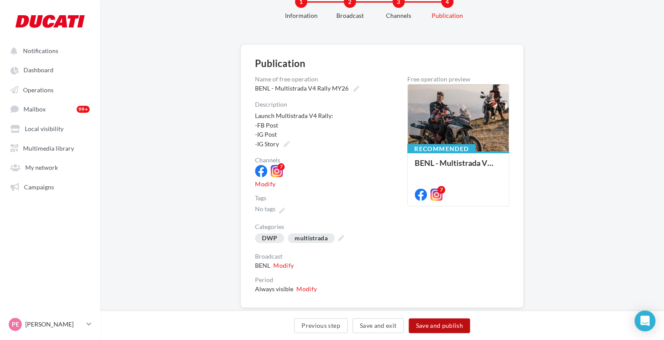
click at [434, 324] on button "Save and publish" at bounding box center [439, 325] width 61 height 15
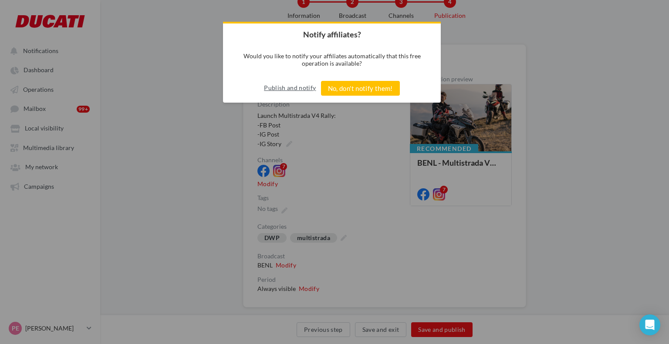
click at [275, 91] on button "Publish and notify" at bounding box center [290, 88] width 52 height 14
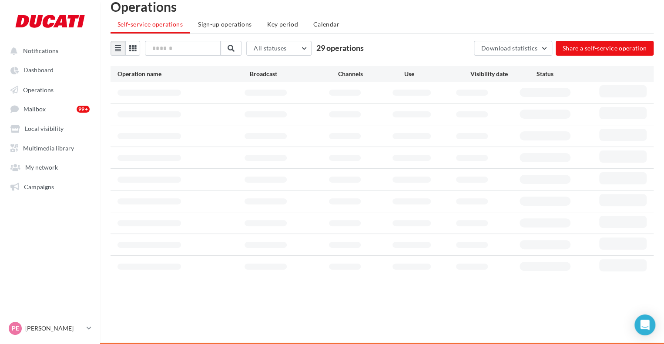
scroll to position [20, 0]
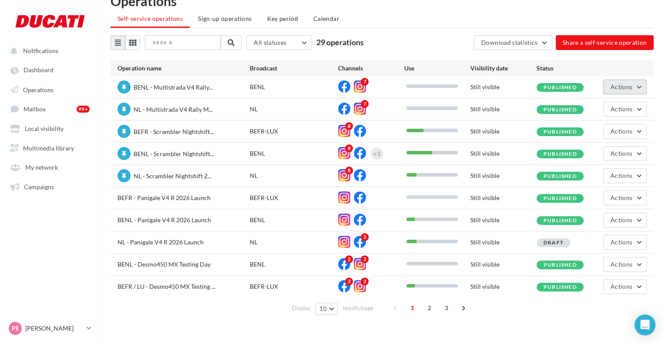
click at [619, 81] on button "Actions" at bounding box center [625, 87] width 44 height 15
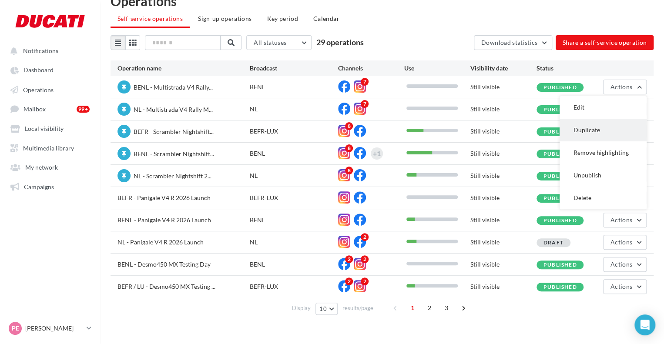
click at [601, 131] on button "Duplicate" at bounding box center [603, 130] width 87 height 23
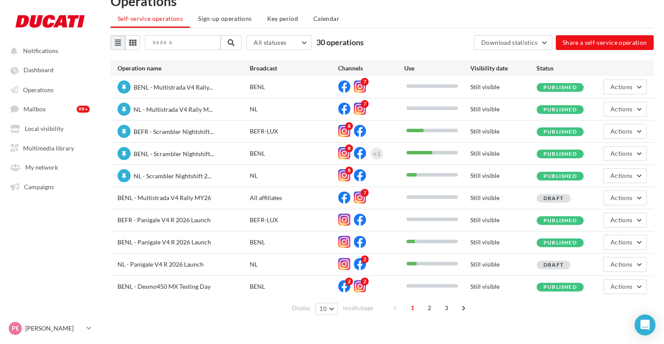
click at [616, 188] on div "BENL - Multistrada V4 Rally MY26 All affiliates 7 Still visible Draft Actions" at bounding box center [382, 198] width 543 height 22
click at [620, 198] on span "Actions" at bounding box center [622, 197] width 22 height 7
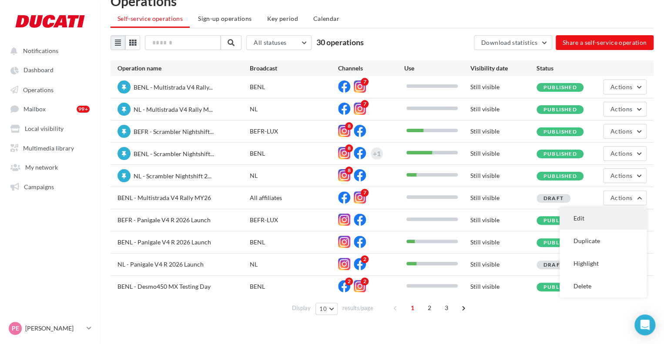
click at [610, 212] on button "Edit" at bounding box center [603, 218] width 87 height 23
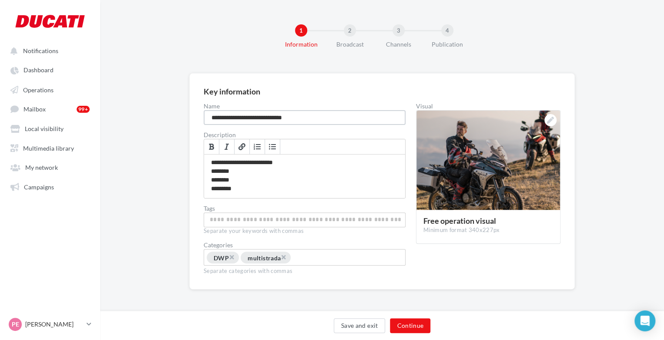
click at [229, 117] on input "**********" at bounding box center [305, 117] width 202 height 15
click at [406, 330] on button "Continue" at bounding box center [410, 325] width 40 height 15
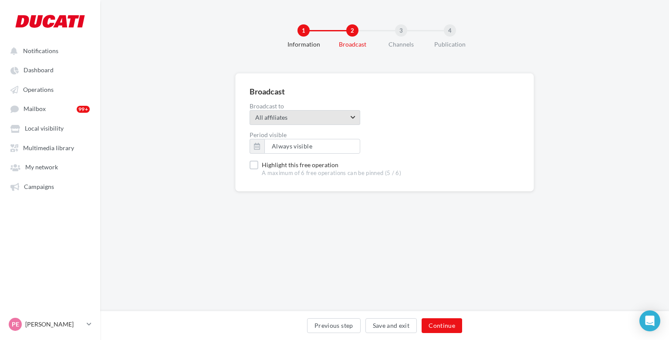
click at [309, 118] on span "All affiliates" at bounding box center [301, 117] width 93 height 9
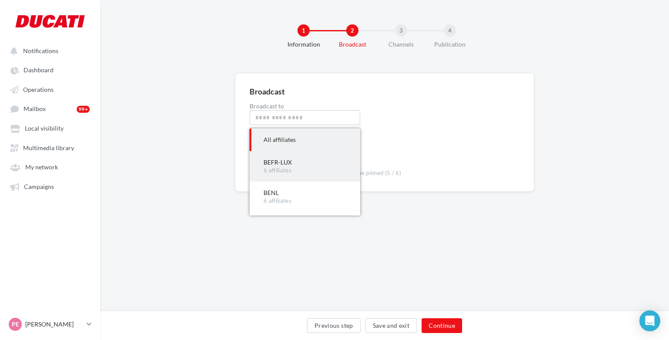
click at [293, 167] on div "6 affiliates" at bounding box center [304, 171] width 83 height 8
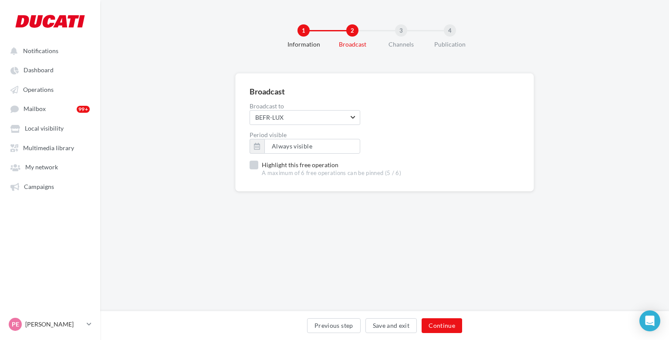
click at [254, 167] on label "Highlight this free operation A maximum of 6 free operations can be pinned (5 /…" at bounding box center [325, 169] width 152 height 17
click at [453, 321] on button "Continue" at bounding box center [441, 325] width 40 height 15
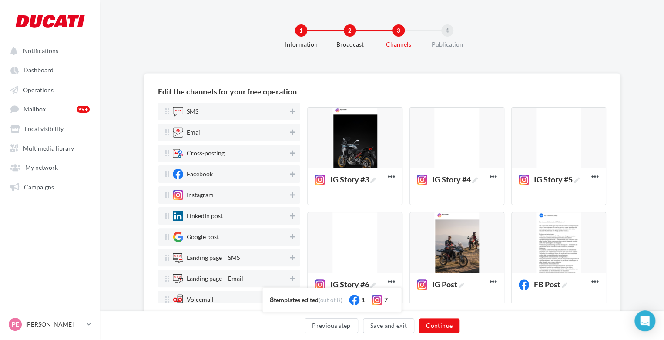
scroll to position [121, 0]
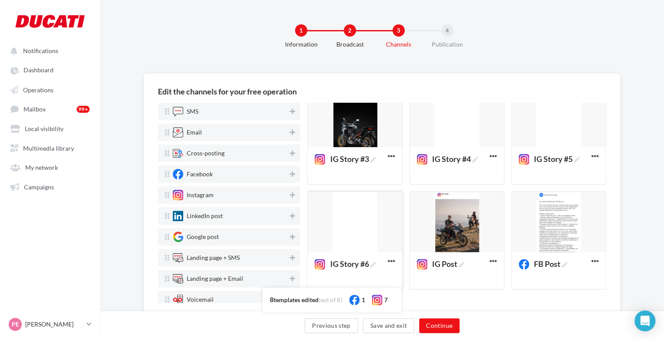
click at [355, 224] on div at bounding box center [355, 222] width 94 height 61
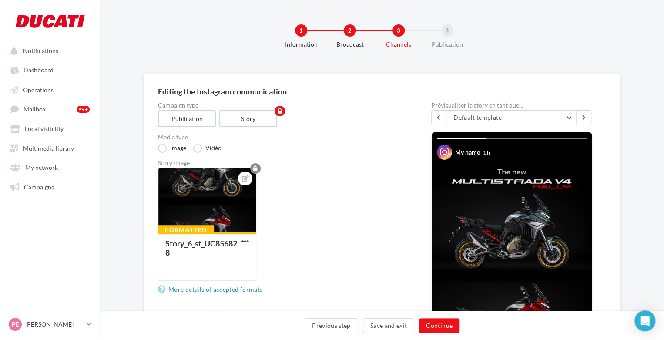
scroll to position [228, 0]
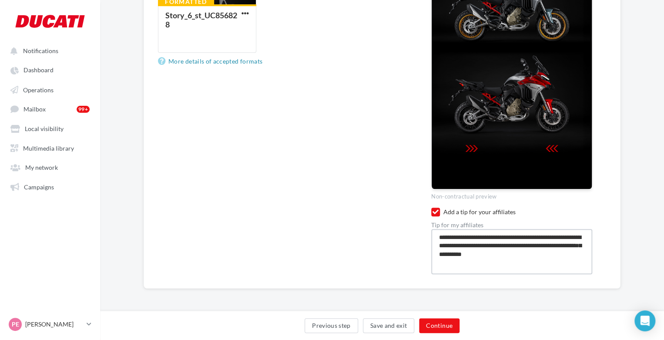
click at [513, 254] on textarea "**********" at bounding box center [511, 251] width 161 height 45
click at [529, 254] on textarea "**********" at bounding box center [511, 251] width 161 height 45
click at [436, 323] on button "Continue" at bounding box center [439, 325] width 40 height 15
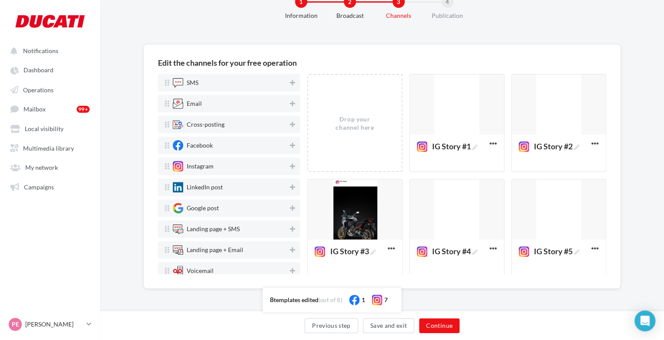
scroll to position [121, 0]
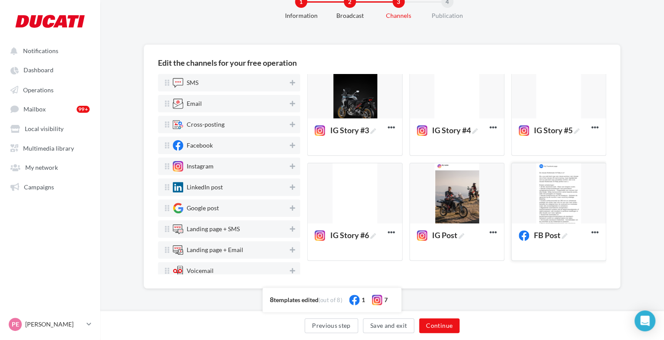
click at [550, 193] on div at bounding box center [559, 193] width 94 height 61
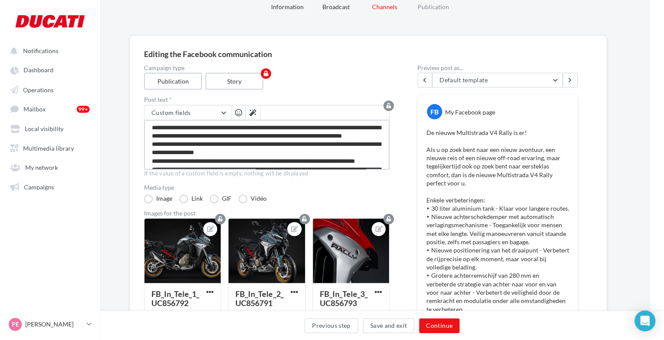
scroll to position [218, 0]
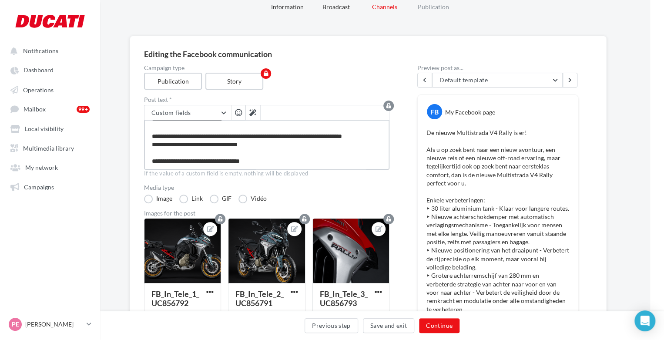
drag, startPoint x: 148, startPoint y: 126, endPoint x: 298, endPoint y: 196, distance: 166.1
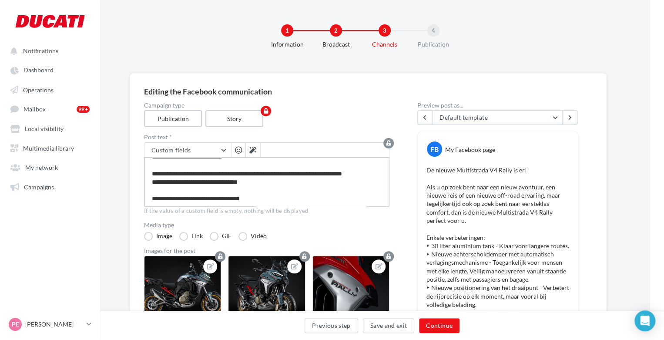
click at [281, 189] on textarea at bounding box center [267, 182] width 246 height 50
drag, startPoint x: 286, startPoint y: 202, endPoint x: 145, endPoint y: 195, distance: 141.2
click at [145, 195] on textarea at bounding box center [267, 182] width 246 height 50
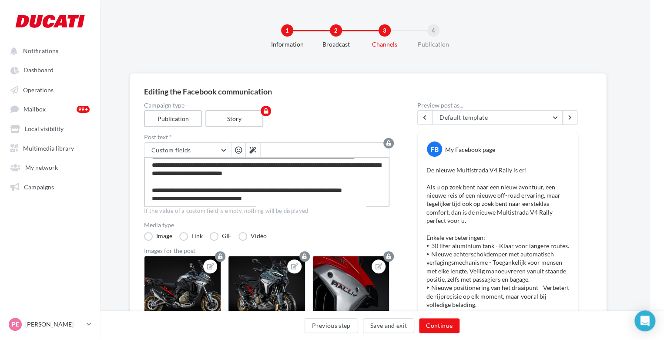
paste textarea "**********"
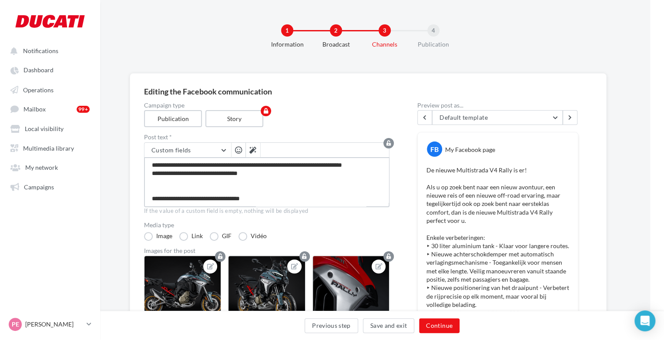
scroll to position [222, 0]
click at [181, 194] on textarea at bounding box center [267, 182] width 246 height 50
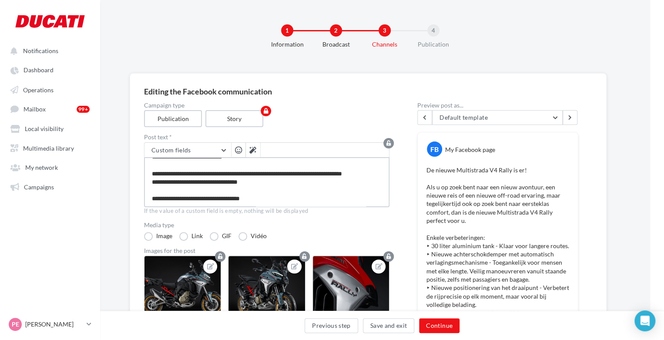
scroll to position [218, 0]
drag, startPoint x: 269, startPoint y: 181, endPoint x: 152, endPoint y: 168, distance: 118.2
click at [152, 168] on textarea at bounding box center [267, 182] width 246 height 50
paste textarea "**********"
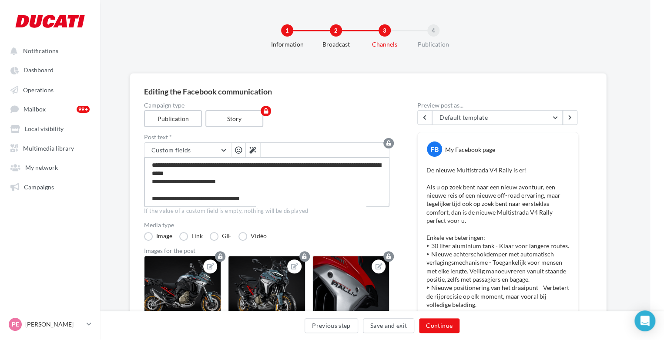
click at [154, 175] on textarea at bounding box center [267, 182] width 246 height 50
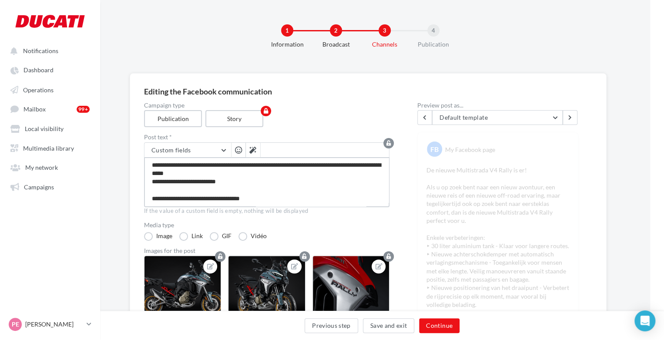
click at [152, 175] on textarea at bounding box center [267, 182] width 246 height 50
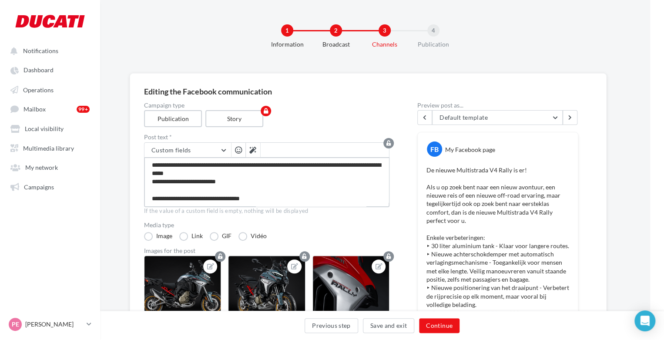
click at [230, 175] on textarea at bounding box center [267, 182] width 246 height 50
click at [242, 174] on textarea at bounding box center [267, 182] width 246 height 50
click at [335, 188] on textarea at bounding box center [267, 182] width 246 height 50
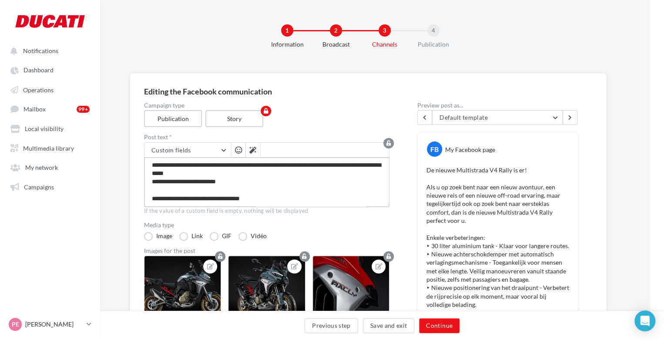
scroll to position [0, 0]
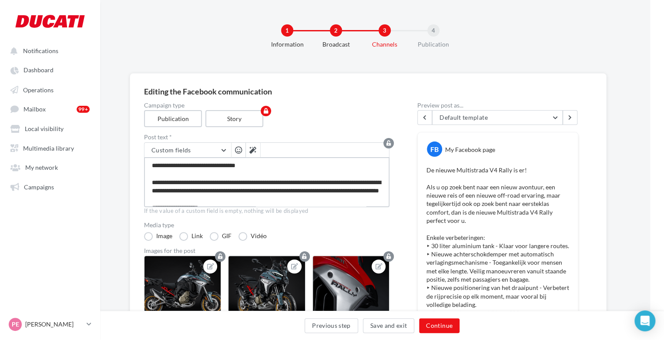
drag, startPoint x: 323, startPoint y: 185, endPoint x: 105, endPoint y: 93, distance: 236.7
paste textarea "**********"
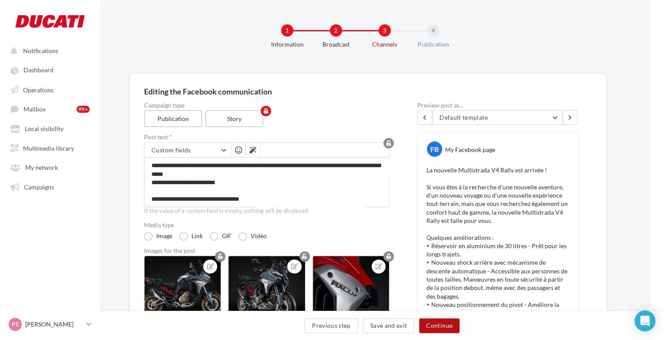
scroll to position [217, 0]
click at [434, 322] on button "Continue" at bounding box center [439, 325] width 40 height 15
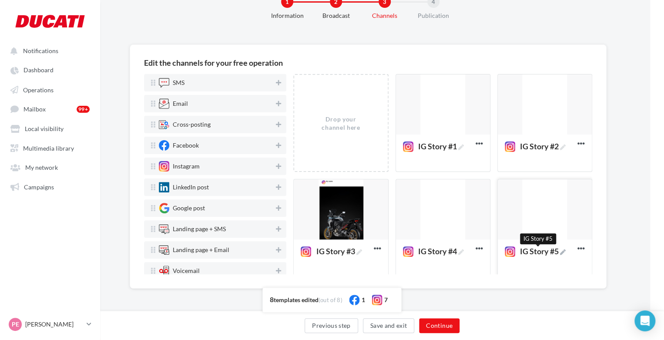
scroll to position [121, 0]
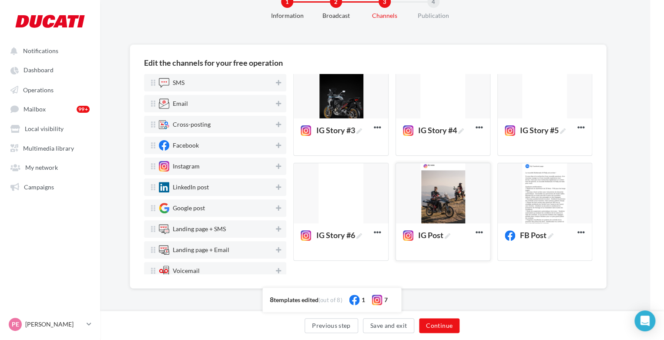
click at [449, 193] on div at bounding box center [443, 193] width 94 height 61
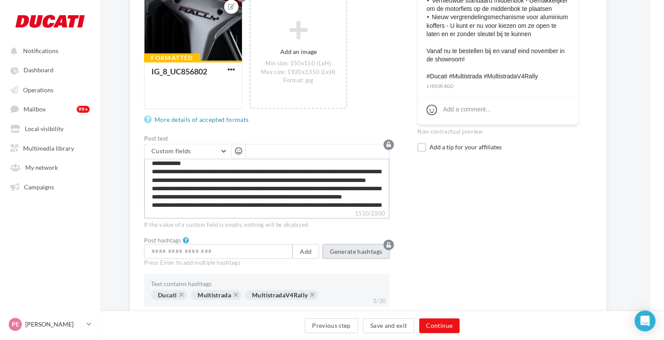
scroll to position [200, 0]
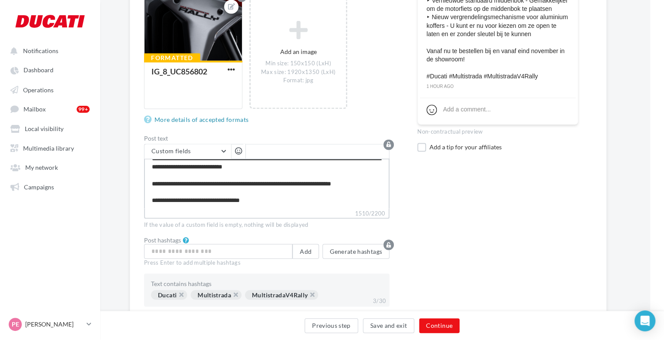
drag, startPoint x: 151, startPoint y: 166, endPoint x: 337, endPoint y: 168, distance: 185.9
click at [337, 168] on textarea "1510/2200" at bounding box center [267, 183] width 246 height 50
paste textarea "**********"
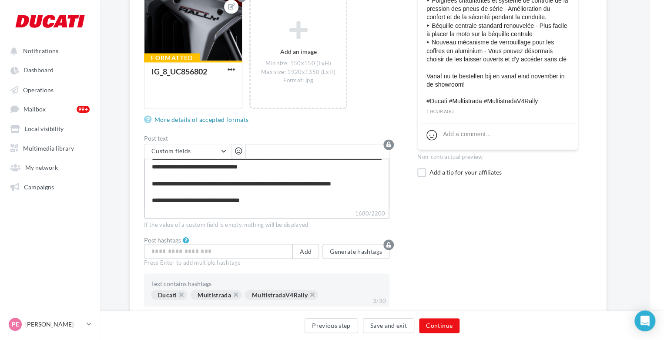
click at [263, 182] on textarea "1680/2200" at bounding box center [267, 183] width 246 height 50
paste textarea "**********"
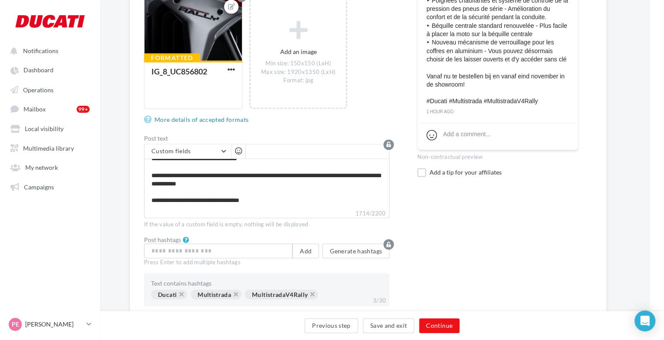
scroll to position [209, 0]
click at [180, 209] on label "1714/2200" at bounding box center [267, 214] width 246 height 10
click at [180, 208] on textarea "1714/2200" at bounding box center [267, 183] width 246 height 50
click at [430, 323] on button "Continue" at bounding box center [439, 325] width 40 height 15
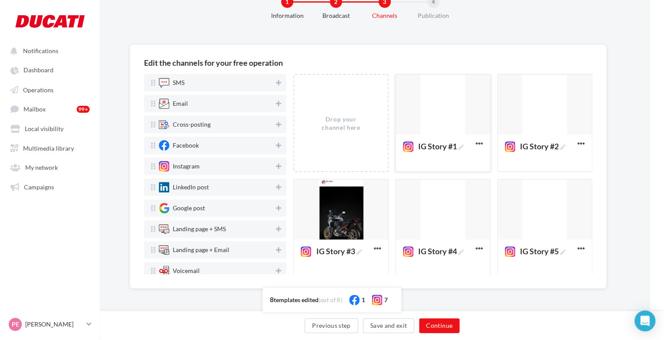
scroll to position [121, 0]
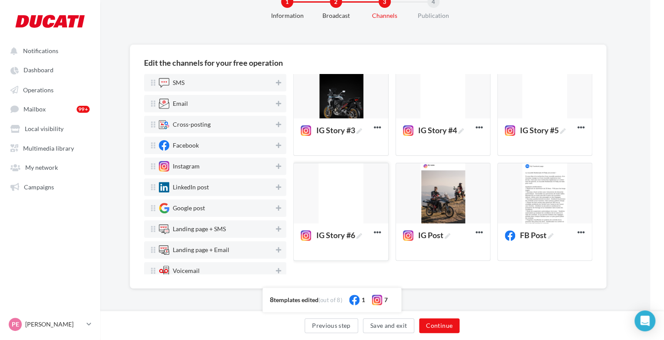
click at [331, 189] on div at bounding box center [341, 193] width 94 height 61
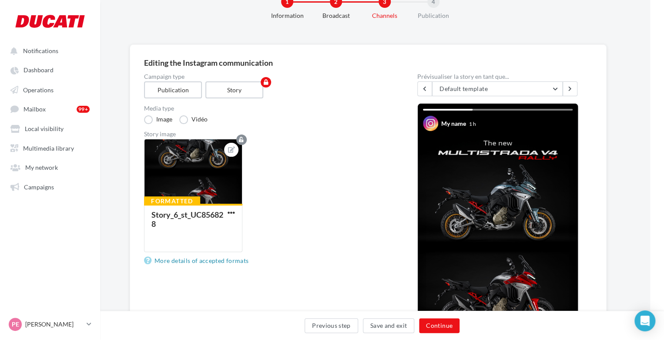
scroll to position [228, 14]
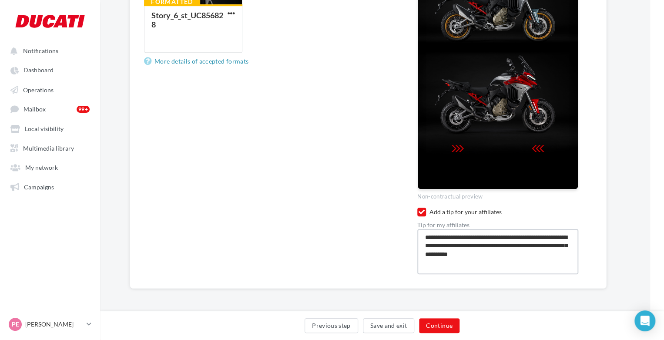
drag, startPoint x: 494, startPoint y: 243, endPoint x: 402, endPoint y: 223, distance: 93.9
click at [402, 223] on div "Campaign type Publication Story Media type Image Vidéo Story image Formatted St…" at bounding box center [368, 74] width 448 height 400
paste textarea "***"
click at [445, 321] on button "Continue" at bounding box center [439, 325] width 40 height 15
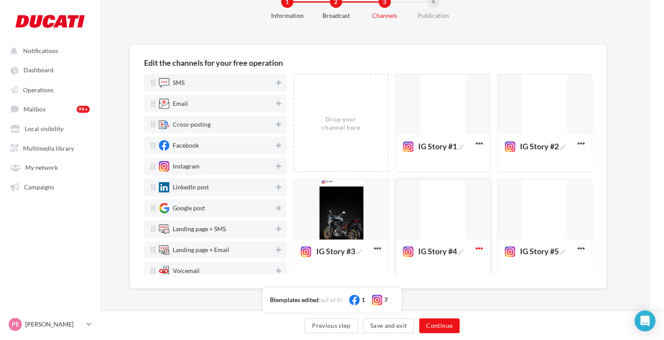
scroll to position [121, 0]
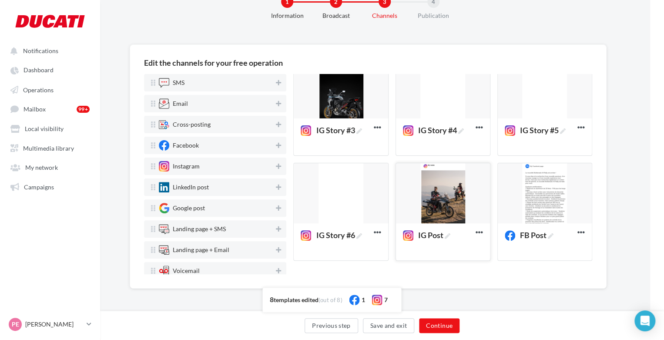
click at [437, 182] on div at bounding box center [443, 193] width 94 height 61
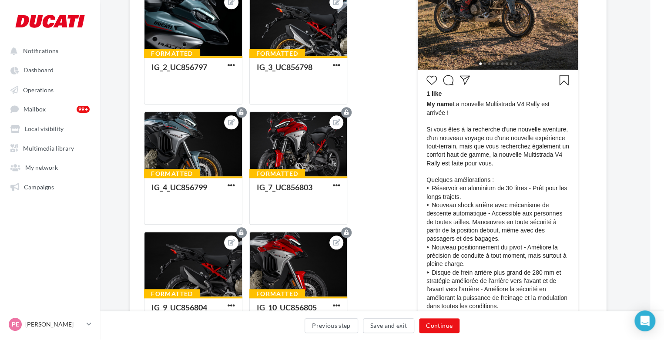
scroll to position [297, 14]
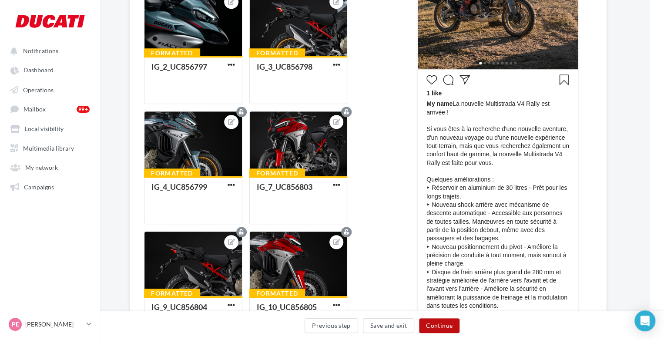
click at [439, 323] on button "Continue" at bounding box center [439, 325] width 40 height 15
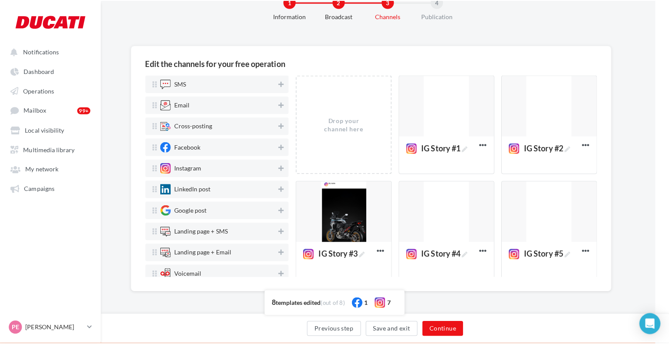
scroll to position [29, 14]
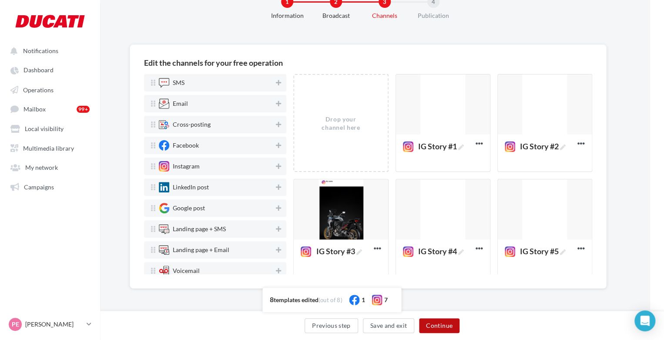
click at [453, 328] on button "Continue" at bounding box center [439, 325] width 40 height 15
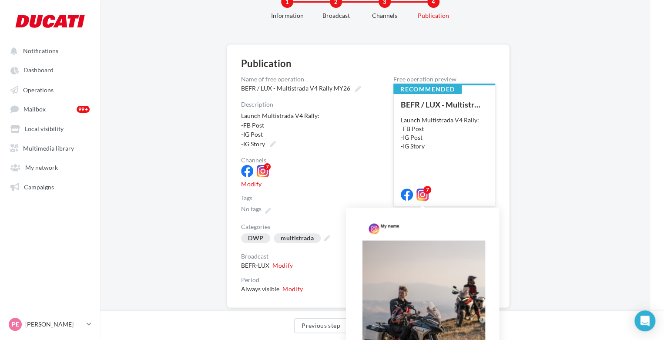
click at [428, 187] on div "7" at bounding box center [428, 190] width 8 height 8
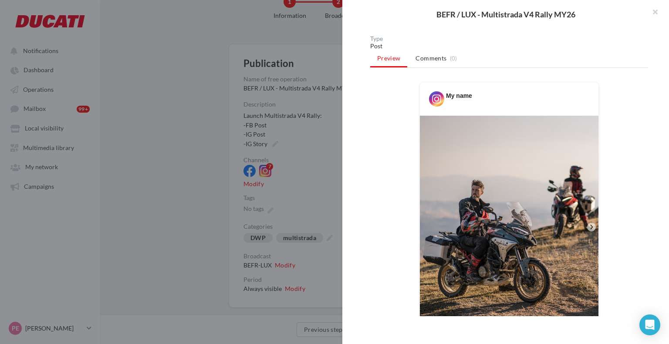
scroll to position [98, 0]
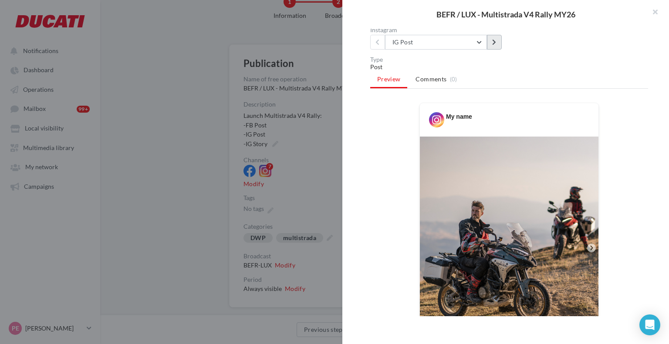
click at [495, 40] on icon at bounding box center [494, 42] width 4 height 6
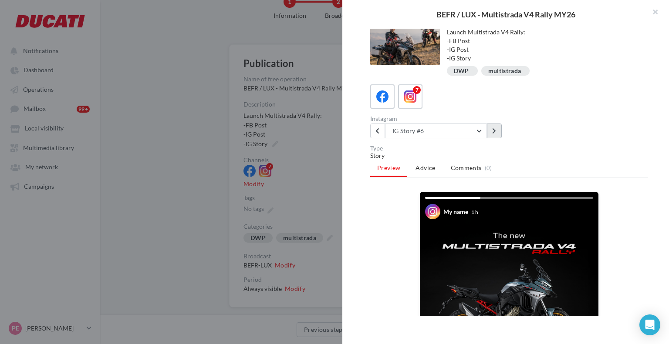
scroll to position [0, 0]
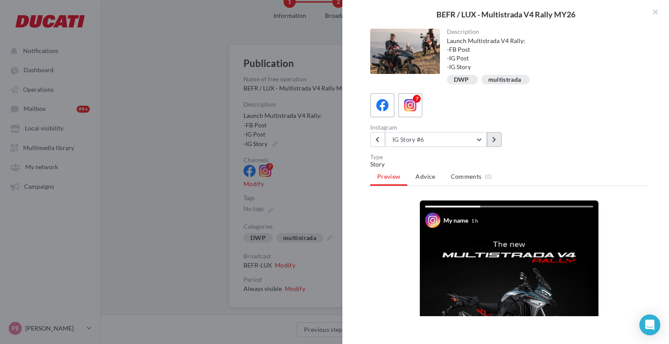
click at [500, 136] on button at bounding box center [494, 139] width 15 height 15
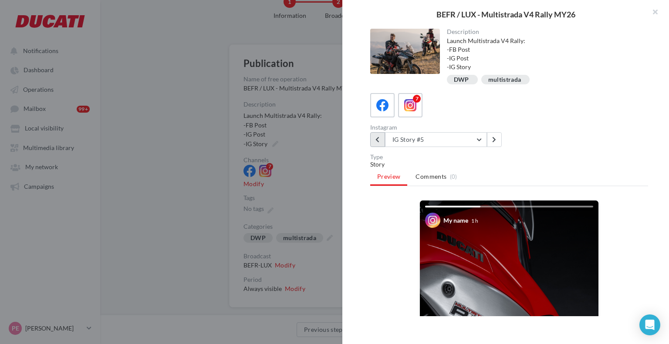
click at [381, 140] on button at bounding box center [377, 139] width 15 height 15
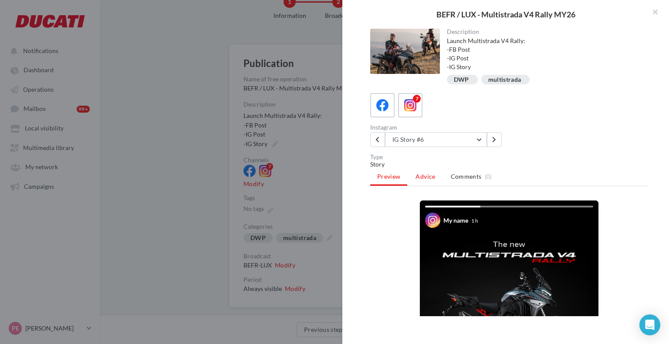
click at [421, 182] on li "Advice" at bounding box center [425, 177] width 34 height 16
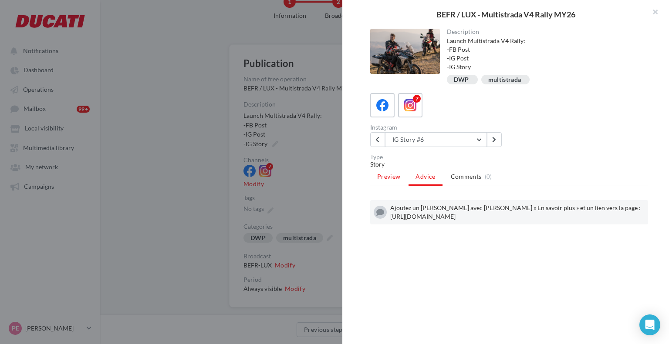
click at [384, 175] on span "Preview" at bounding box center [388, 176] width 23 height 7
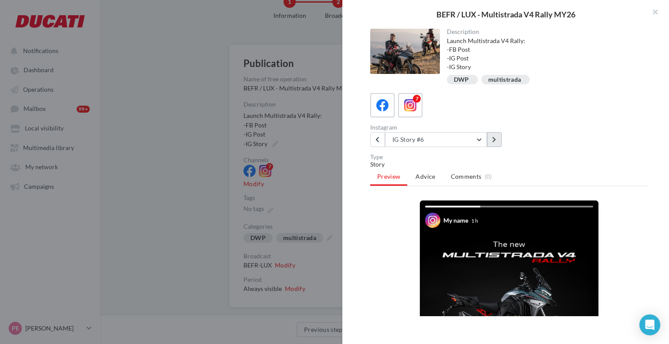
click at [496, 139] on icon at bounding box center [494, 140] width 4 height 6
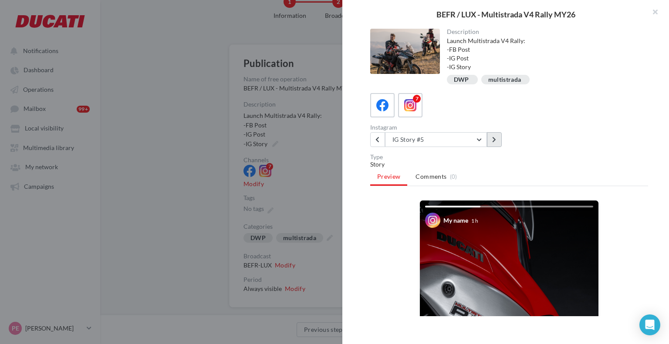
click at [496, 139] on icon at bounding box center [494, 140] width 4 height 6
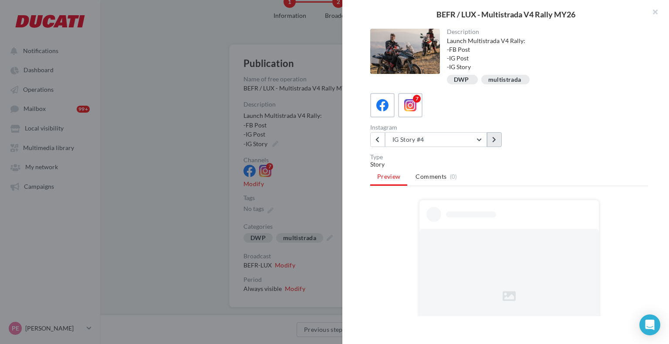
click at [496, 139] on icon at bounding box center [494, 140] width 4 height 6
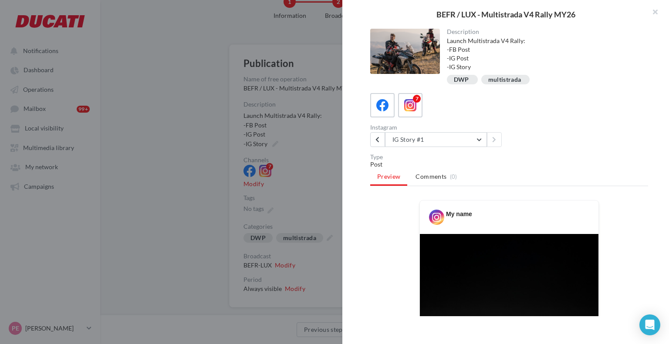
scroll to position [25, 0]
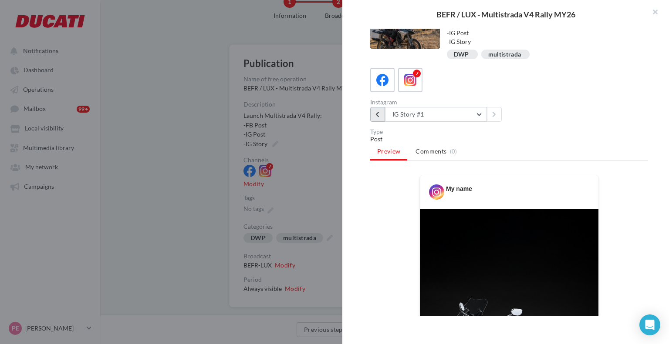
click at [384, 120] on button at bounding box center [377, 114] width 15 height 15
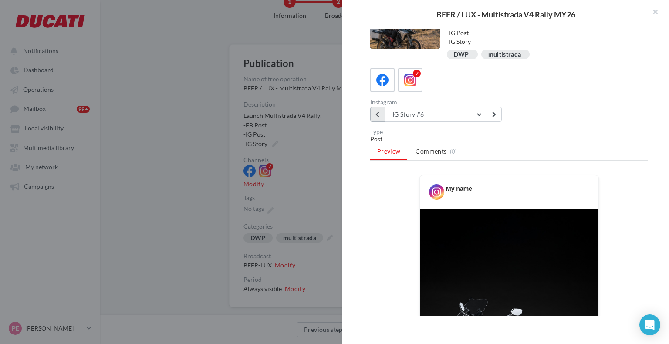
click at [384, 120] on button at bounding box center [377, 114] width 15 height 15
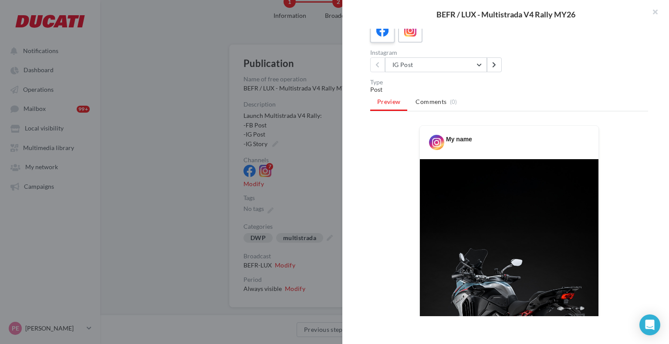
click at [391, 40] on label at bounding box center [382, 30] width 25 height 25
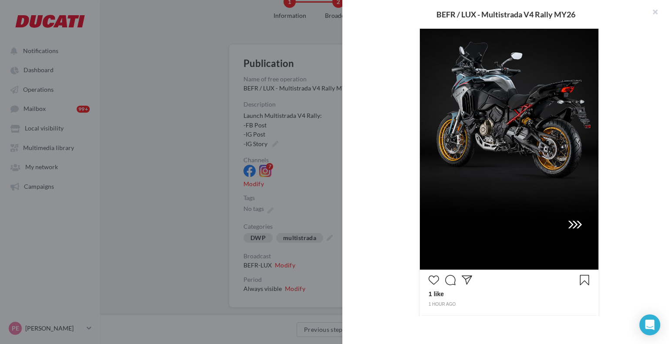
scroll to position [277, 0]
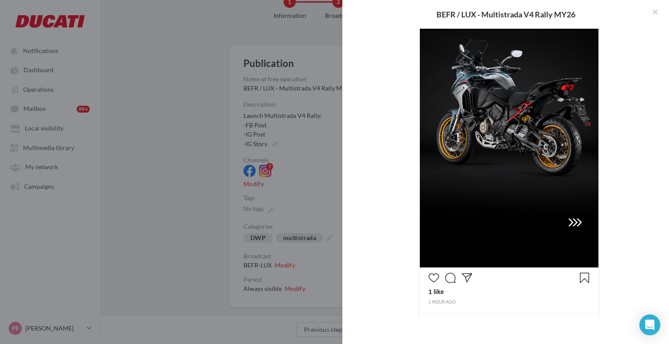
click at [573, 224] on img at bounding box center [509, 108] width 179 height 317
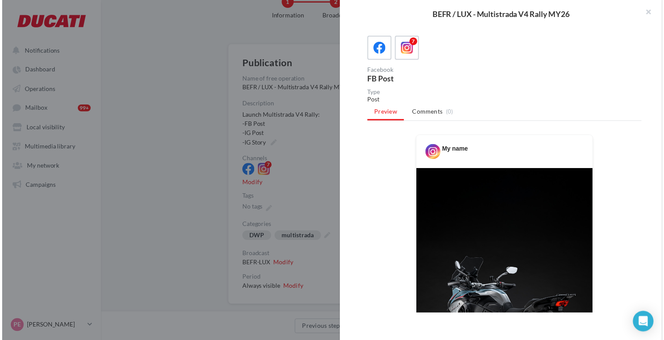
scroll to position [0, 0]
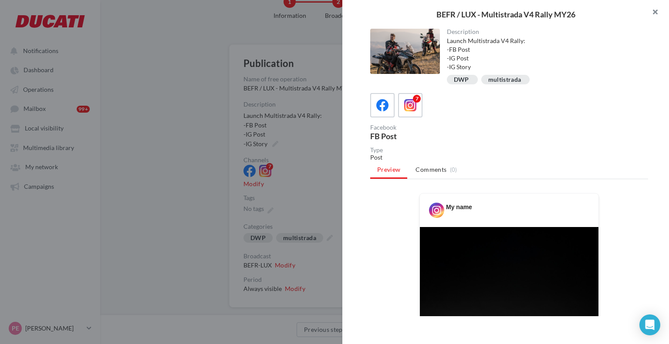
click at [655, 13] on button "button" at bounding box center [651, 13] width 35 height 26
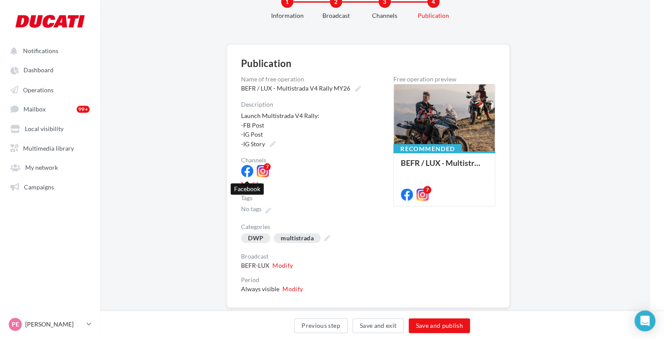
click at [249, 169] on div at bounding box center [247, 171] width 12 height 12
click at [247, 184] on button "Modify" at bounding box center [251, 184] width 20 height 7
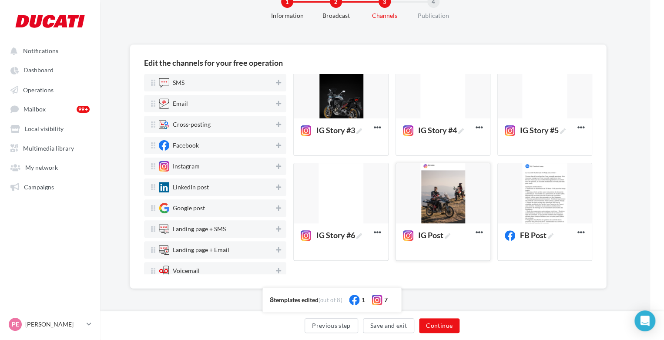
scroll to position [121, 0]
click at [510, 191] on div at bounding box center [545, 194] width 94 height 61
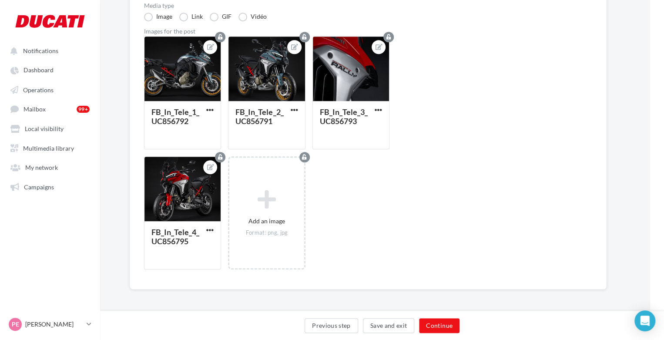
scroll to position [0, 14]
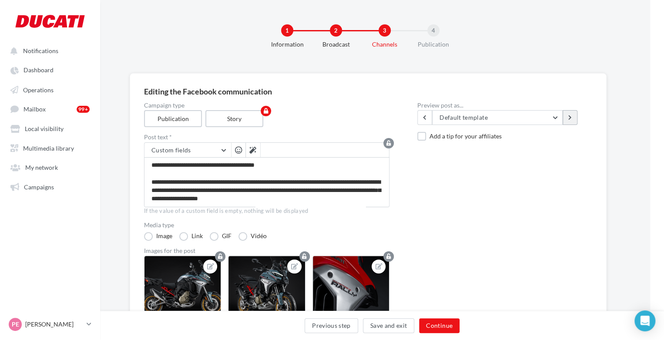
click at [566, 111] on button at bounding box center [570, 117] width 15 height 15
click at [313, 176] on textarea at bounding box center [267, 182] width 246 height 50
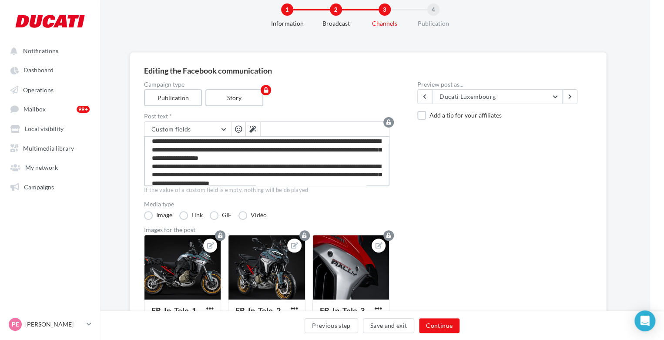
scroll to position [103, 0]
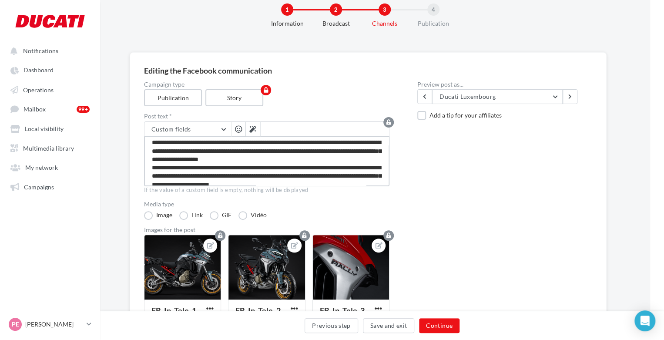
drag, startPoint x: 461, startPoint y: 99, endPoint x: 272, endPoint y: 158, distance: 198.4
click at [272, 158] on textarea at bounding box center [267, 161] width 246 height 50
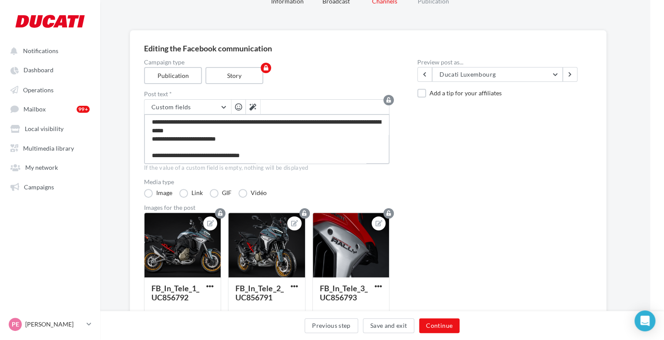
scroll to position [213, 0]
click at [428, 330] on button "Continue" at bounding box center [439, 325] width 40 height 15
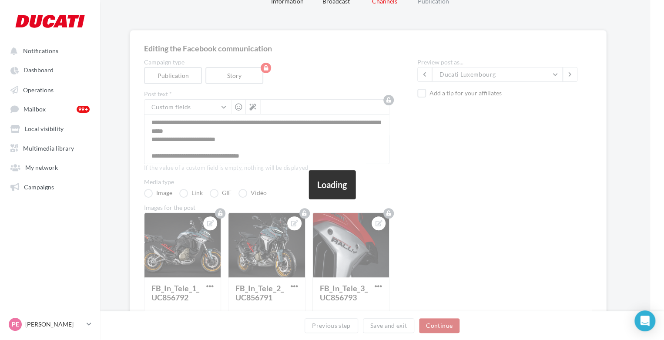
scroll to position [29, 14]
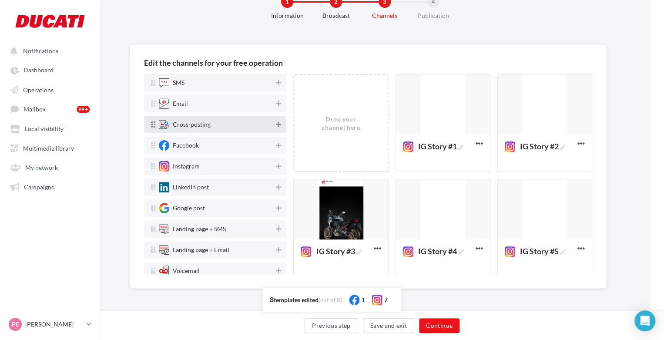
click at [276, 122] on icon at bounding box center [278, 124] width 5 height 6
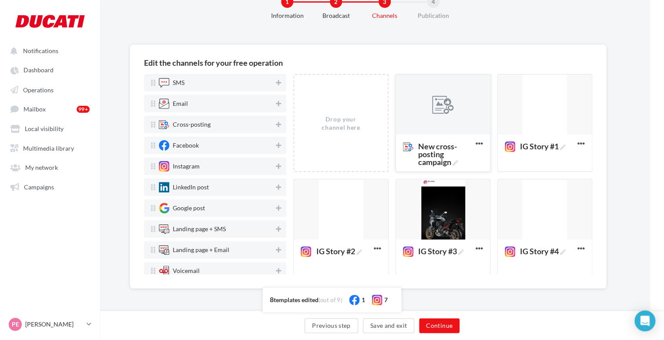
click at [448, 117] on div at bounding box center [443, 104] width 94 height 61
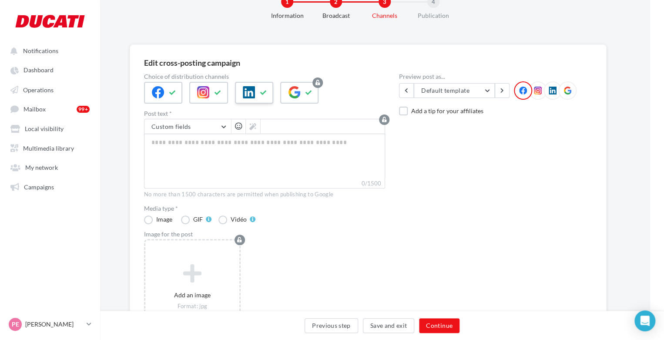
click at [254, 91] on div at bounding box center [254, 93] width 38 height 22
click at [298, 93] on icon at bounding box center [294, 92] width 12 height 12
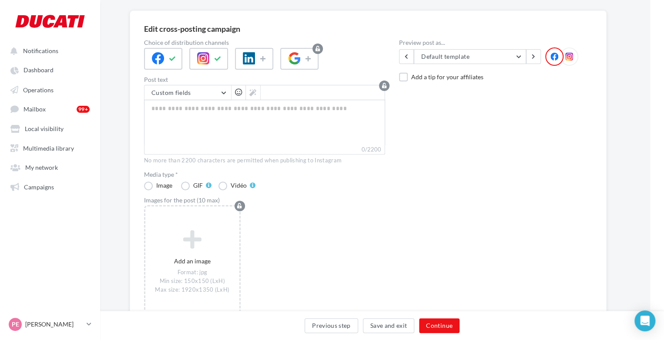
scroll to position [62, 14]
click at [348, 323] on button "Previous step" at bounding box center [332, 325] width 54 height 15
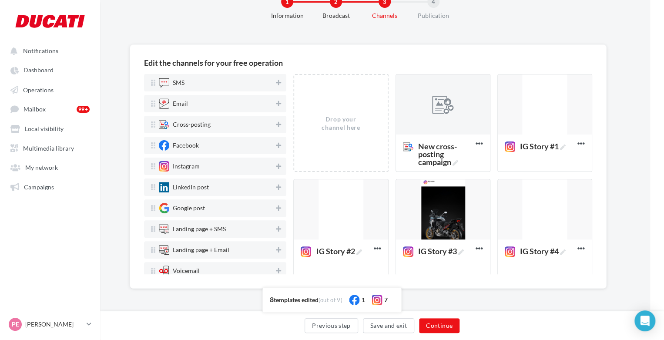
scroll to position [29, 14]
click at [476, 146] on icon at bounding box center [479, 143] width 21 height 21
click at [506, 166] on button "Delete" at bounding box center [517, 163] width 87 height 22
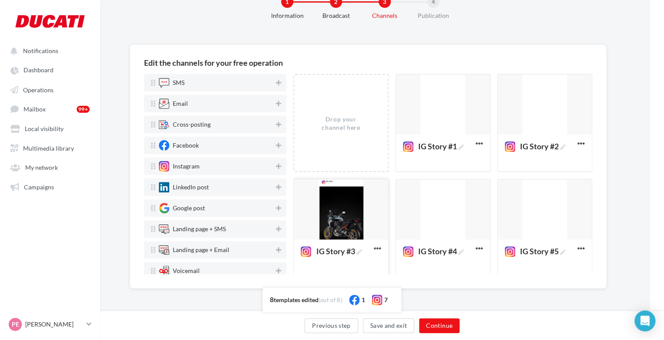
scroll to position [121, 0]
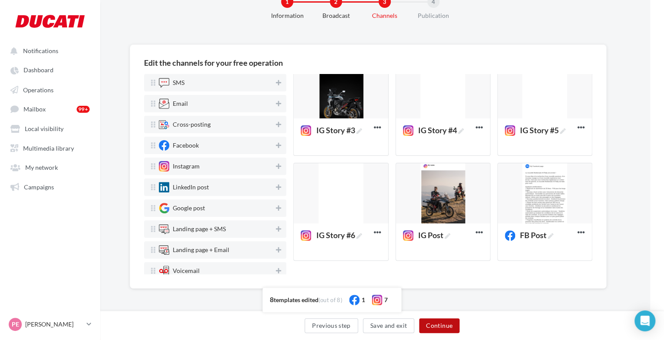
click at [438, 325] on button "Continue" at bounding box center [439, 325] width 40 height 15
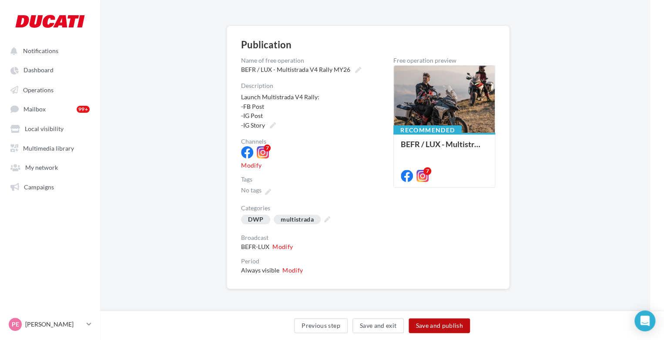
click at [440, 323] on button "Save and publish" at bounding box center [439, 325] width 61 height 15
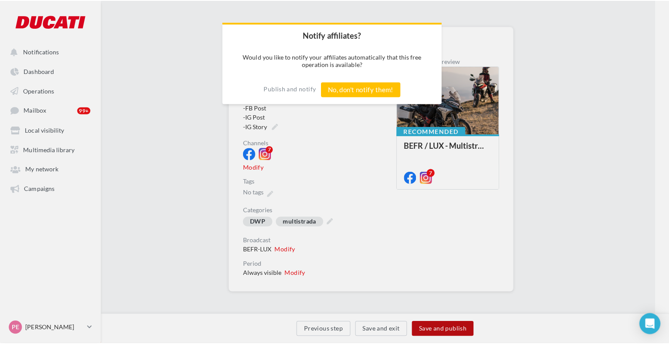
scroll to position [43, 14]
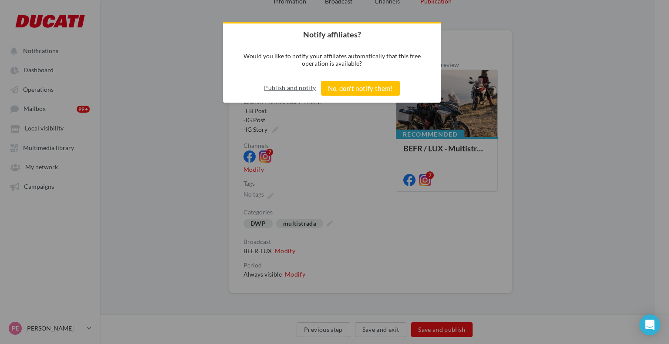
click at [271, 86] on button "Publish and notify" at bounding box center [290, 88] width 52 height 14
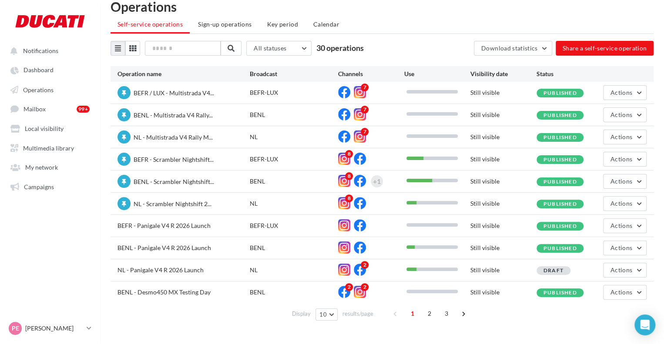
scroll to position [20, 0]
